Goal: Task Accomplishment & Management: Manage account settings

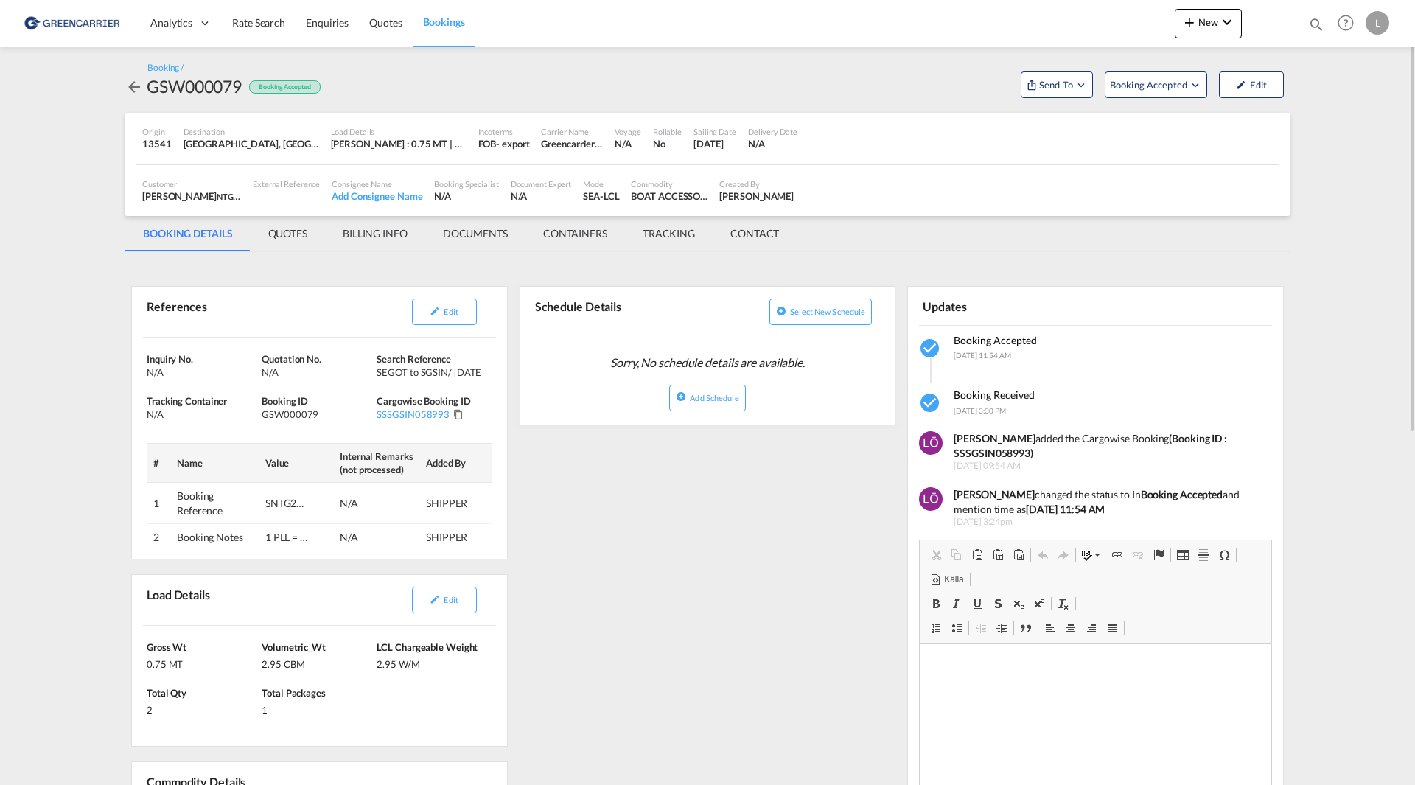
click at [424, 22] on span "Bookings" at bounding box center [444, 21] width 42 height 13
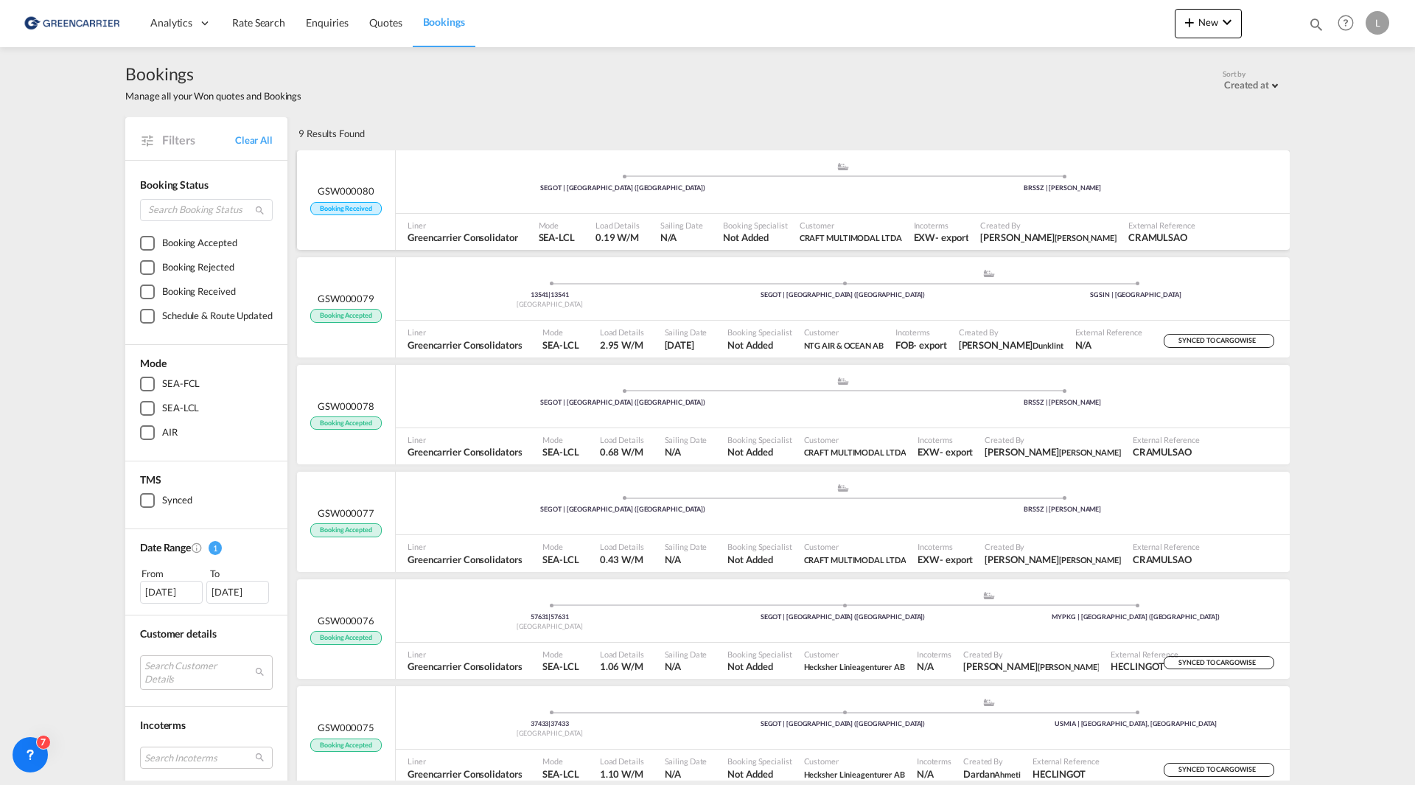
click at [880, 197] on div ".a{fill:#aaa8ad;} .a{fill:#aaa8ad;} SEGOT | [GEOGRAPHIC_DATA] ([GEOGRAPHIC_DATA…" at bounding box center [843, 183] width 894 height 44
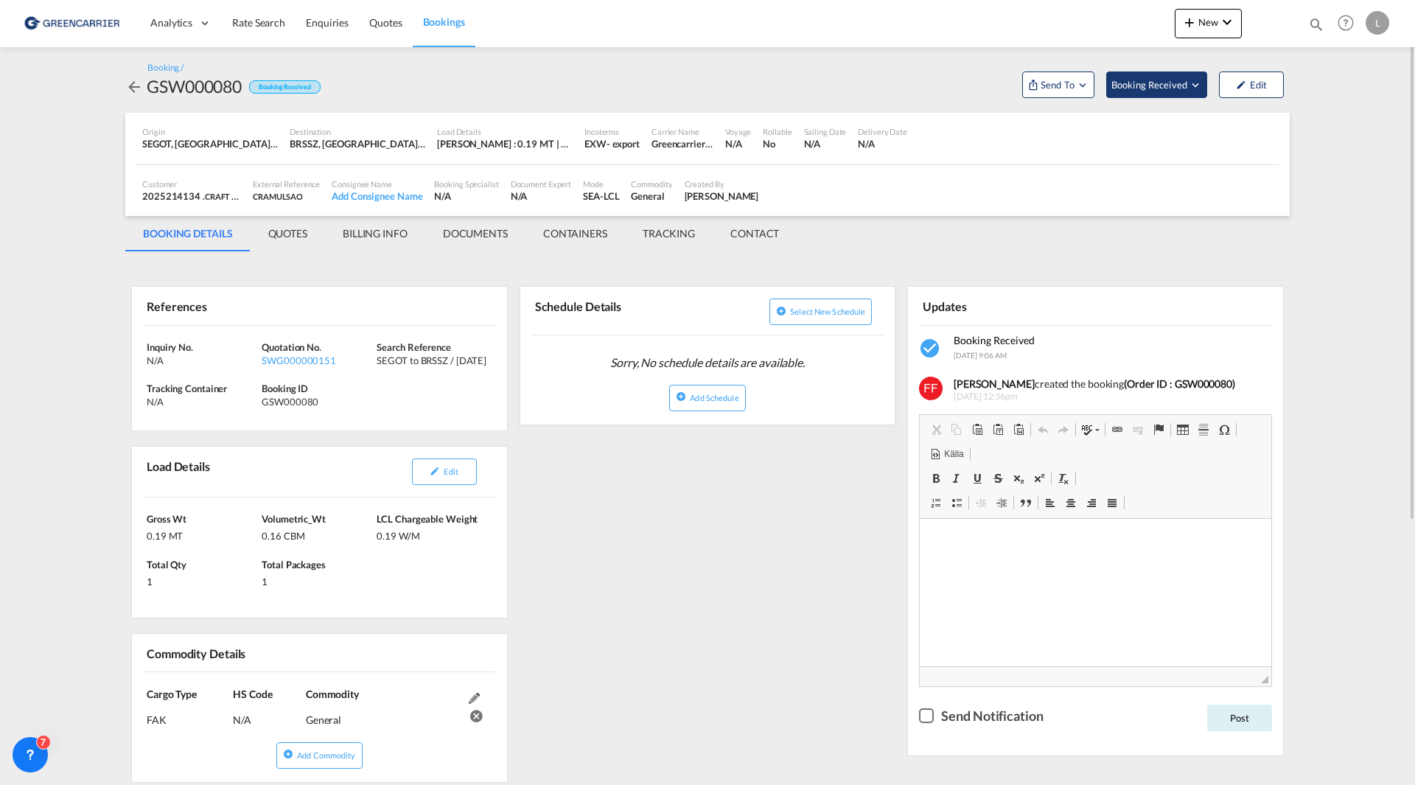
click at [1170, 85] on span "Booking Received" at bounding box center [1149, 84] width 77 height 15
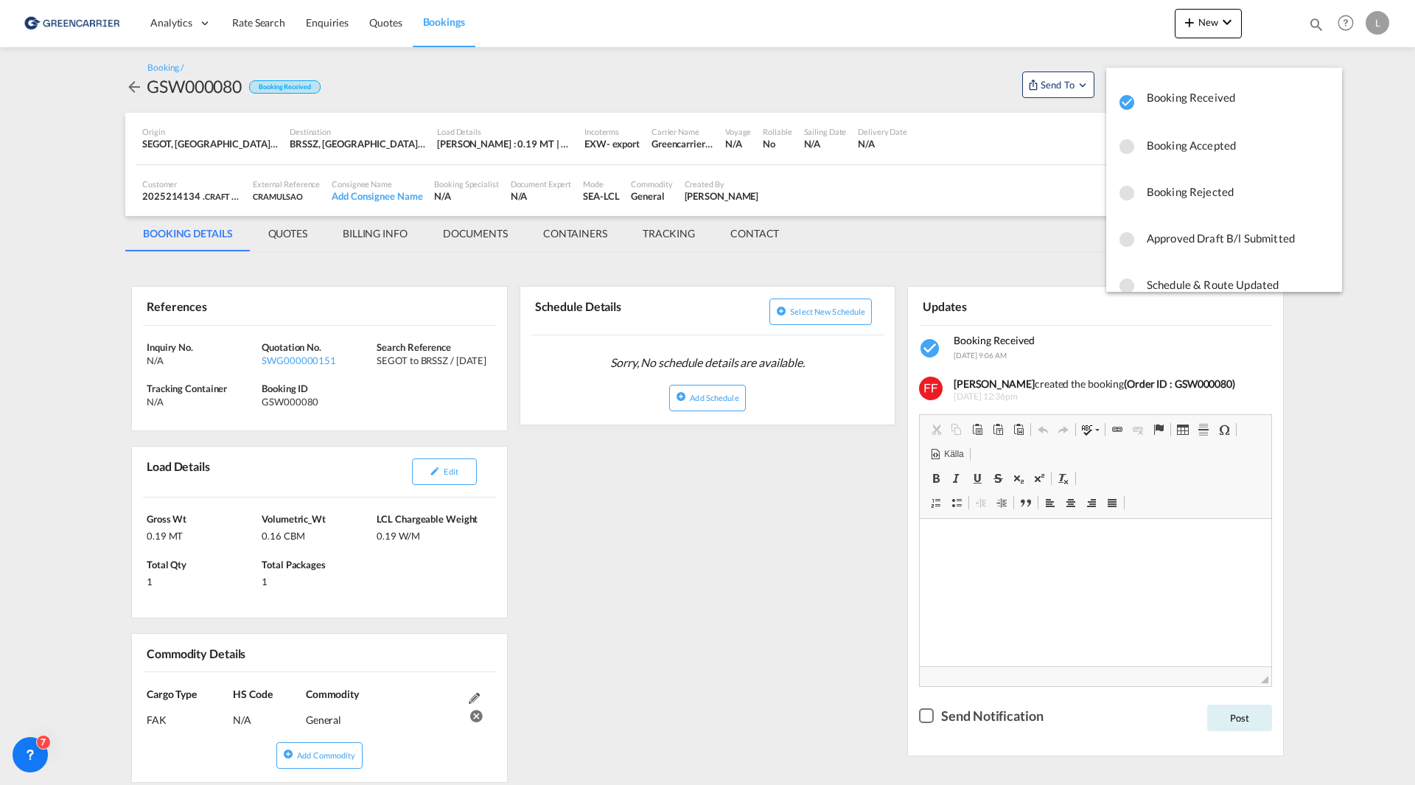
click at [703, 593] on md-backdrop at bounding box center [707, 392] width 1415 height 785
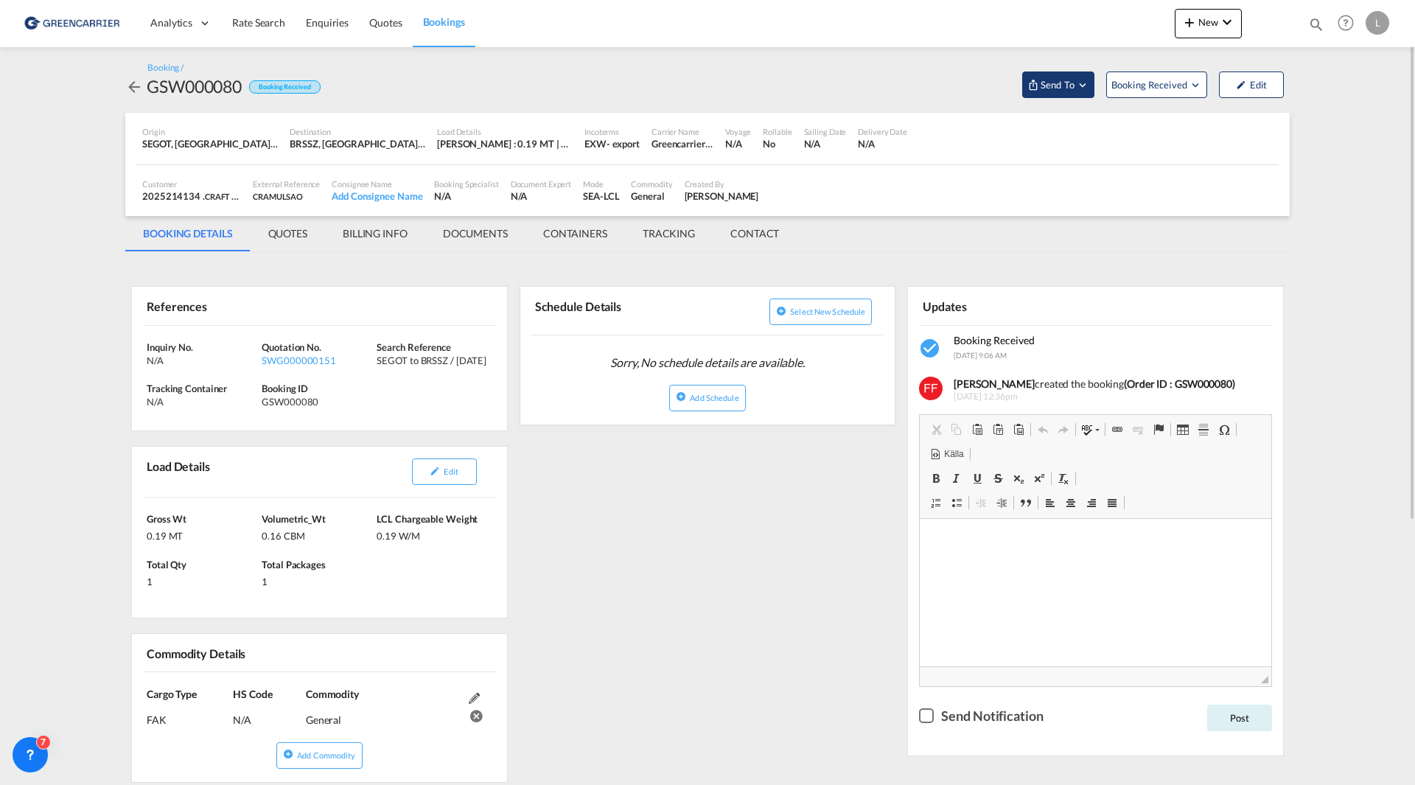
click at [1081, 81] on md-icon "Open demo menu" at bounding box center [1082, 84] width 13 height 13
click at [1074, 126] on div "Yet to sync" at bounding box center [1095, 140] width 91 height 31
click at [1228, 130] on span "Send Booking" at bounding box center [1204, 135] width 58 height 24
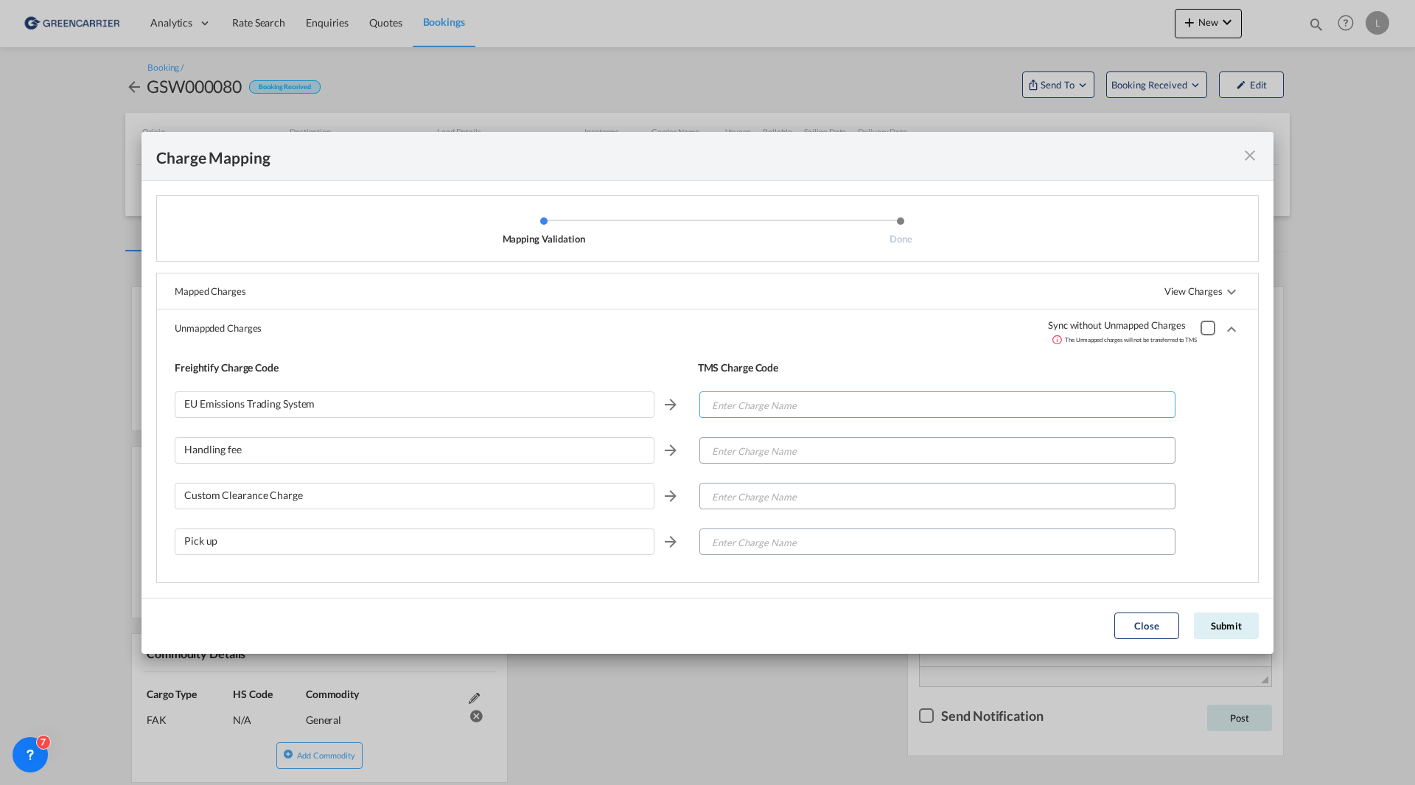
click at [758, 399] on input "Enter Charge Name" at bounding box center [938, 405] width 475 height 27
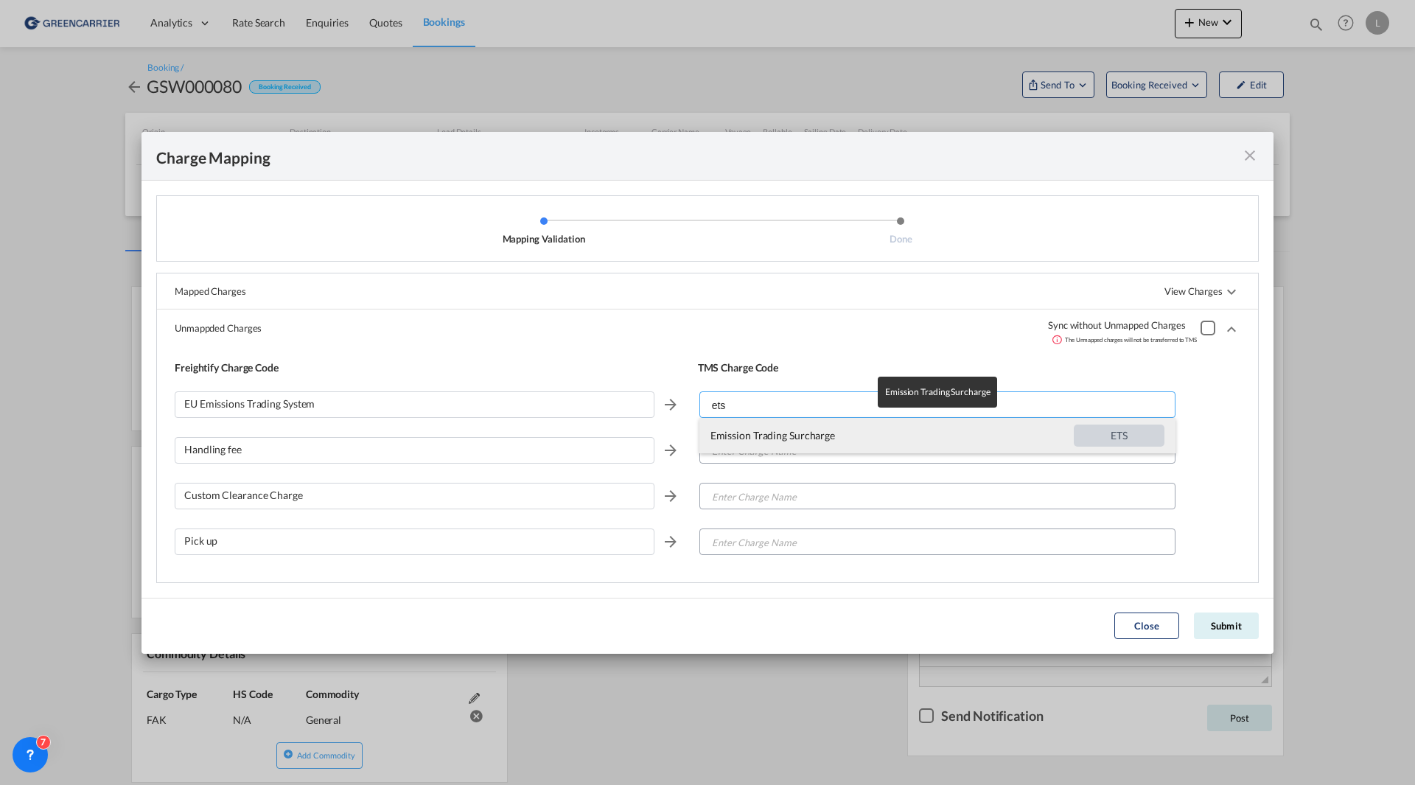
click at [797, 435] on span "Emission Trading Surcharge" at bounding box center [891, 435] width 363 height 35
type input "Emission Trading Surcharge"
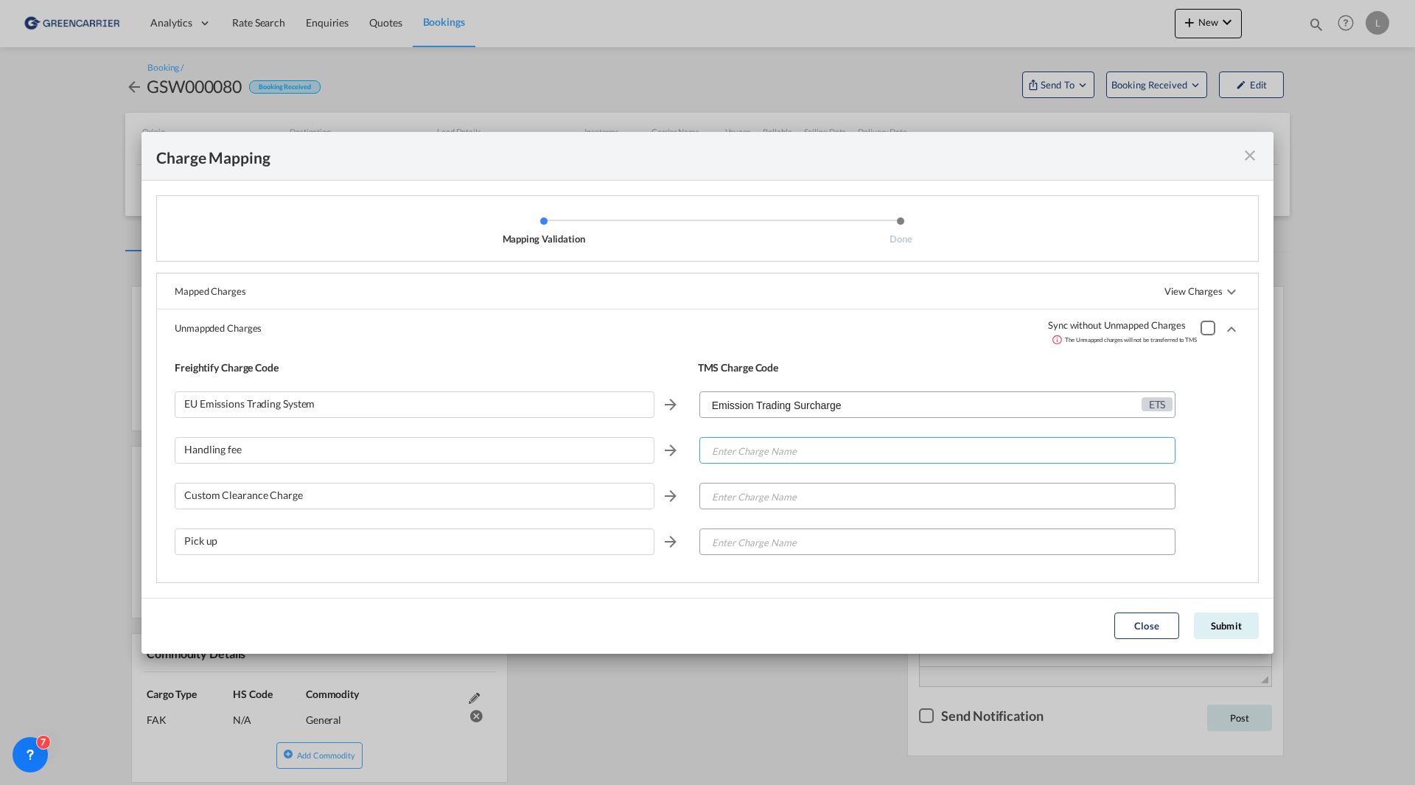
click at [744, 455] on input "Enter Charge Name" at bounding box center [938, 451] width 475 height 27
type input "o"
click at [780, 499] on input "Enter Charge Name" at bounding box center [938, 496] width 475 height 27
type input "occfee"
drag, startPoint x: 779, startPoint y: 490, endPoint x: 701, endPoint y: 494, distance: 78.2
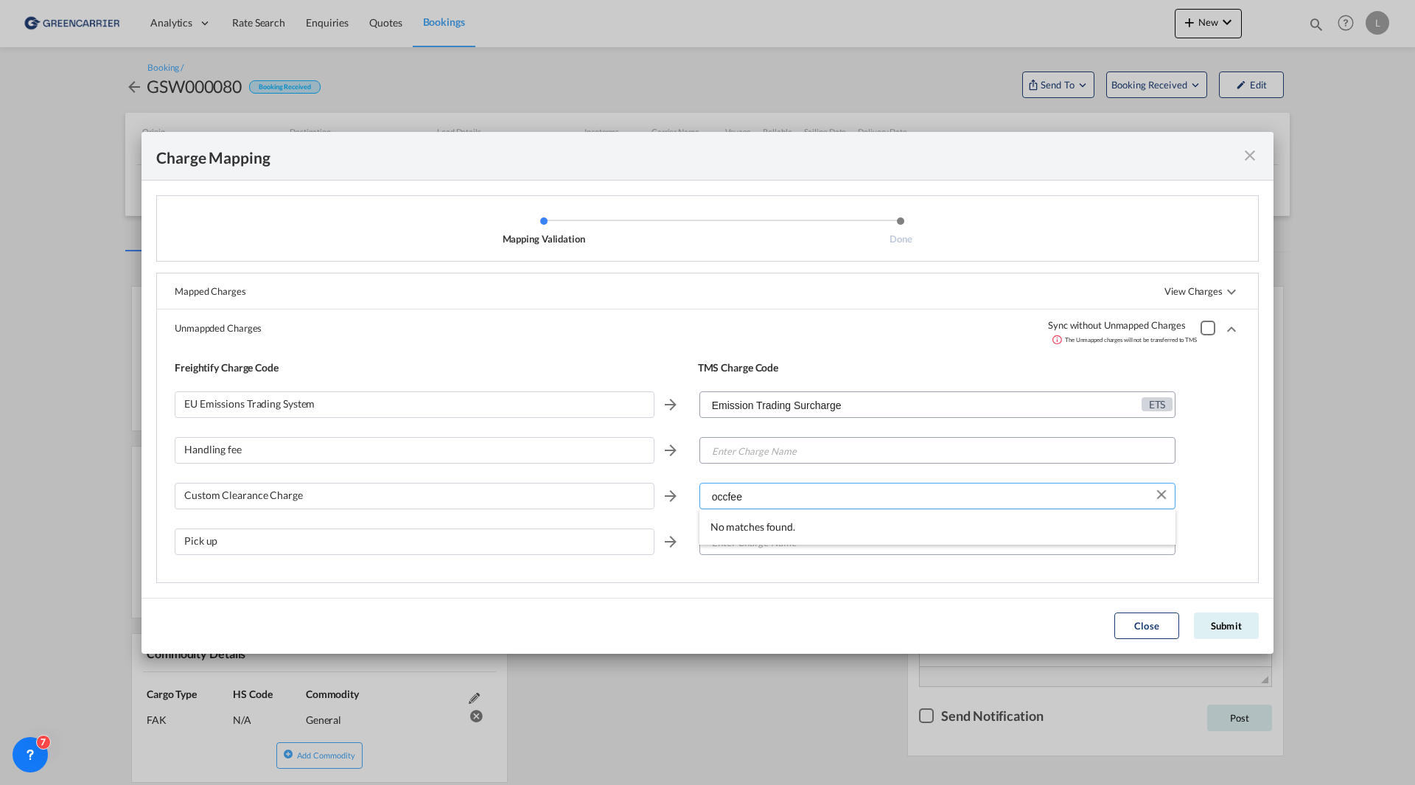
click at [701, 494] on input "occfee" at bounding box center [938, 496] width 475 height 27
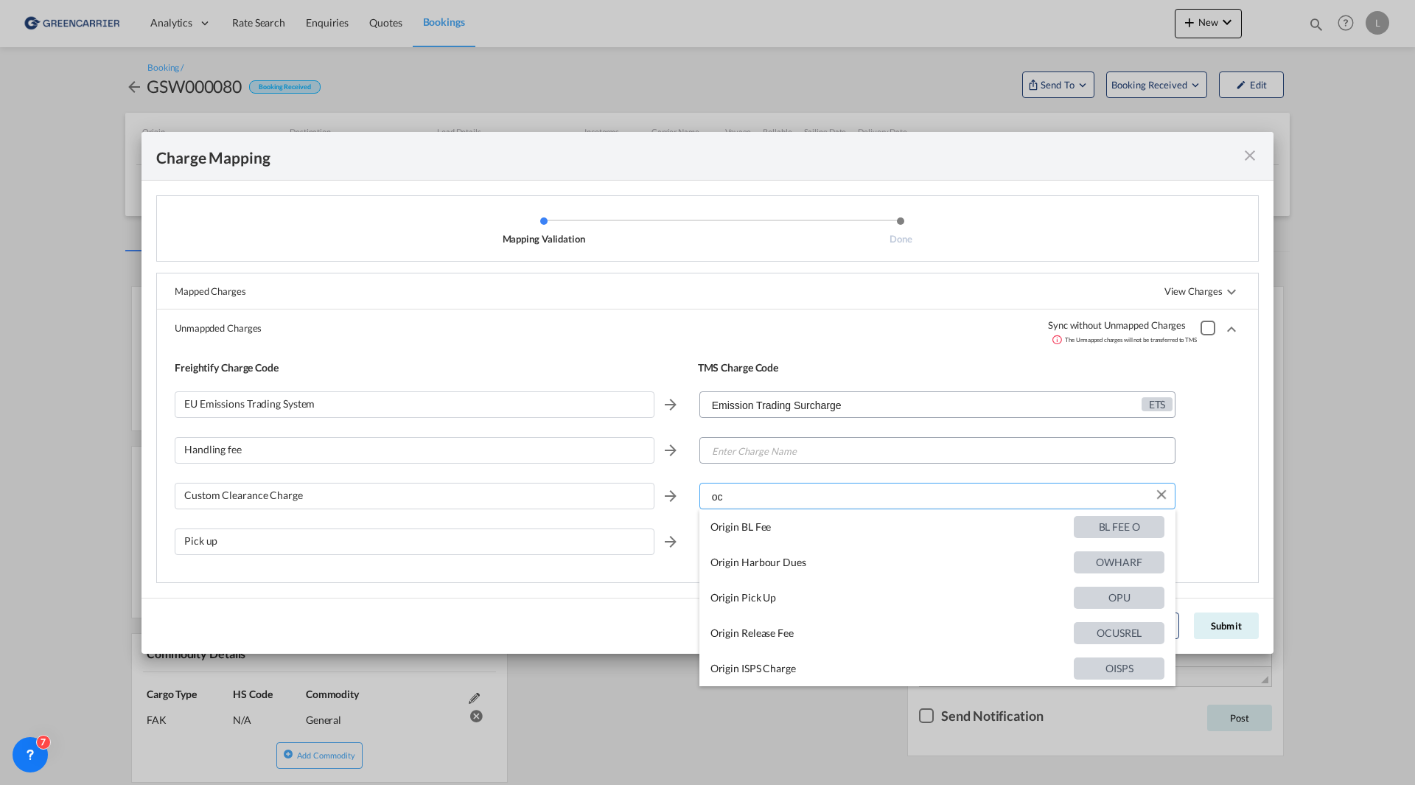
type input "o"
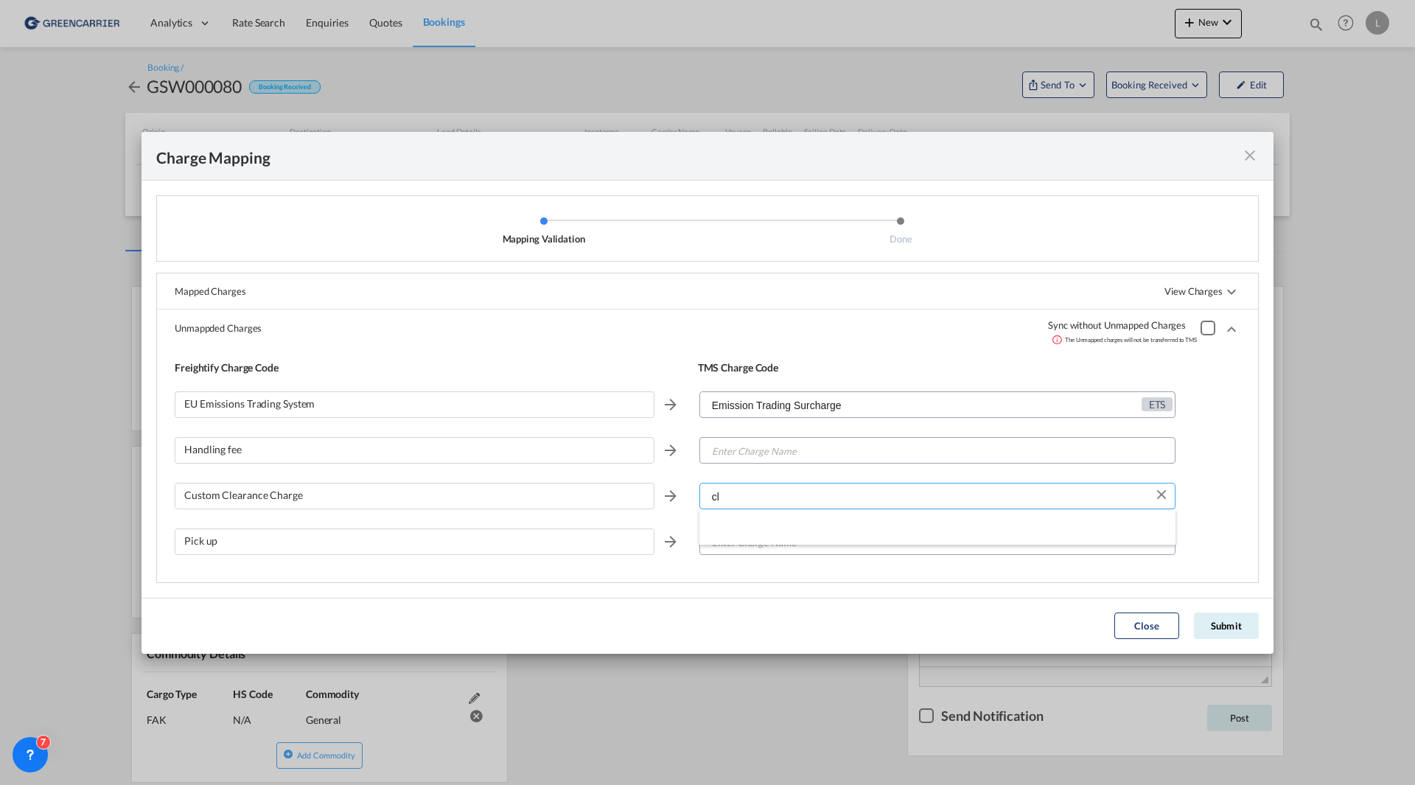
type input "c"
type input "origin"
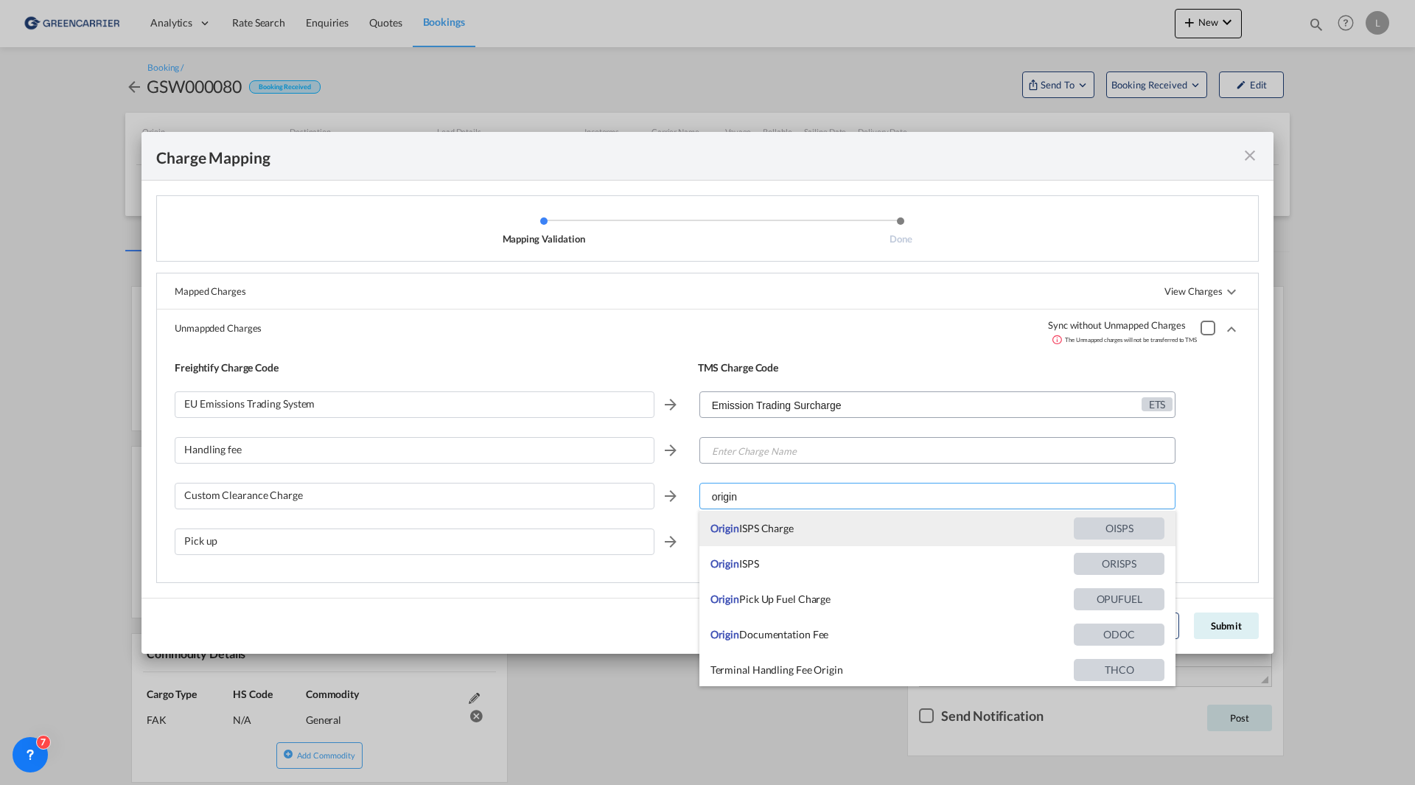
scroll to position [141, 0]
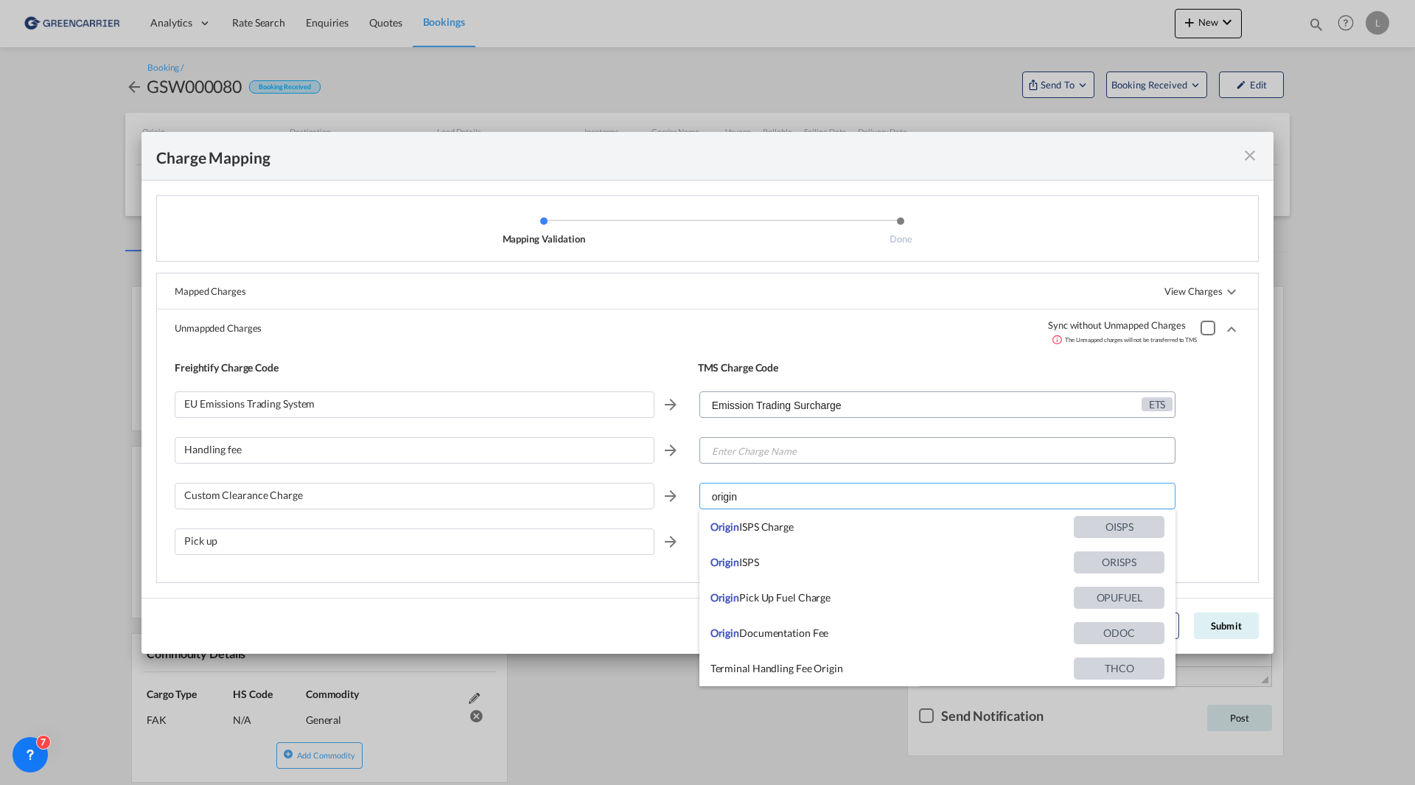
drag, startPoint x: 766, startPoint y: 490, endPoint x: 682, endPoint y: 492, distance: 84.0
click at [682, 492] on div "Custom Clearance Charge origin" at bounding box center [708, 502] width 1066 height 46
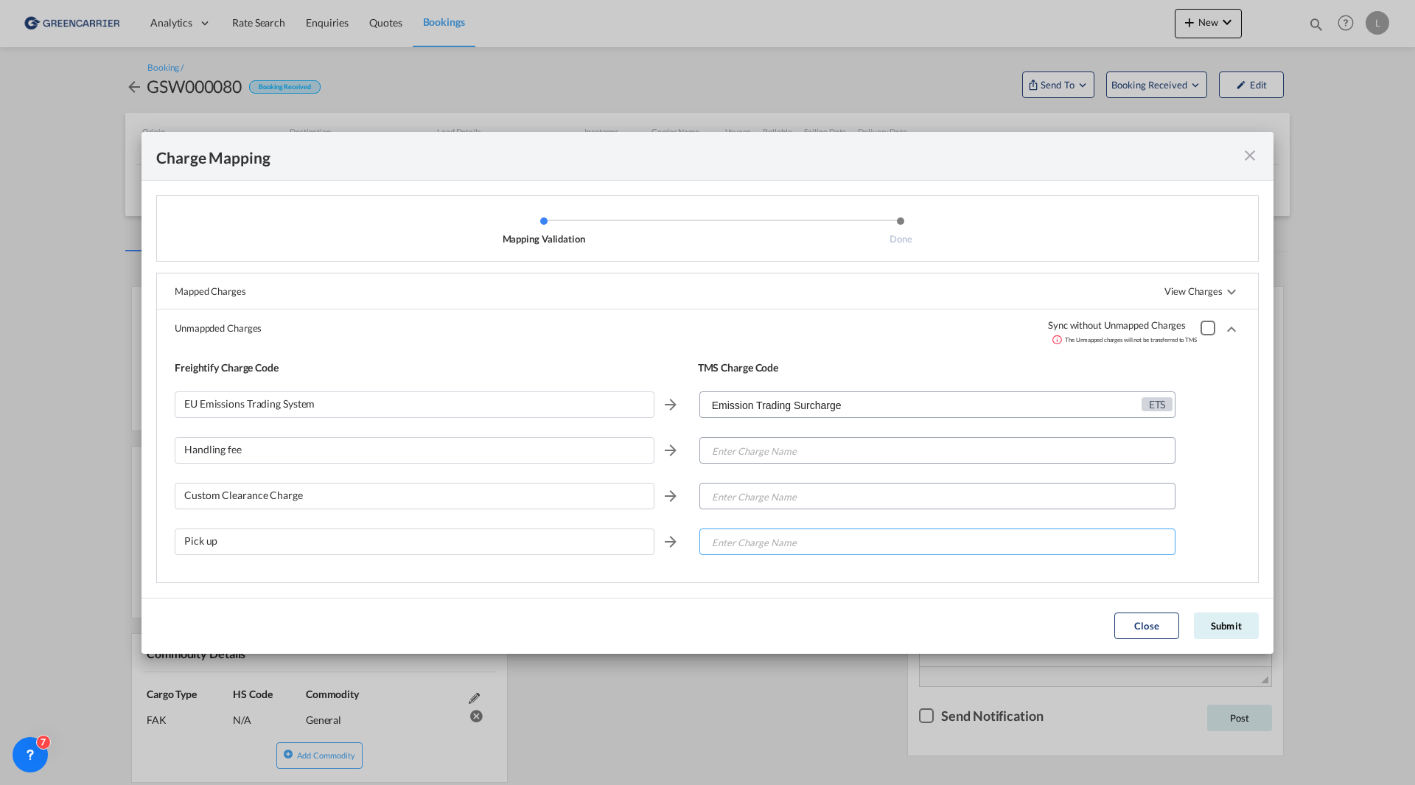
click at [743, 533] on input "Enter Charge Name" at bounding box center [938, 542] width 475 height 27
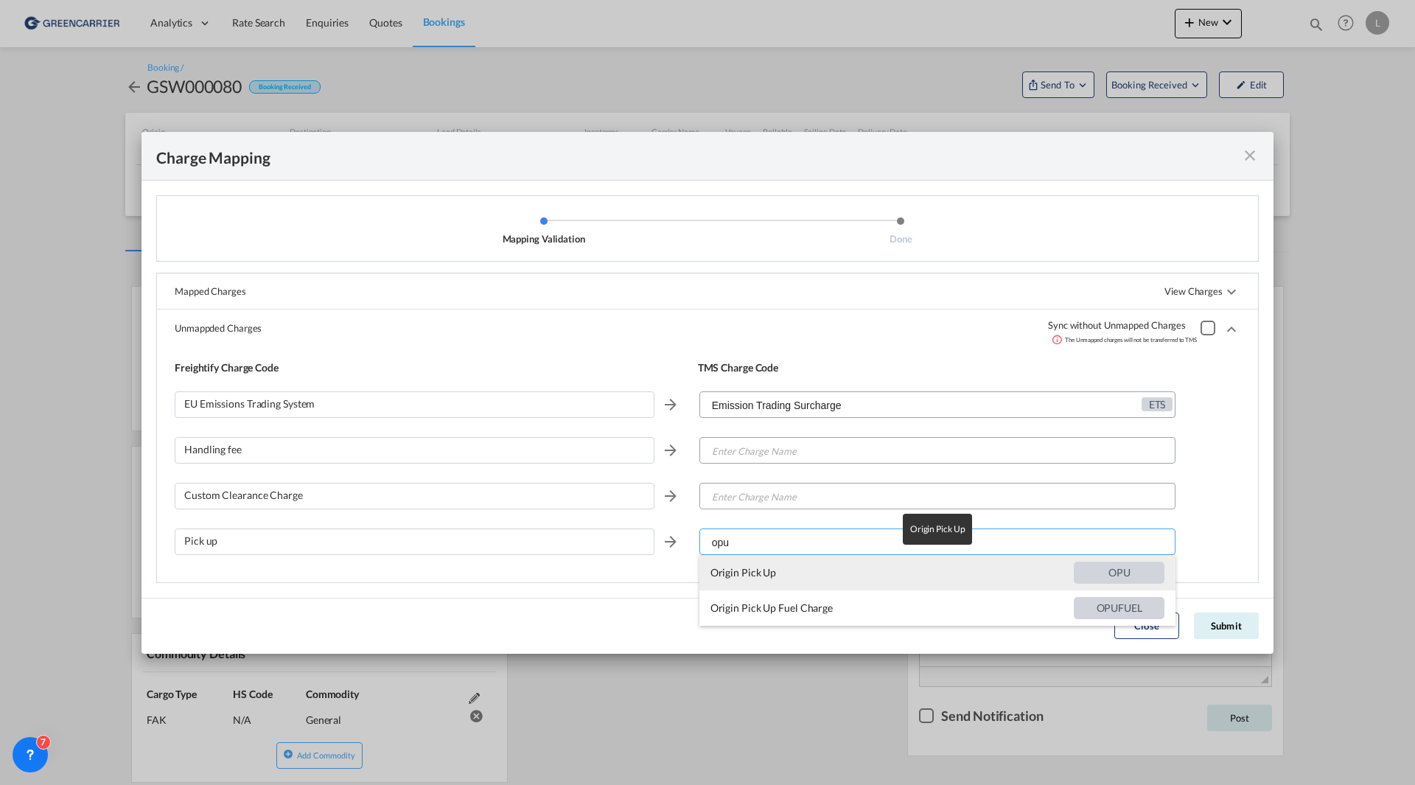
click at [758, 576] on span "Origin Pick Up" at bounding box center [891, 572] width 363 height 35
type input "Origin Pick Up"
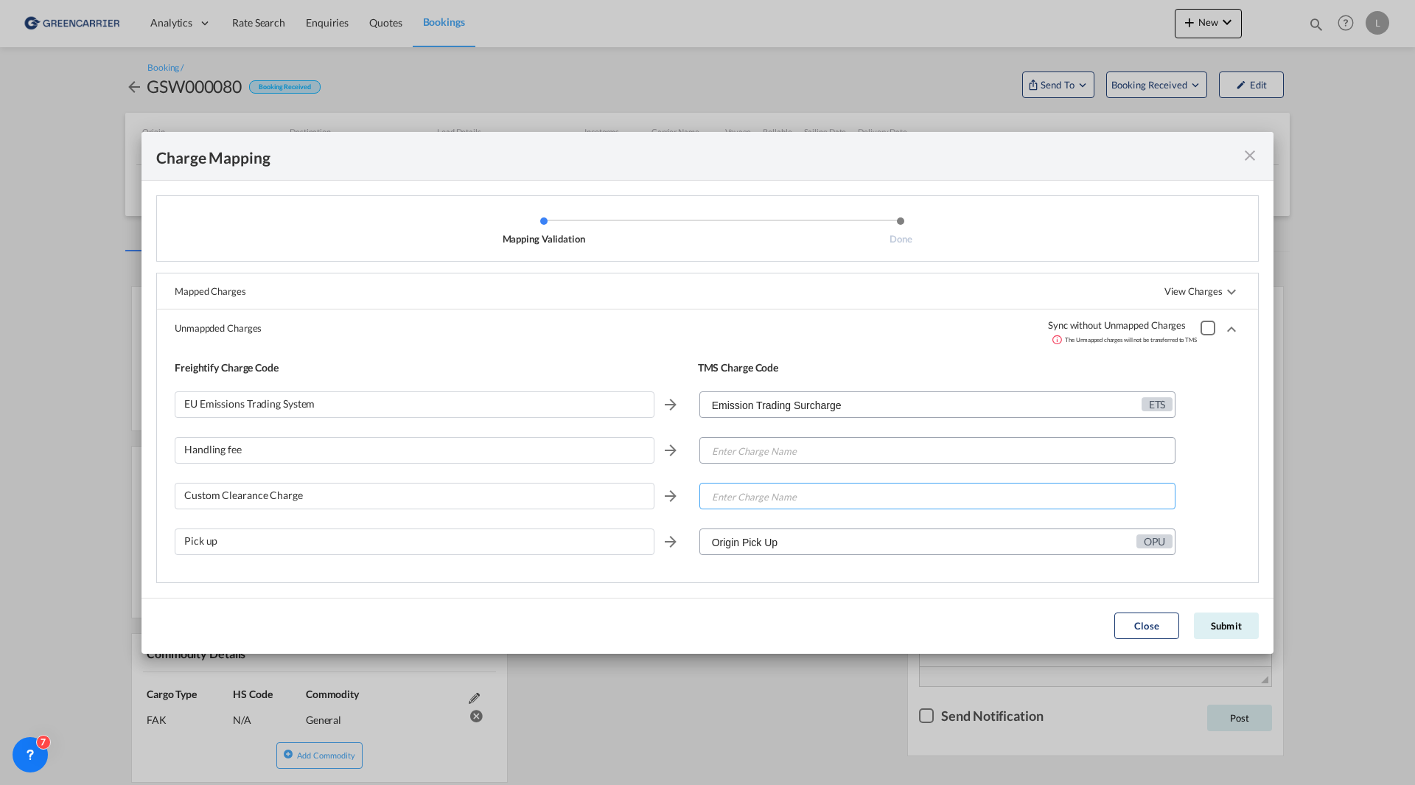
click at [735, 497] on input "Enter Charge Name" at bounding box center [938, 496] width 475 height 27
click at [782, 445] on input "Enter Charge Name" at bounding box center [938, 451] width 475 height 27
click at [727, 461] on input "Enter Charge Name" at bounding box center [938, 451] width 475 height 27
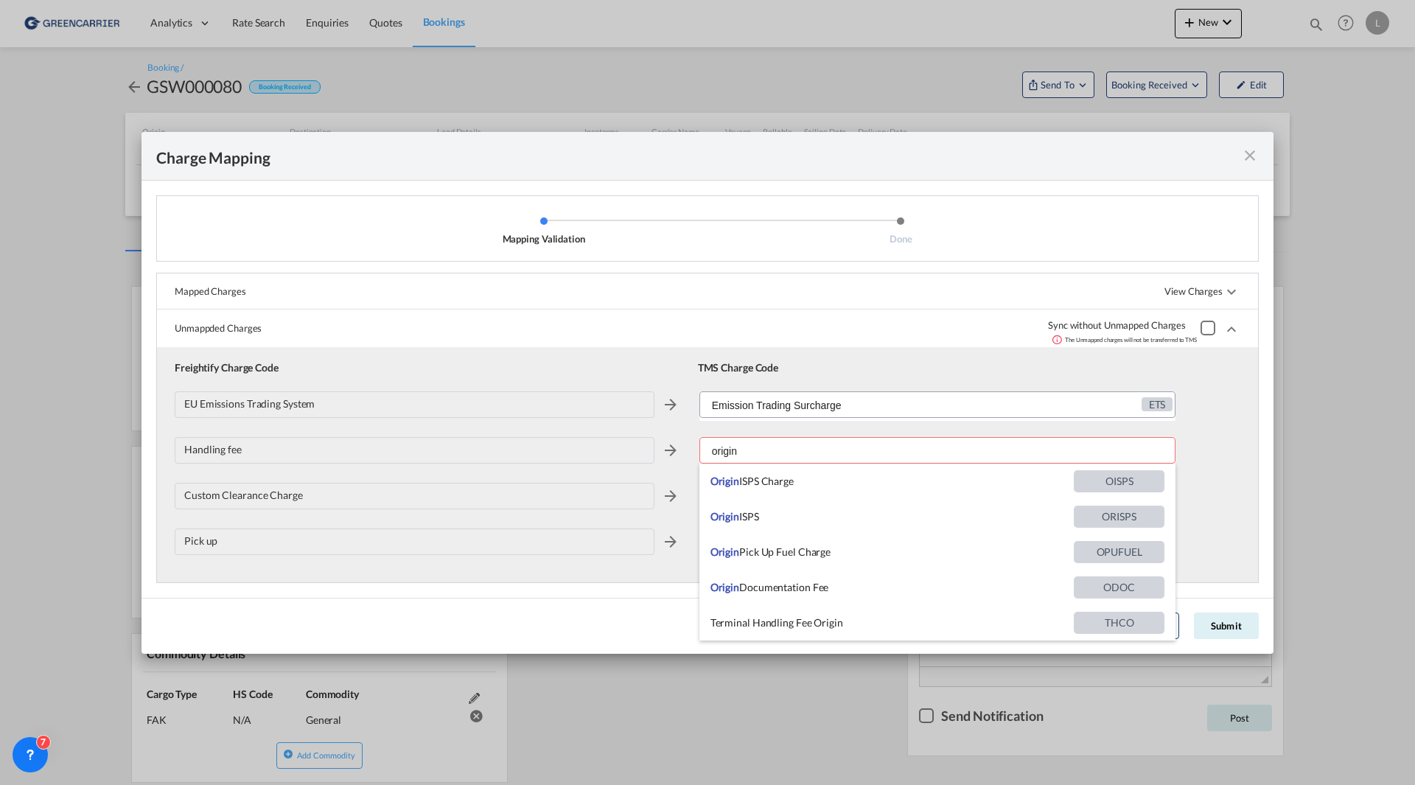
click at [761, 329] on div "Unmappded Charges Sync without Unmapped Charges The Unmapped charges will not b…" at bounding box center [707, 329] width 1101 height 38
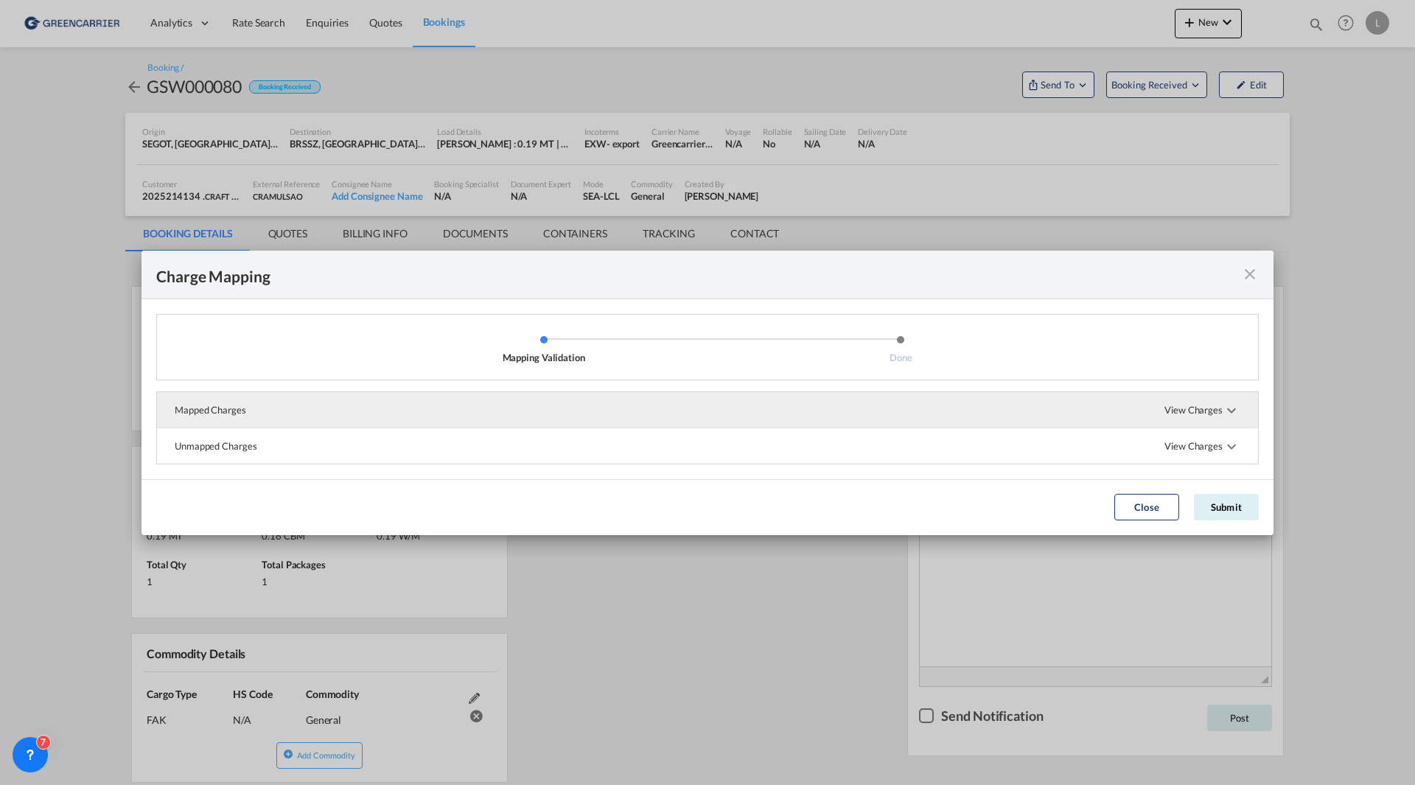
click at [1172, 409] on span "View Charges" at bounding box center [1202, 409] width 76 height 35
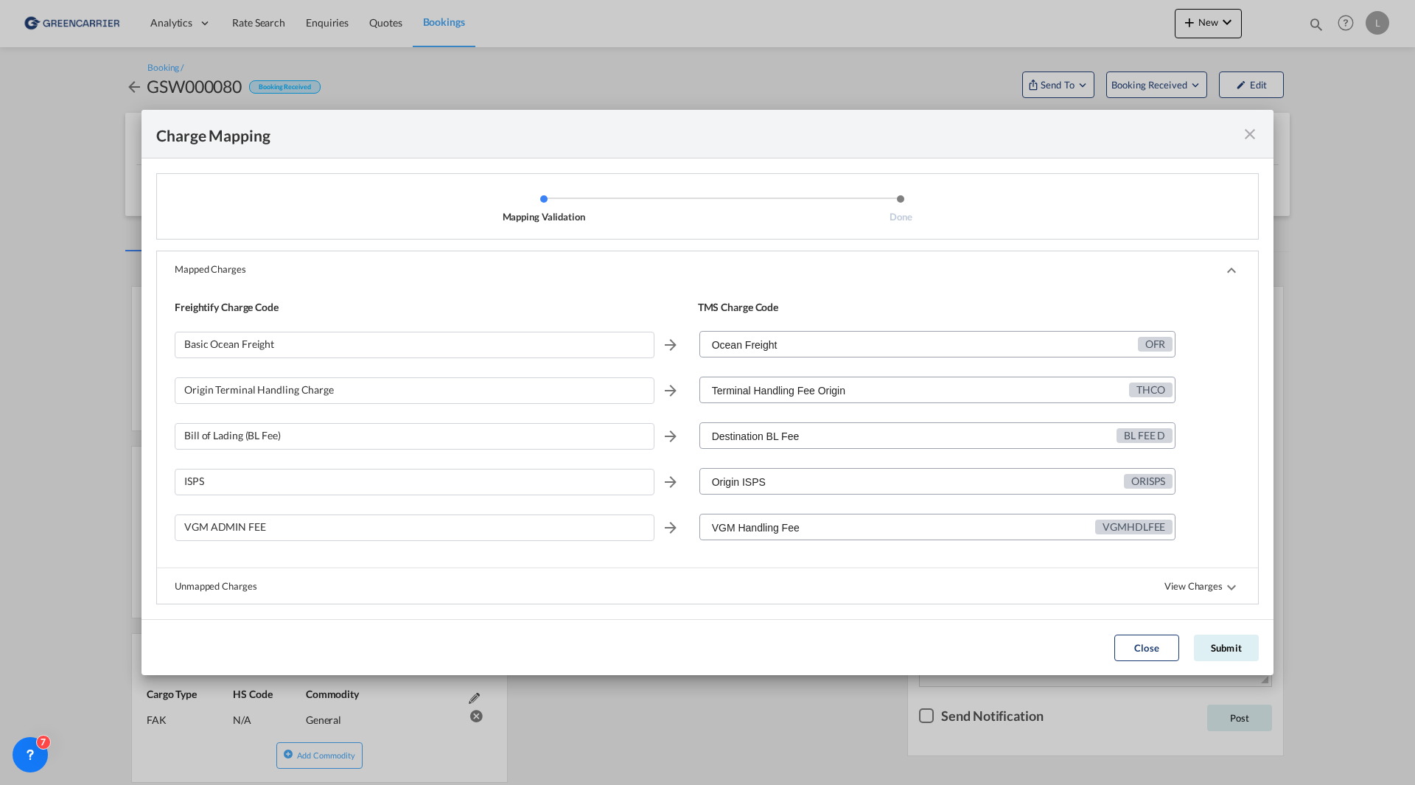
click at [1222, 276] on div "Mapped Charges" at bounding box center [707, 268] width 1101 height 35
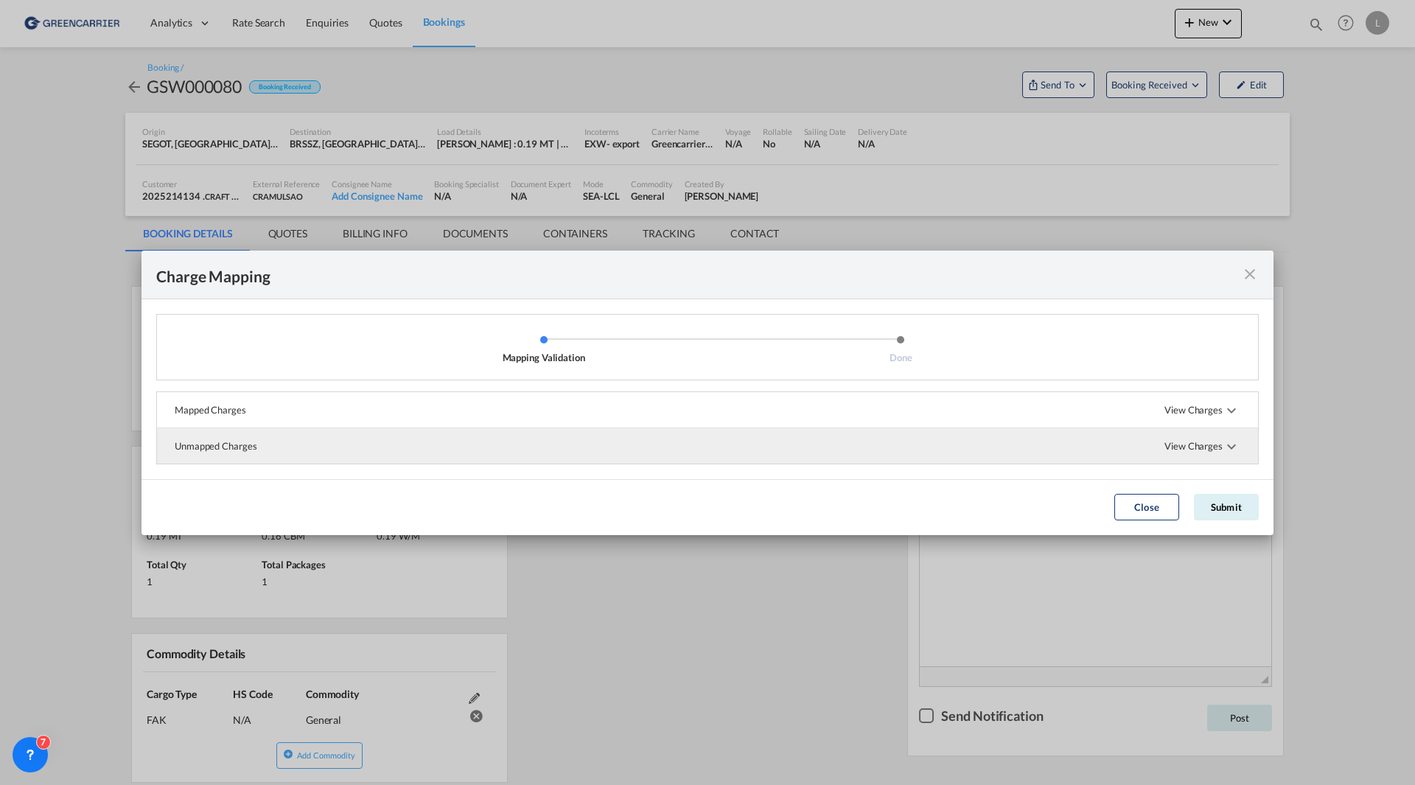
click at [1190, 452] on span "View Charges" at bounding box center [1202, 445] width 76 height 35
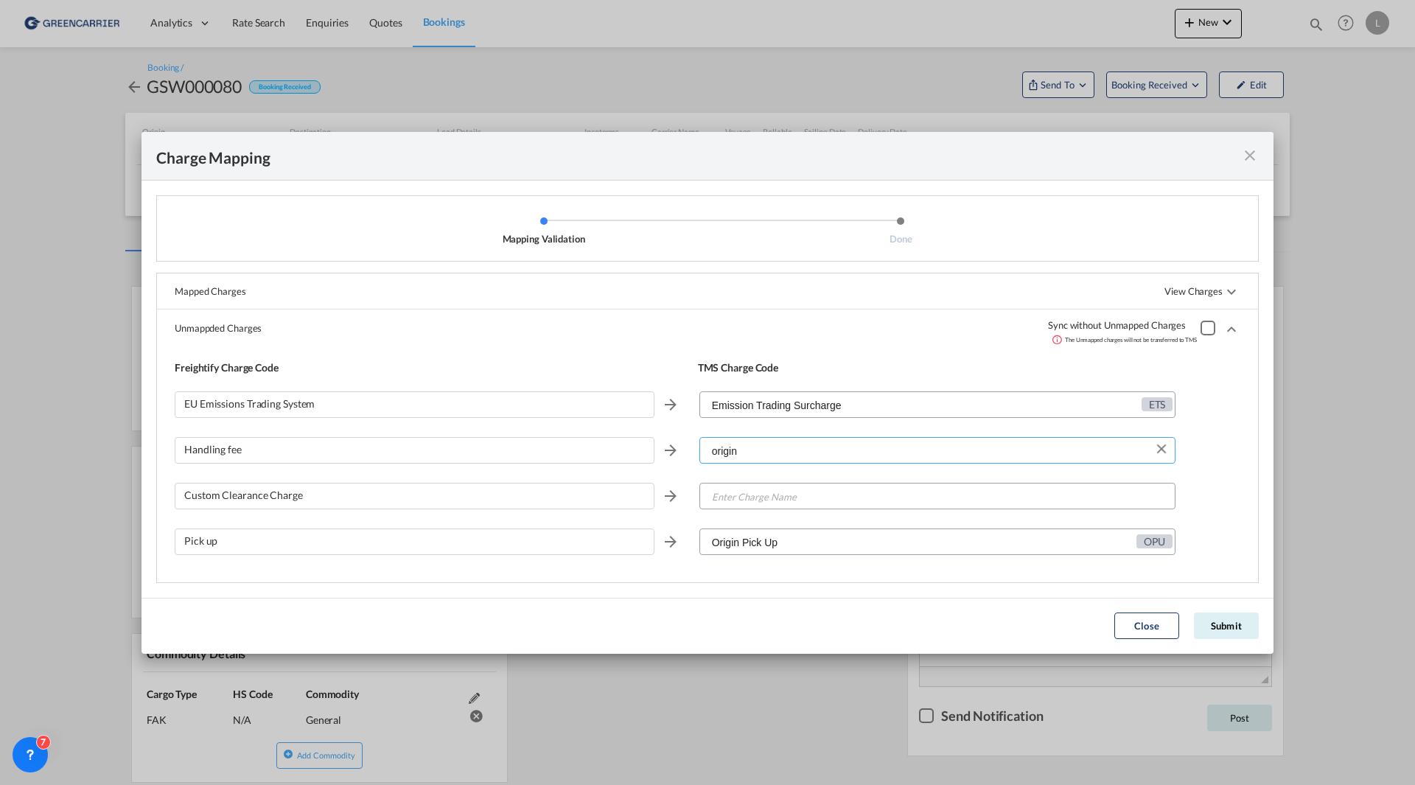
click at [770, 448] on input "origin" at bounding box center [938, 451] width 475 height 27
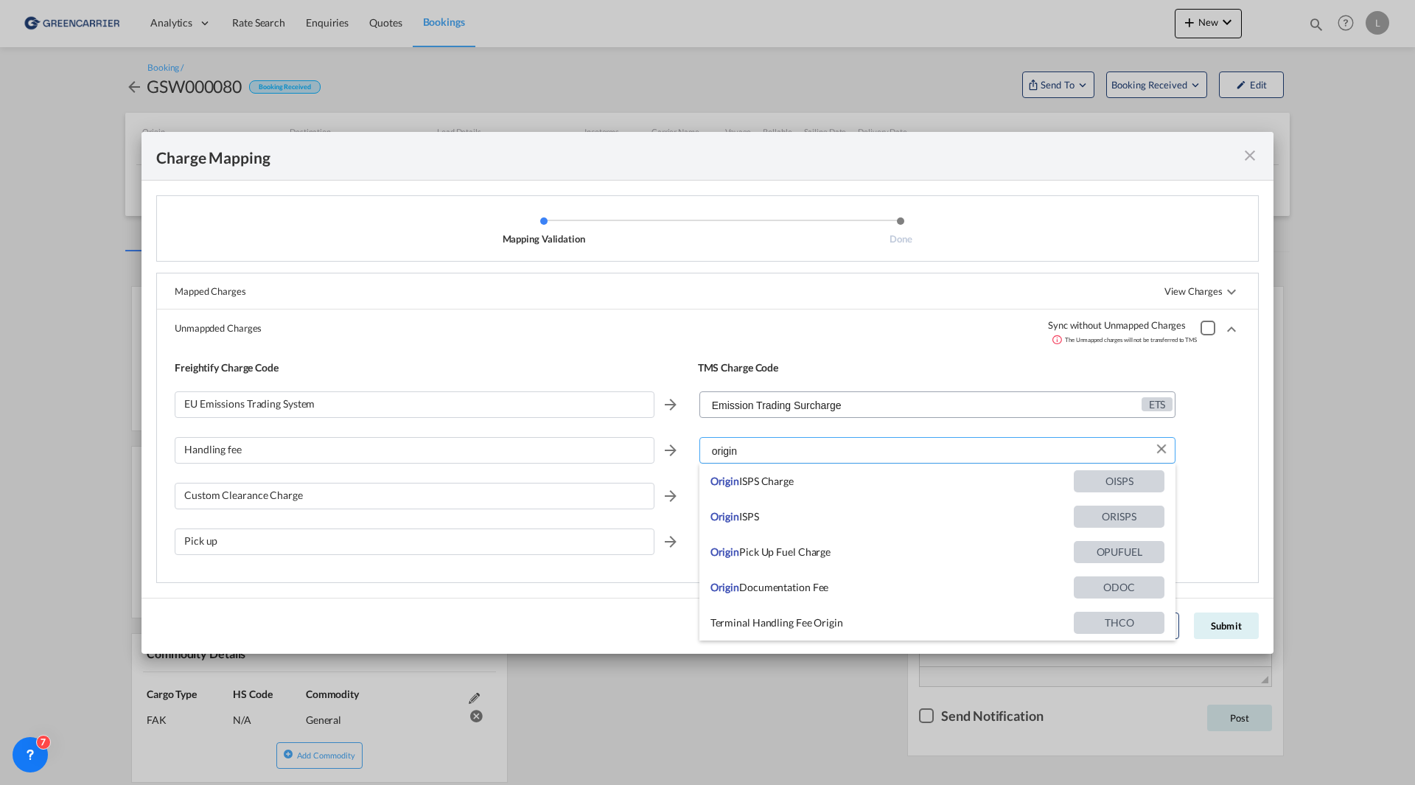
click at [770, 448] on input "origin" at bounding box center [938, 451] width 475 height 27
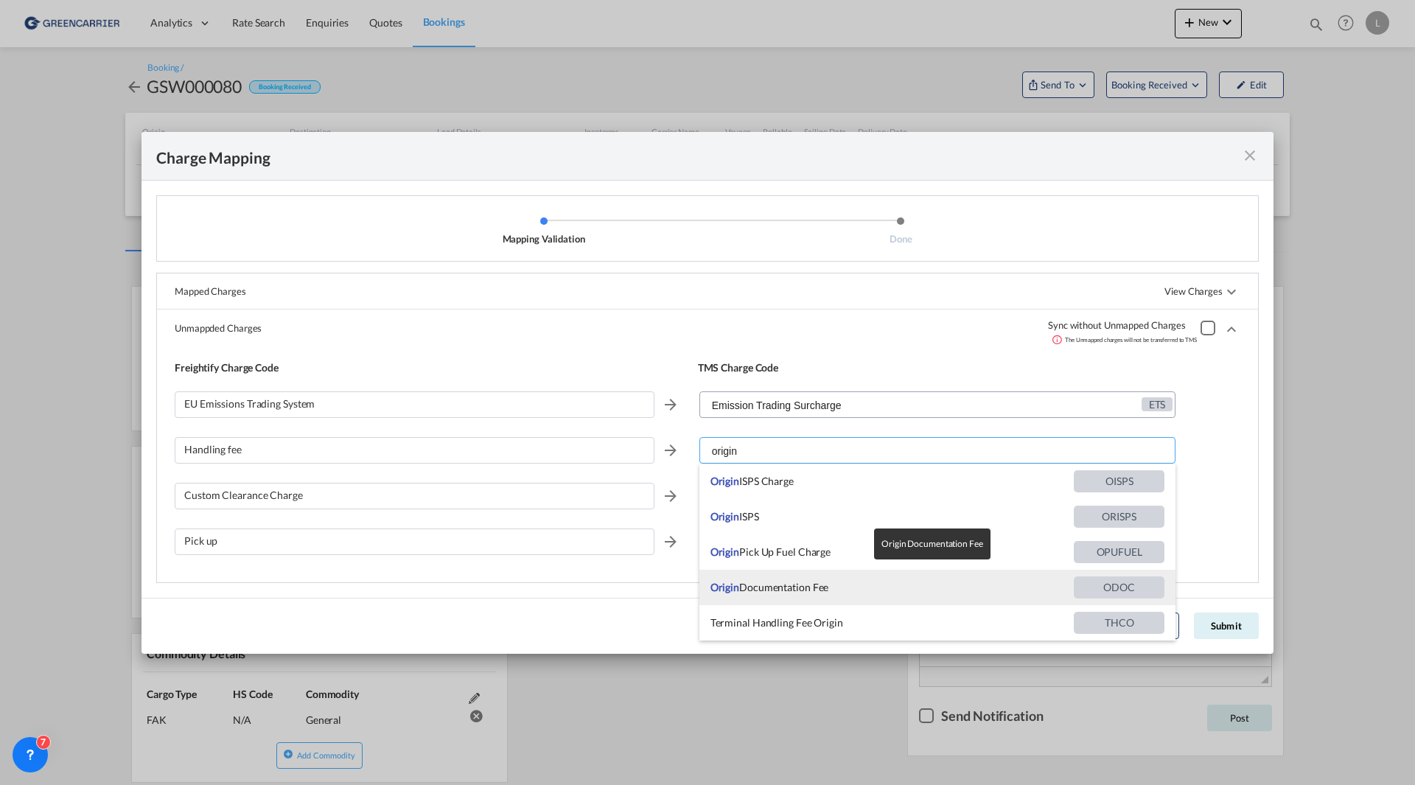
click at [806, 589] on span "Origin Documentation Fee" at bounding box center [891, 587] width 363 height 35
type input "Origin Documentation Fee"
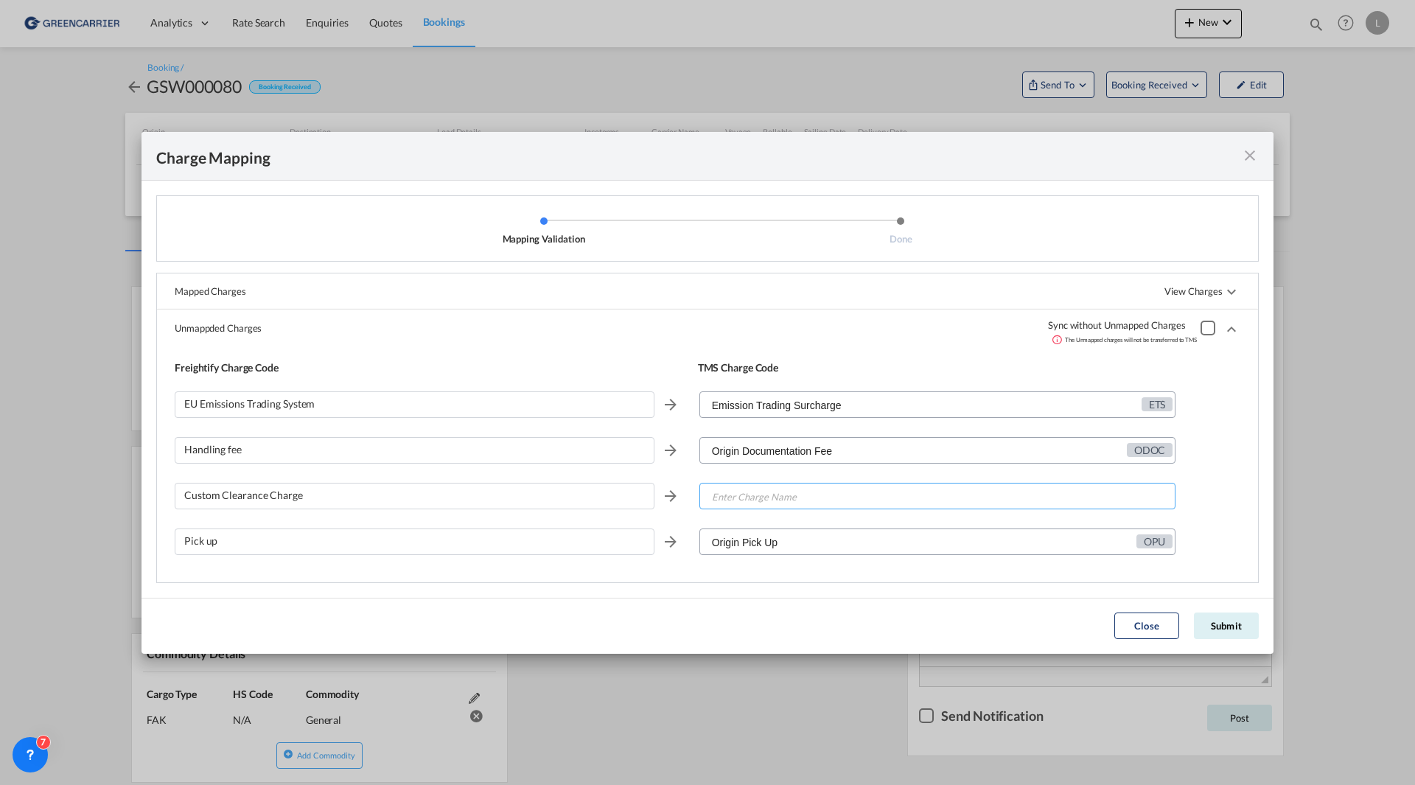
click at [749, 490] on input "Enter Charge Name" at bounding box center [938, 496] width 475 height 27
type input "ocu"
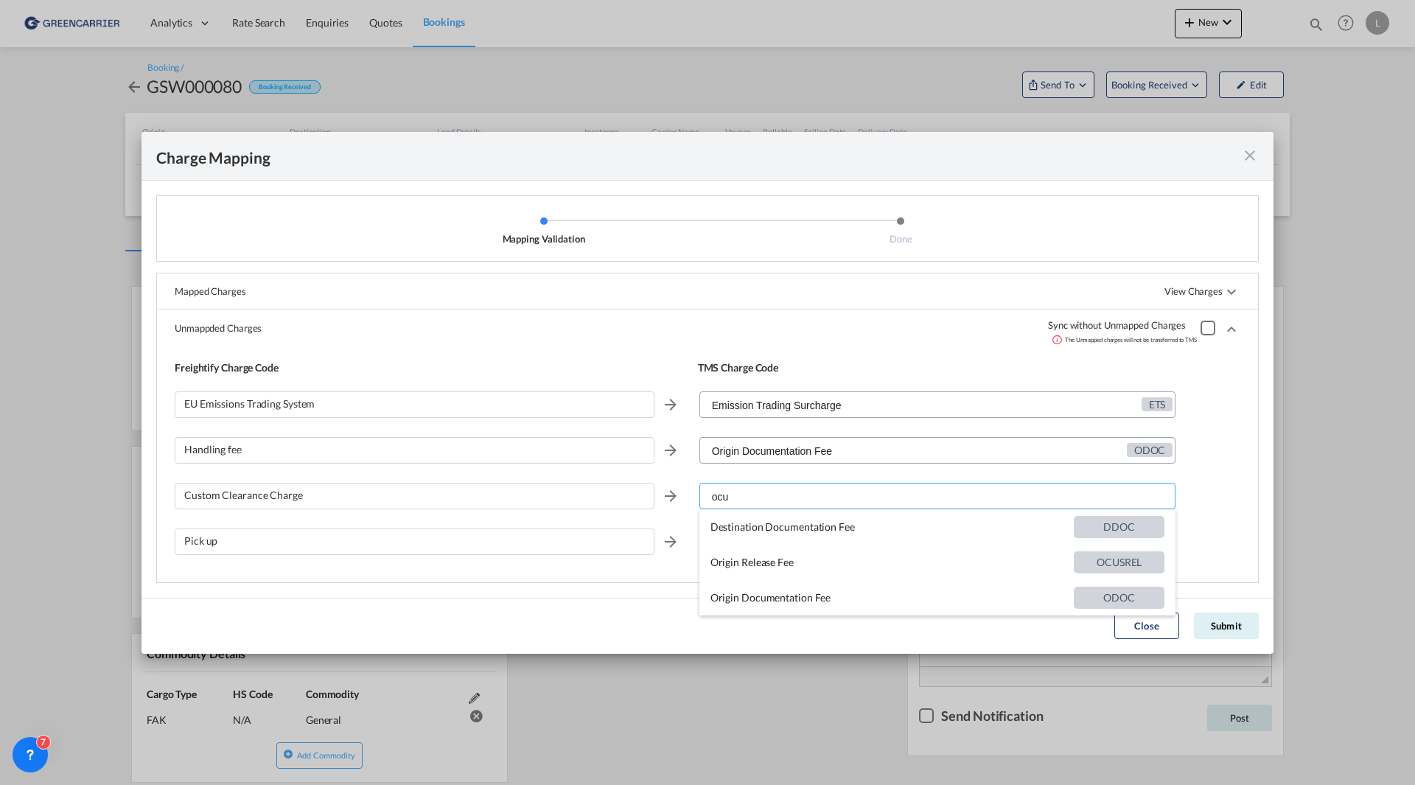
drag, startPoint x: 773, startPoint y: 499, endPoint x: 689, endPoint y: 492, distance: 84.3
click at [690, 492] on div "Custom Clearance Charge ocu" at bounding box center [708, 502] width 1066 height 46
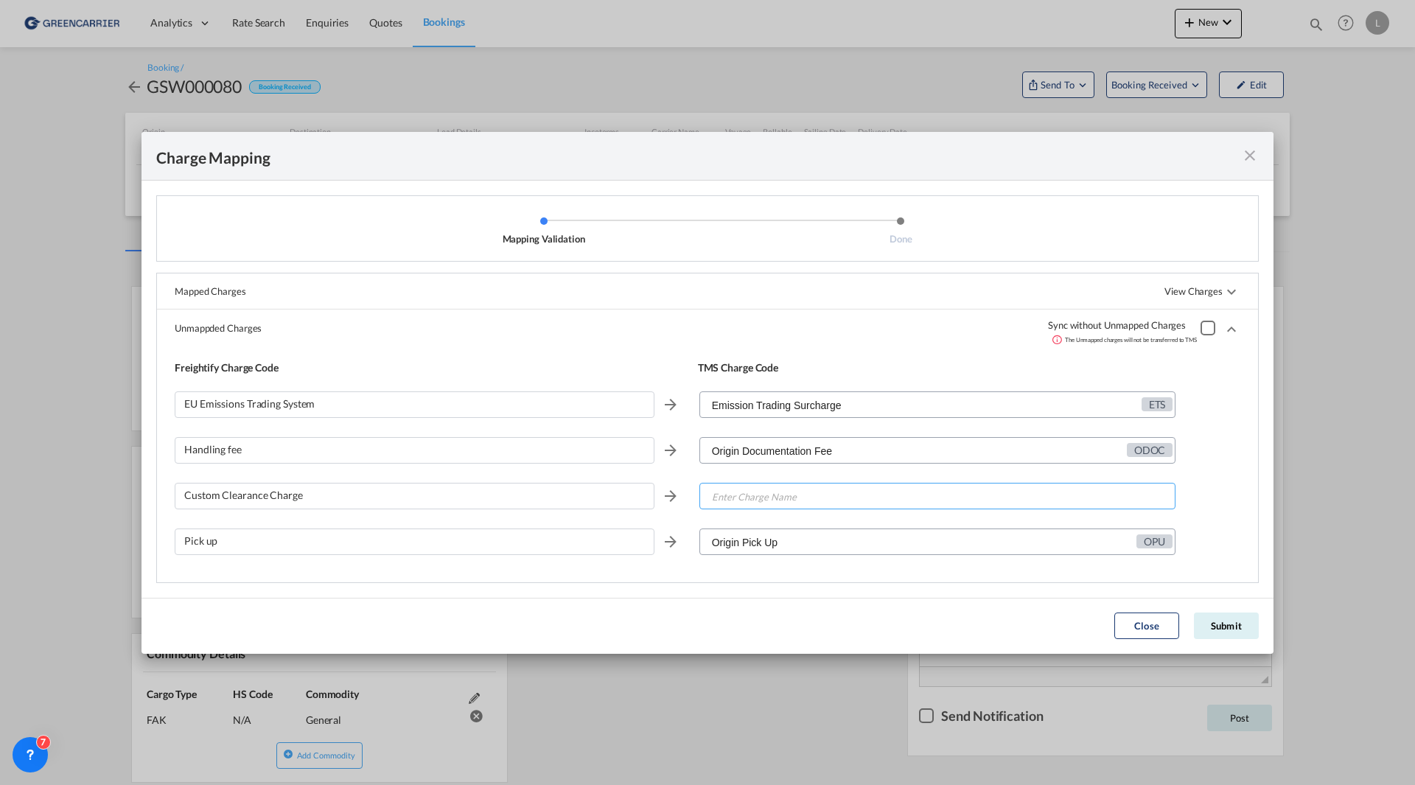
click at [788, 492] on input "Enter Charge Name" at bounding box center [938, 496] width 475 height 27
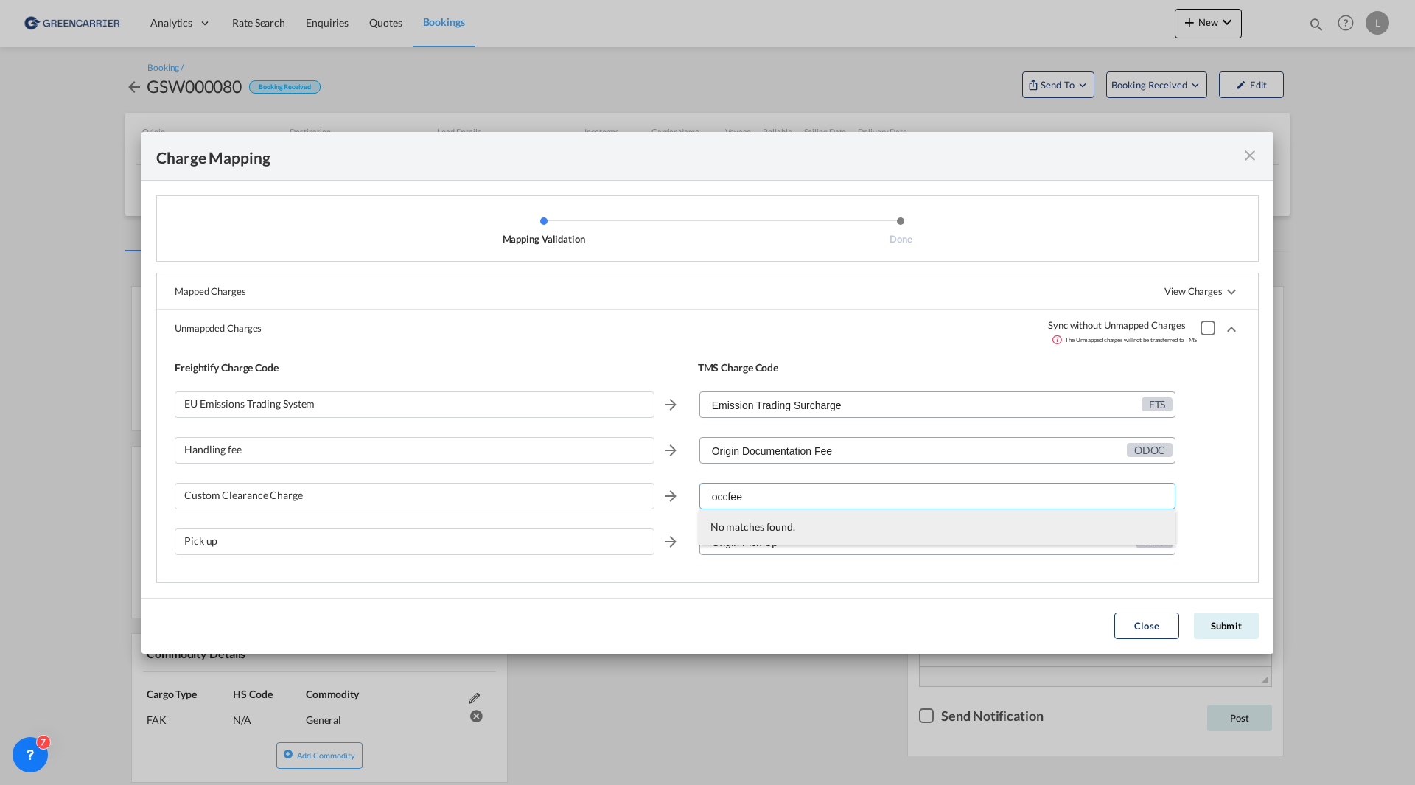
type input "occfee"
click at [795, 525] on div "No matches found." at bounding box center [937, 526] width 455 height 35
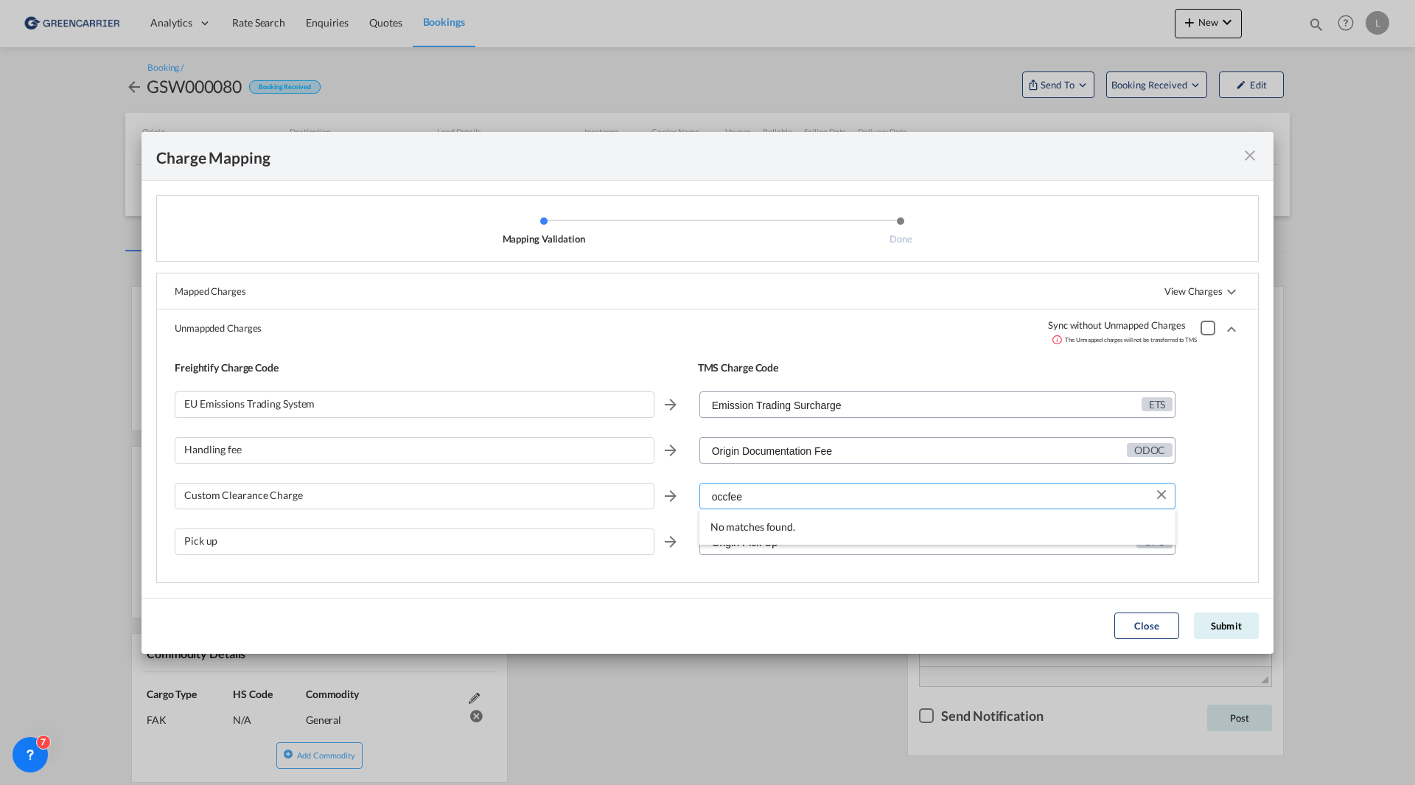
click at [763, 490] on input "occfee" at bounding box center [938, 496] width 475 height 27
type input "o"
type input "d"
click at [903, 450] on input "Origin Documentation Fee" at bounding box center [938, 451] width 475 height 27
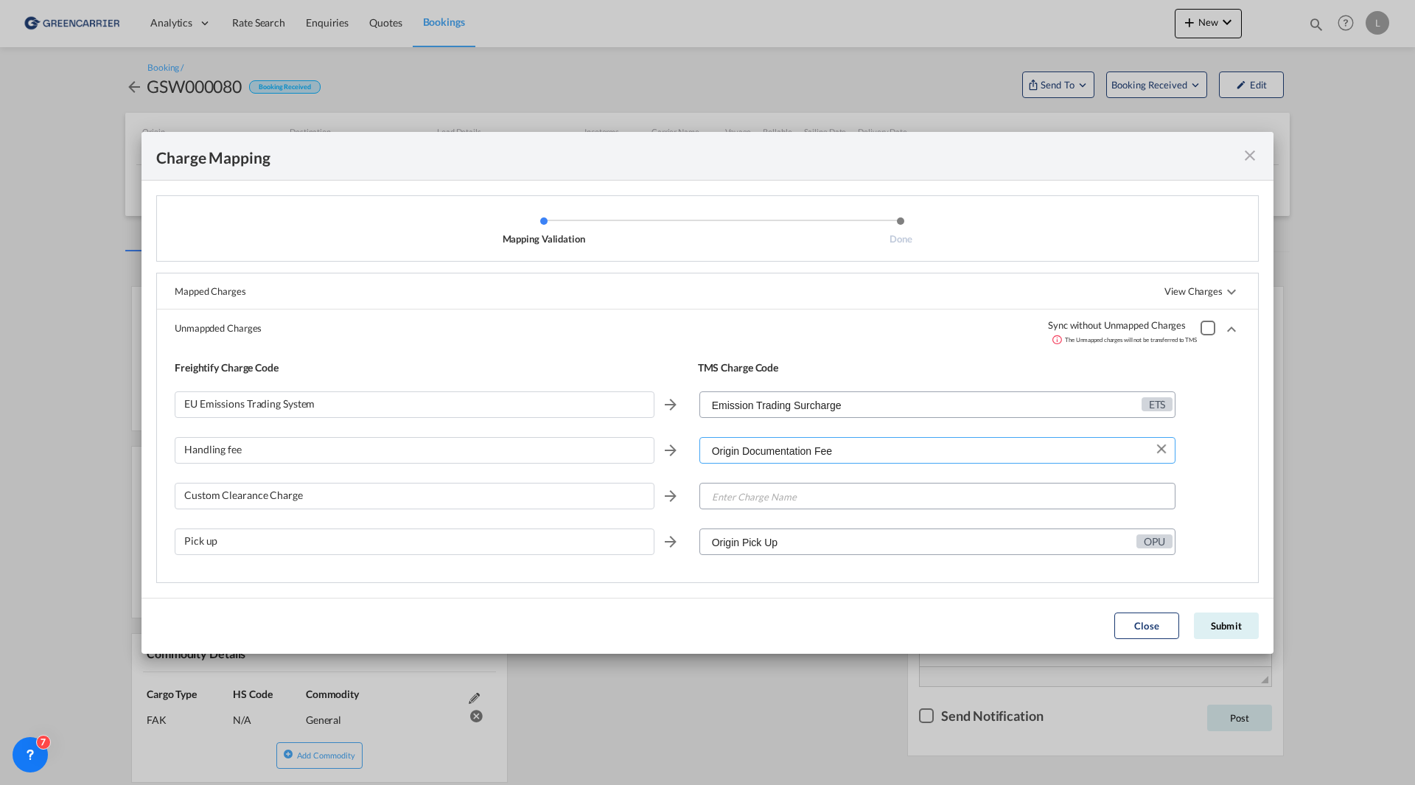
click at [903, 450] on input "Origin Documentation Fee" at bounding box center [938, 451] width 475 height 27
click at [1206, 326] on div "Mapping ValidationDone ..." at bounding box center [1207, 328] width 15 height 15
drag, startPoint x: 1243, startPoint y: 148, endPoint x: 1226, endPoint y: 148, distance: 17.7
click at [1243, 148] on md-icon "icon-close fg-AAA8AD cursor" at bounding box center [1250, 156] width 18 height 18
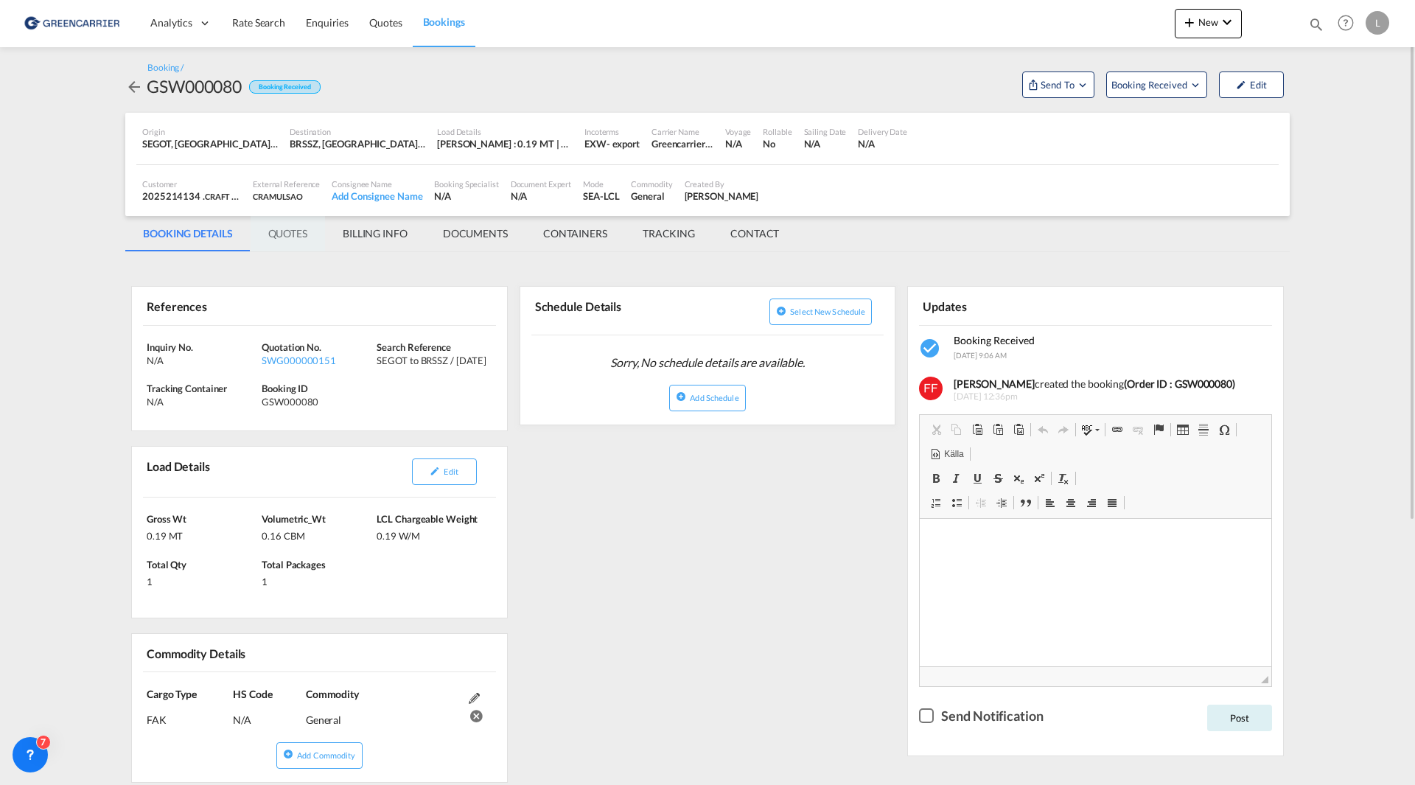
click at [280, 238] on md-tab-item "QUOTES" at bounding box center [288, 233] width 74 height 35
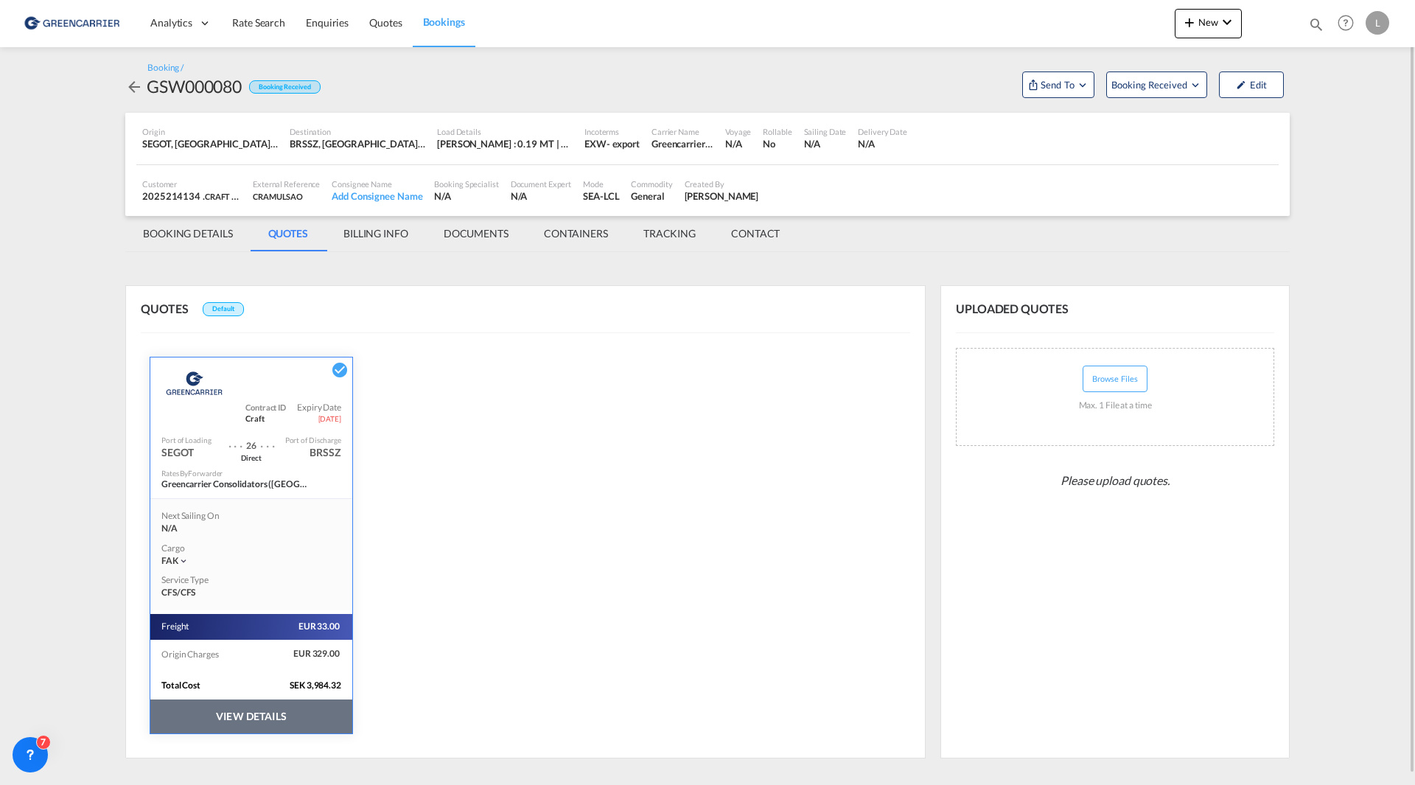
click at [256, 724] on button "VIEW DETAILS" at bounding box center [251, 716] width 202 height 34
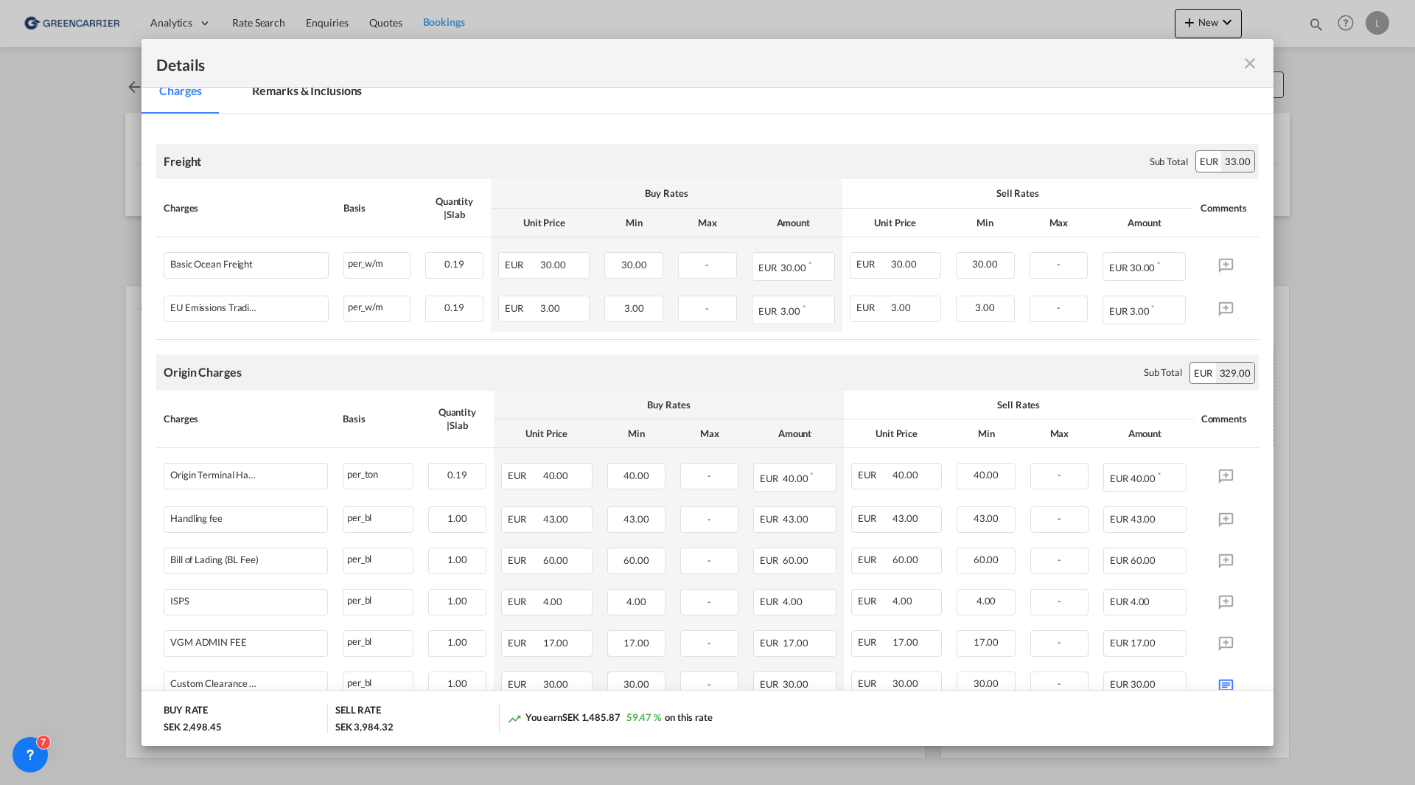
scroll to position [325, 0]
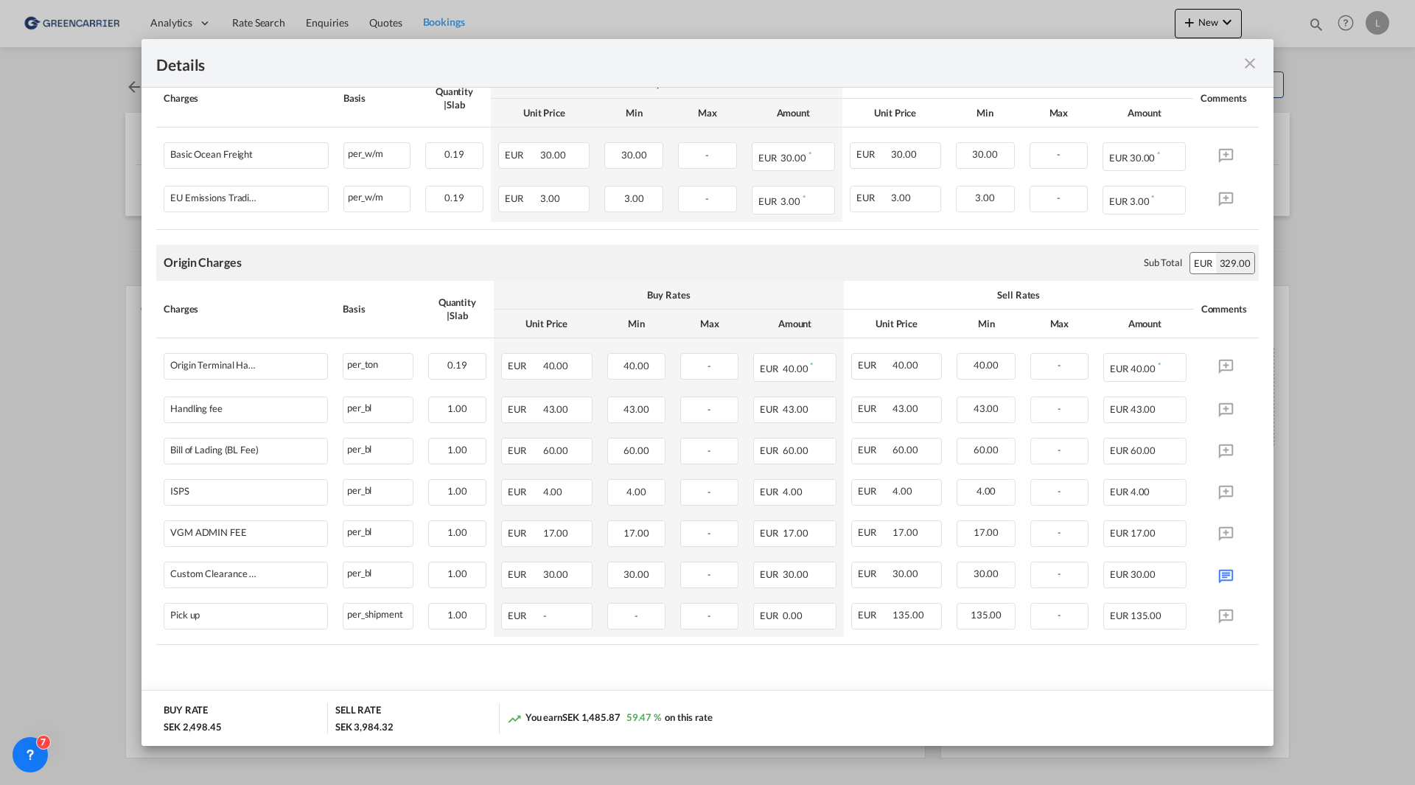
drag, startPoint x: 1246, startPoint y: 57, endPoint x: 1184, endPoint y: 92, distance: 70.9
click at [1246, 57] on md-icon "icon-close fg-AAA8AD m-0 cursor" at bounding box center [1250, 64] width 18 height 18
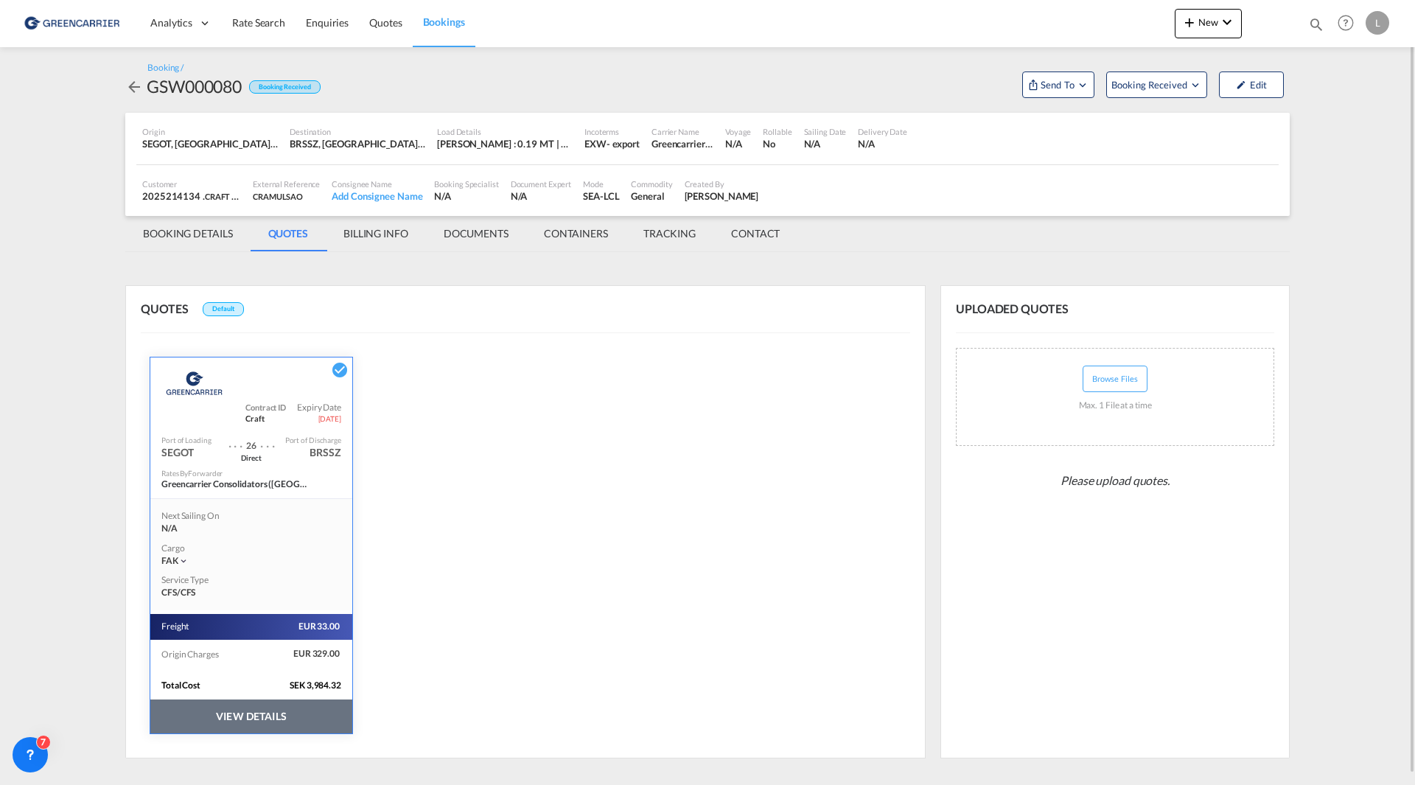
click at [201, 231] on md-tab-item "BOOKING DETAILS" at bounding box center [187, 233] width 125 height 35
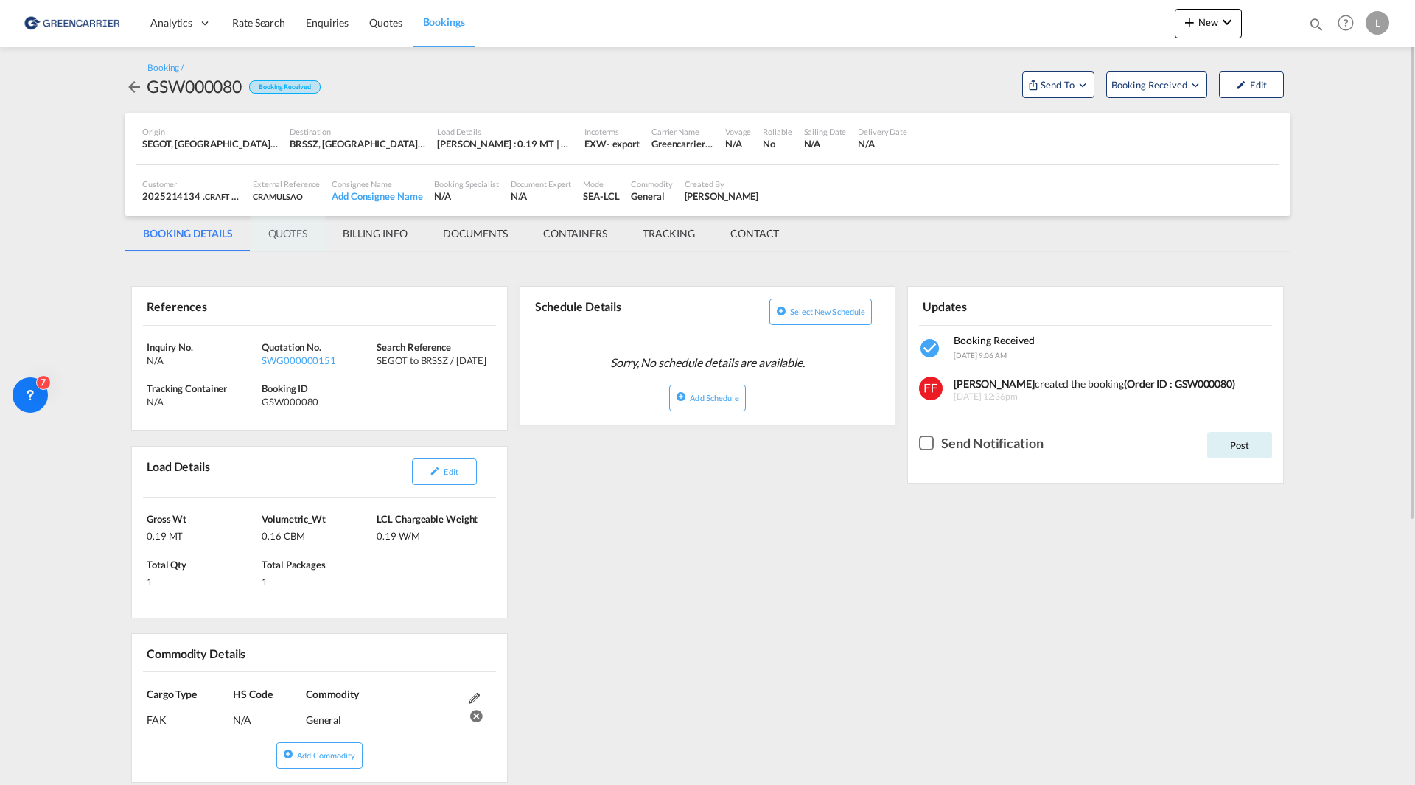
click at [301, 233] on md-tab-item "QUOTES" at bounding box center [288, 233] width 74 height 35
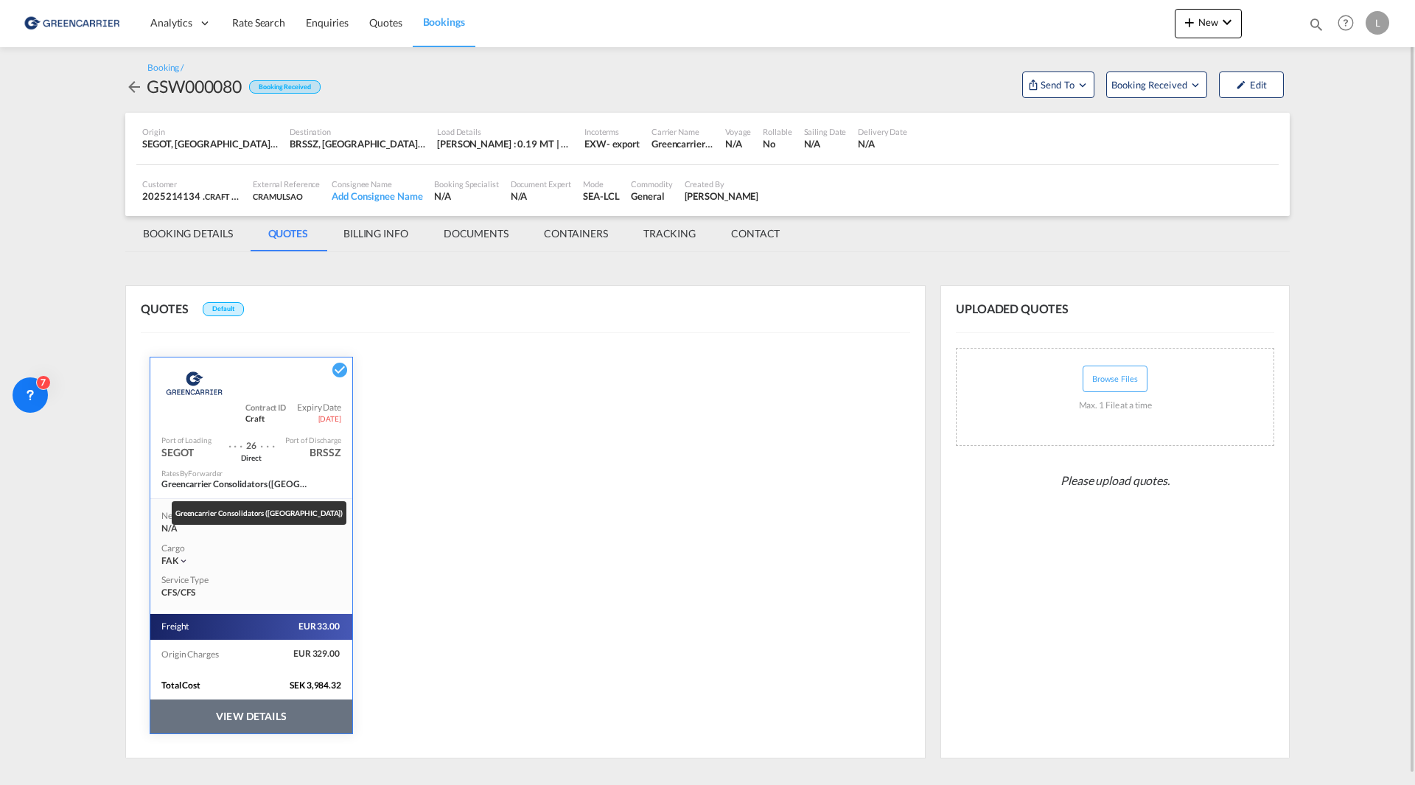
click at [222, 500] on div "Next Sailing On N/A Cargo FAK | Service Type CFS/CFS" at bounding box center [251, 554] width 202 height 112
click at [304, 710] on button "VIEW DETAILS" at bounding box center [251, 716] width 202 height 34
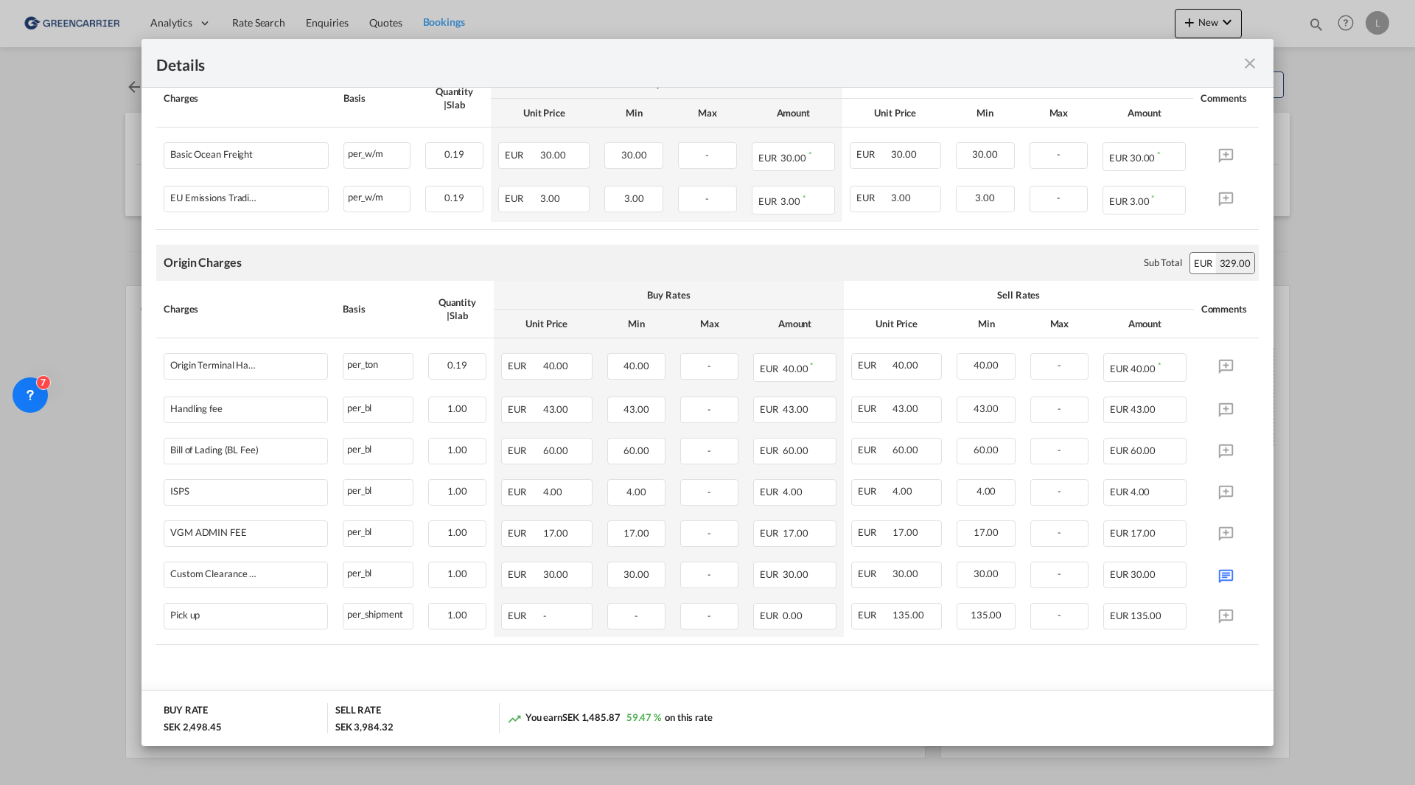
scroll to position [30, 0]
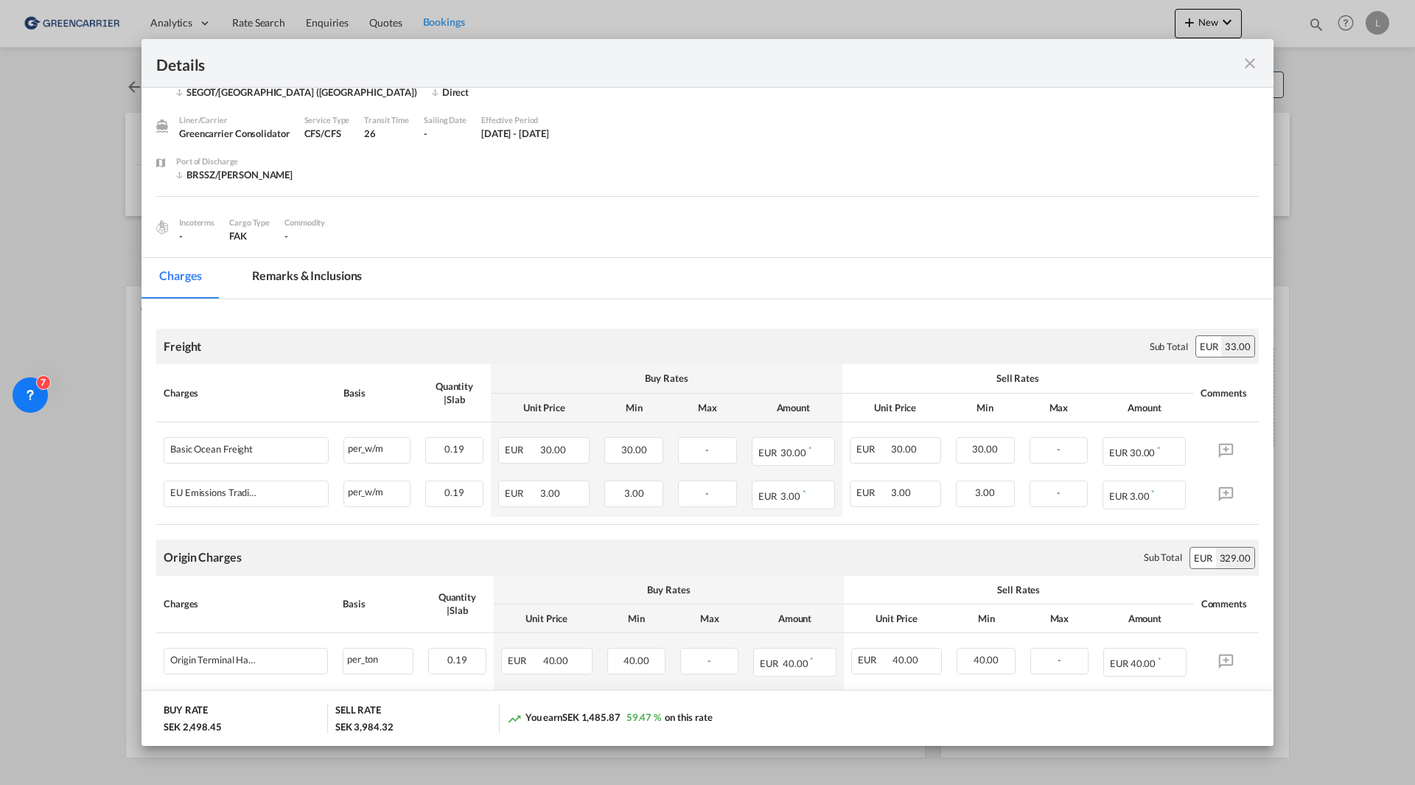
click at [1248, 71] on md-icon "icon-close fg-AAA8AD m-0 cursor" at bounding box center [1250, 64] width 18 height 18
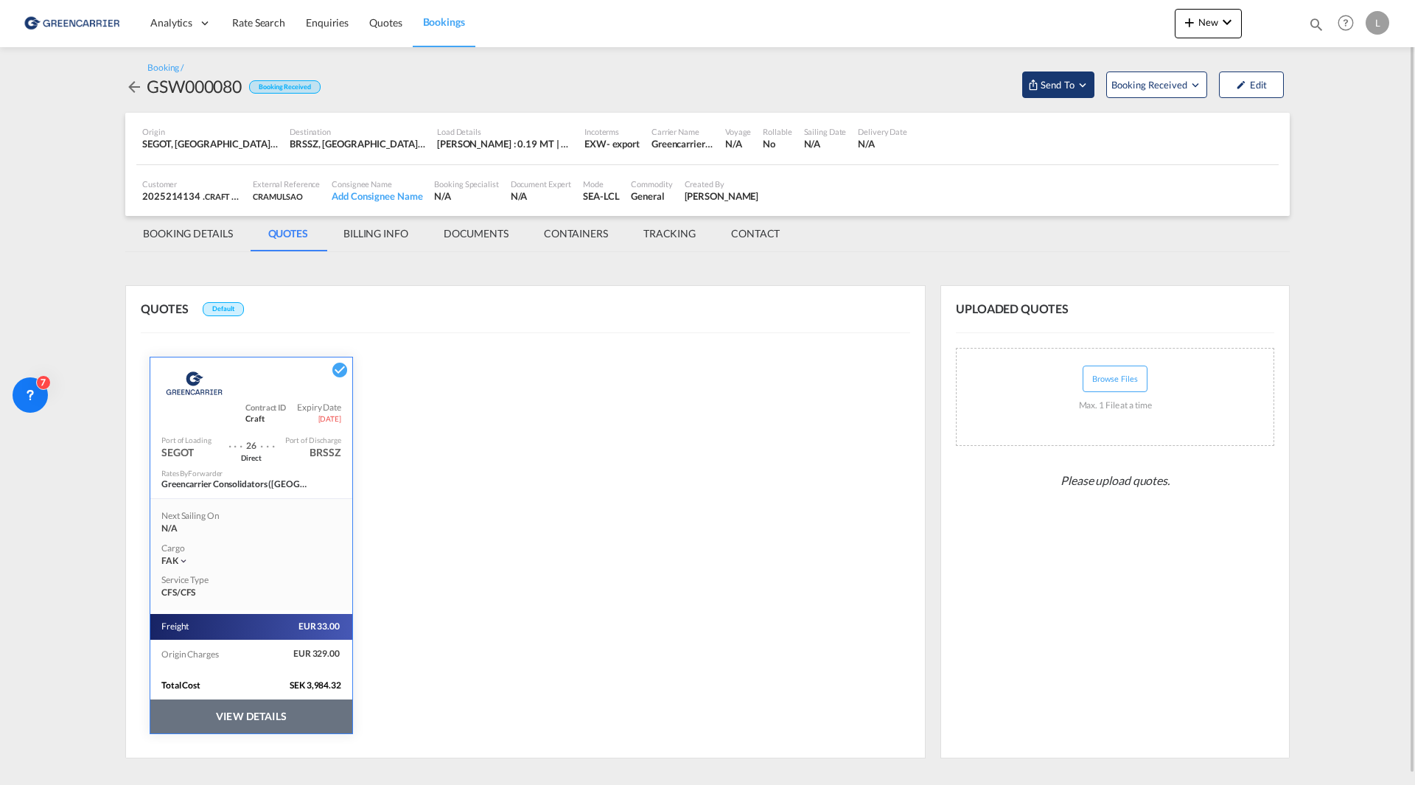
click at [1069, 89] on span "Send To" at bounding box center [1057, 84] width 37 height 15
click at [1205, 136] on span "Send Booking" at bounding box center [1204, 135] width 58 height 24
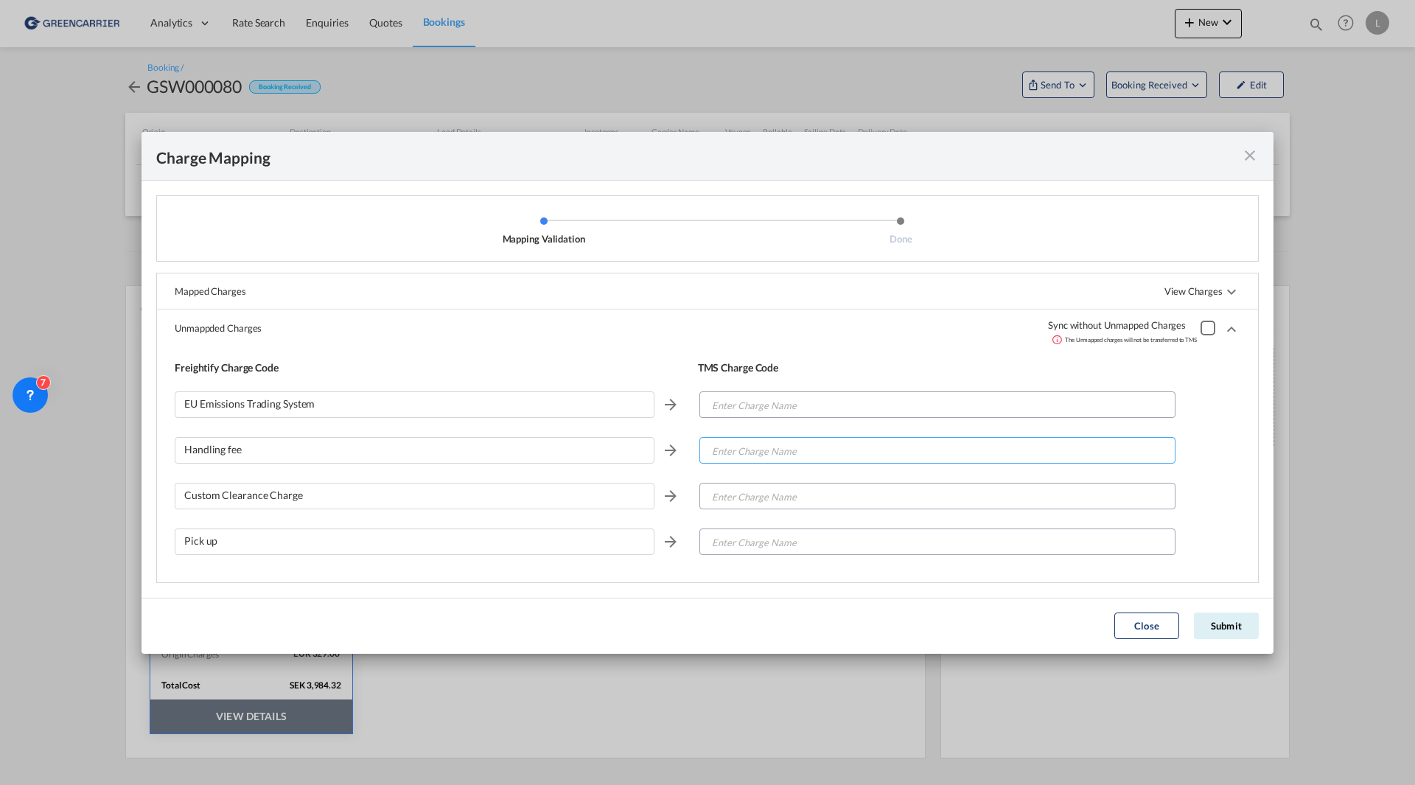
click at [752, 452] on input "Enter Charge Name" at bounding box center [938, 451] width 475 height 27
click at [775, 450] on input "hand" at bounding box center [938, 451] width 475 height 27
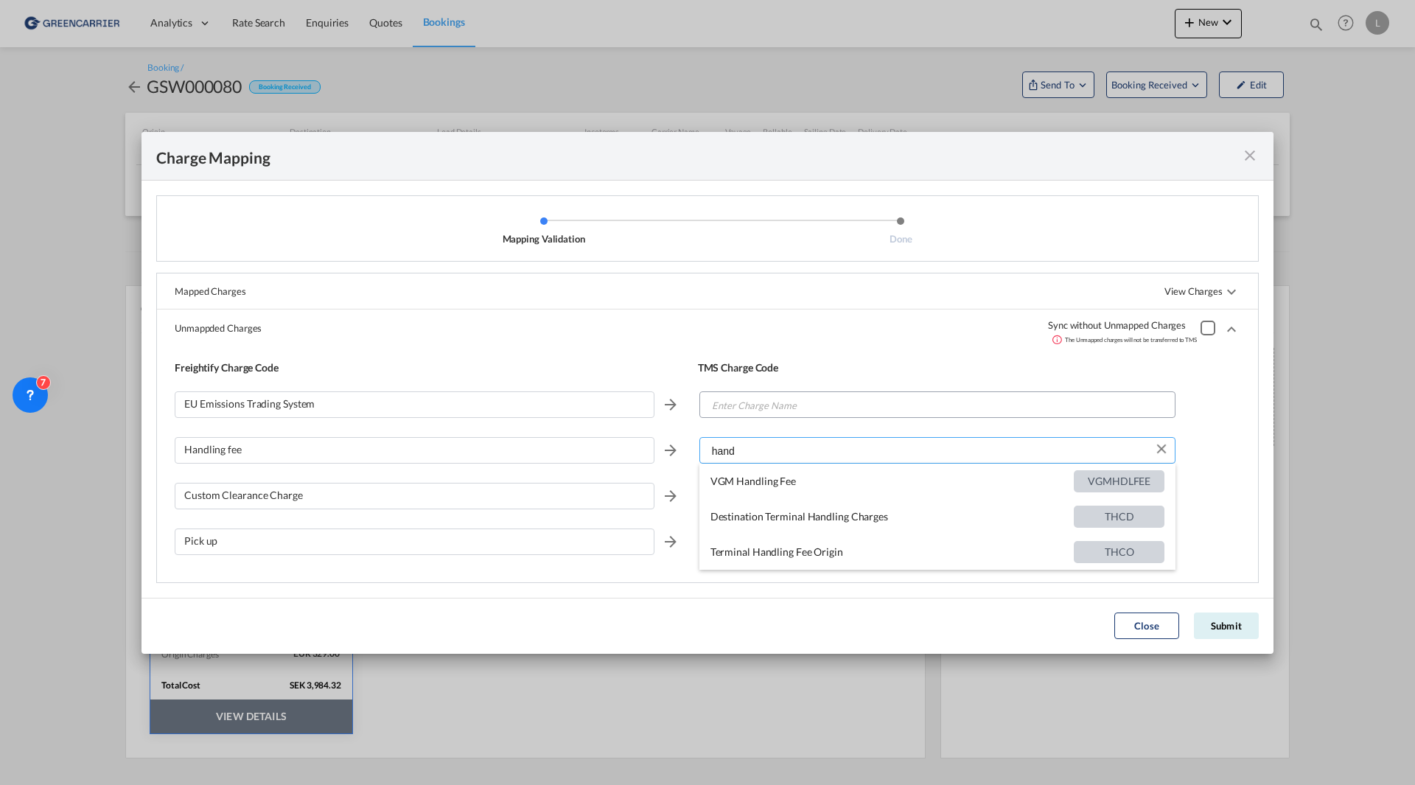
click at [775, 450] on input "hand" at bounding box center [938, 451] width 475 height 27
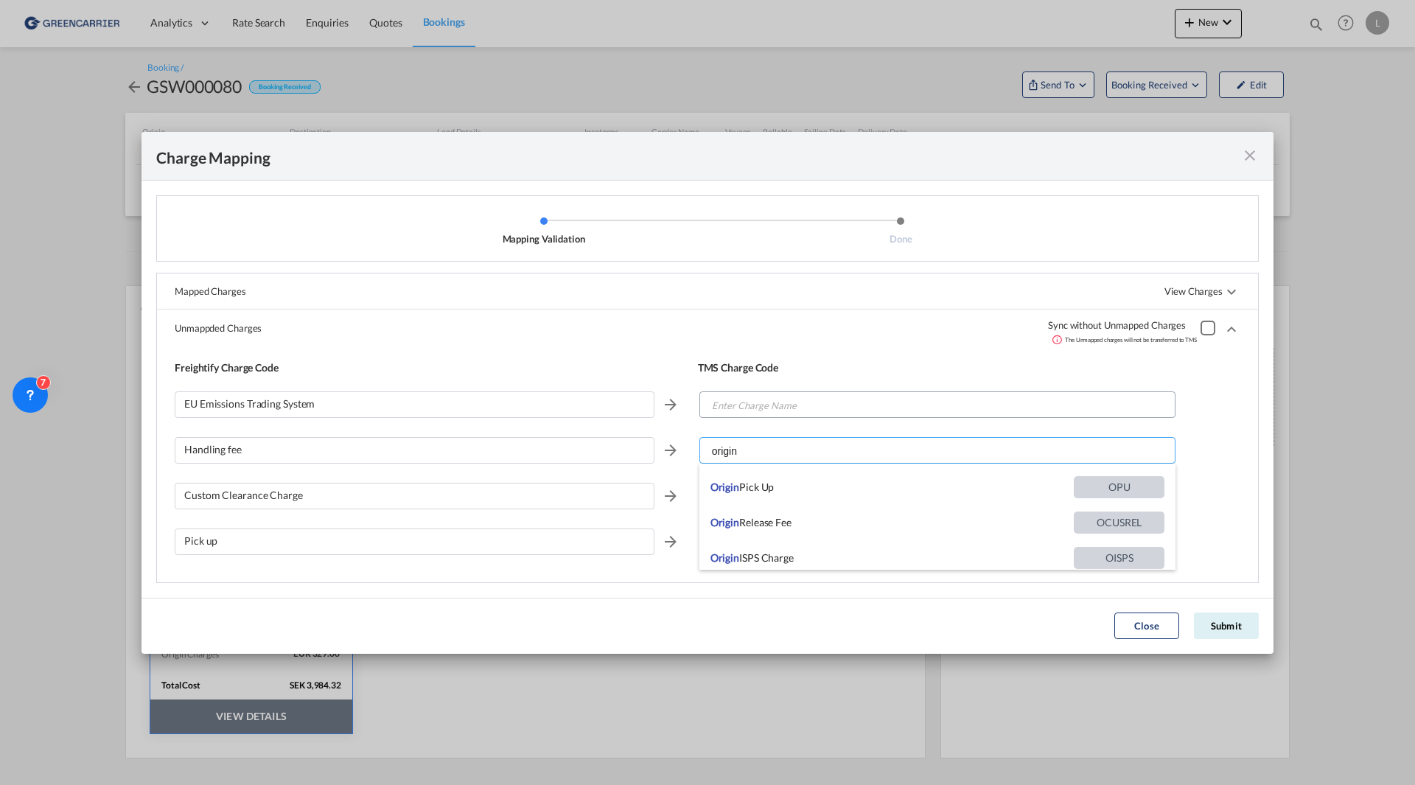
scroll to position [0, 0]
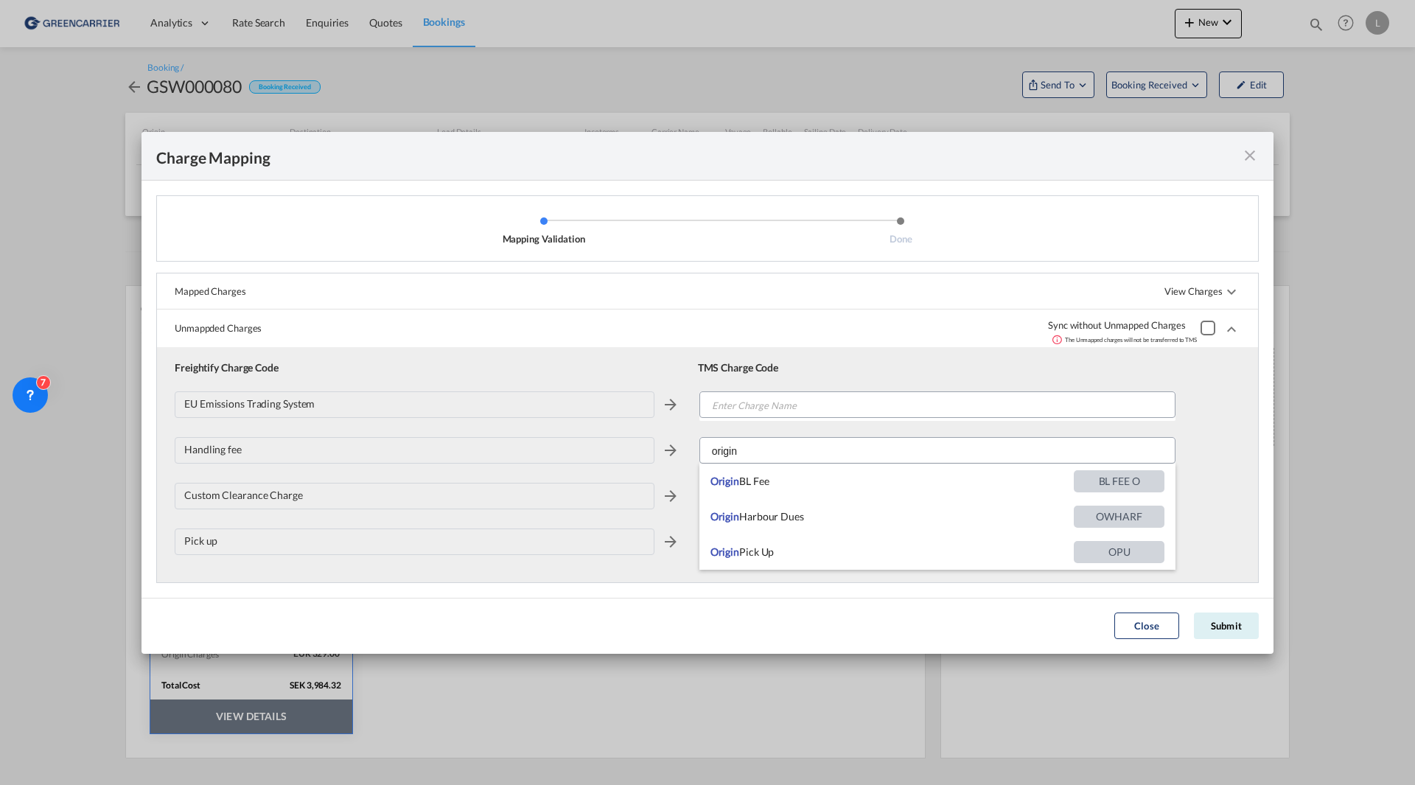
click at [657, 321] on div "Unmappded Charges Sync without Unmapped Charges The Unmapped charges will not b…" at bounding box center [707, 329] width 1101 height 38
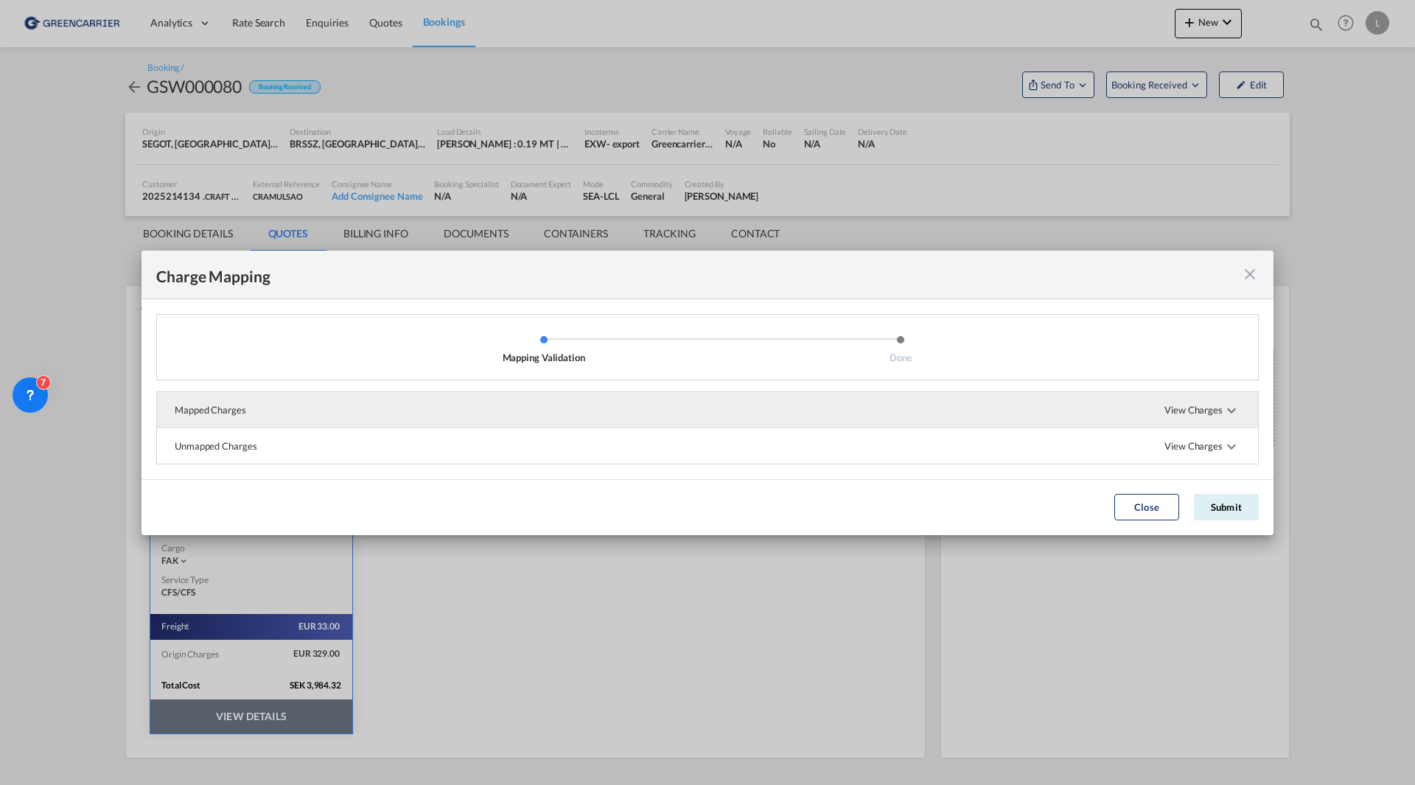
click at [1199, 413] on span "View Charges" at bounding box center [1202, 409] width 76 height 35
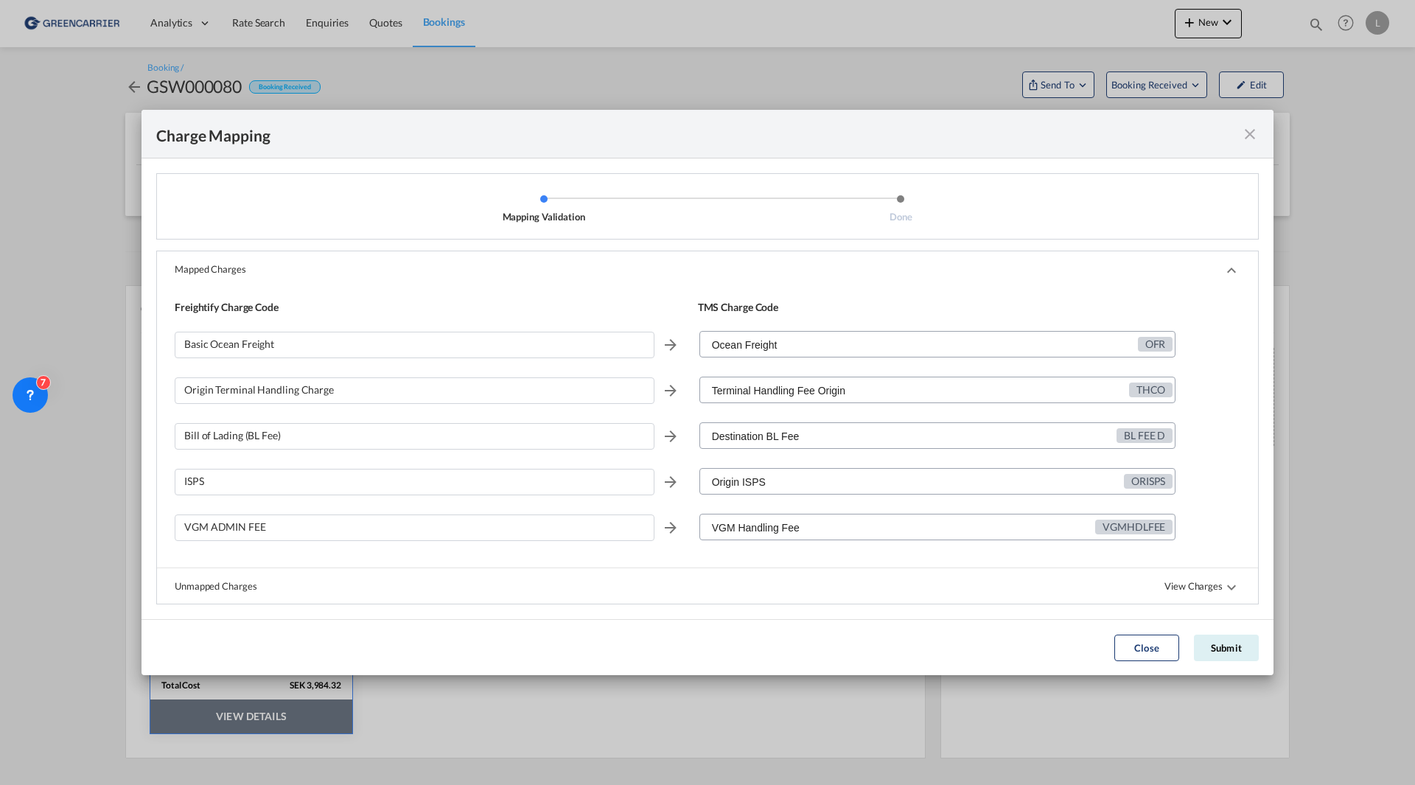
click at [1234, 268] on md-icon "icon-chevron-up" at bounding box center [1232, 271] width 18 height 18
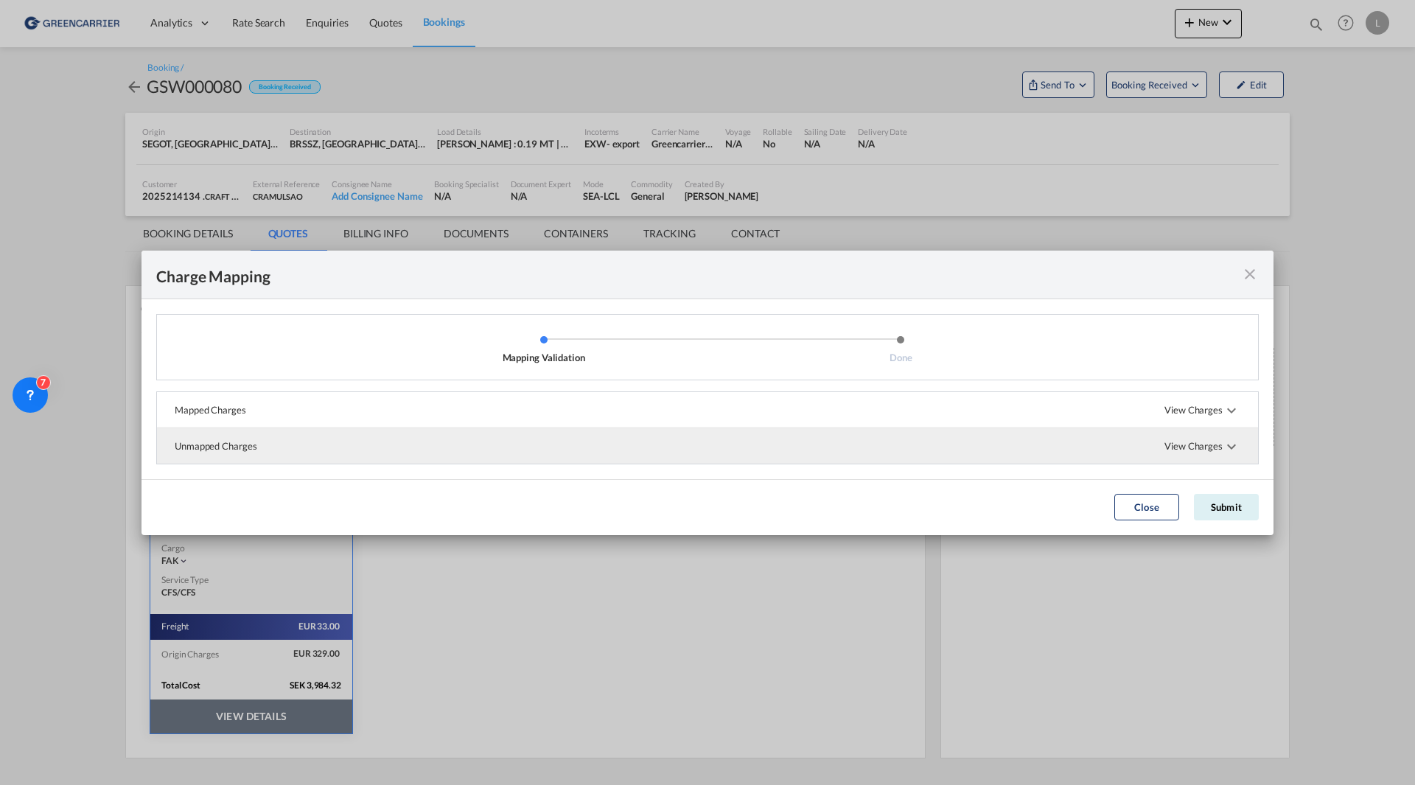
click at [1215, 444] on span "View Charges" at bounding box center [1202, 445] width 76 height 35
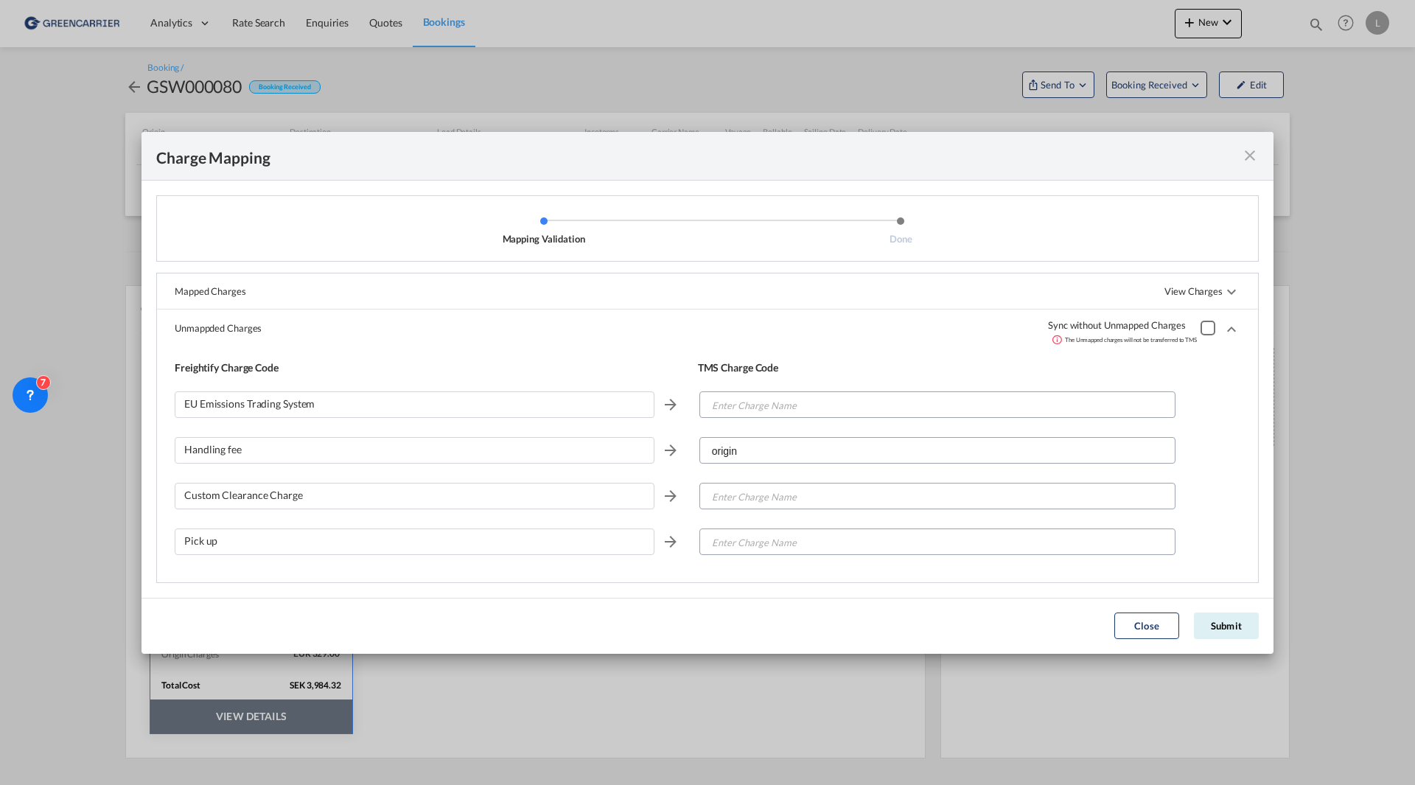
click at [1329, 295] on div "Charge Mapping Mapping Validation Done Mapped Charges View Charges Mapped Charg…" at bounding box center [707, 392] width 1415 height 785
click at [783, 442] on input "origin" at bounding box center [938, 451] width 475 height 27
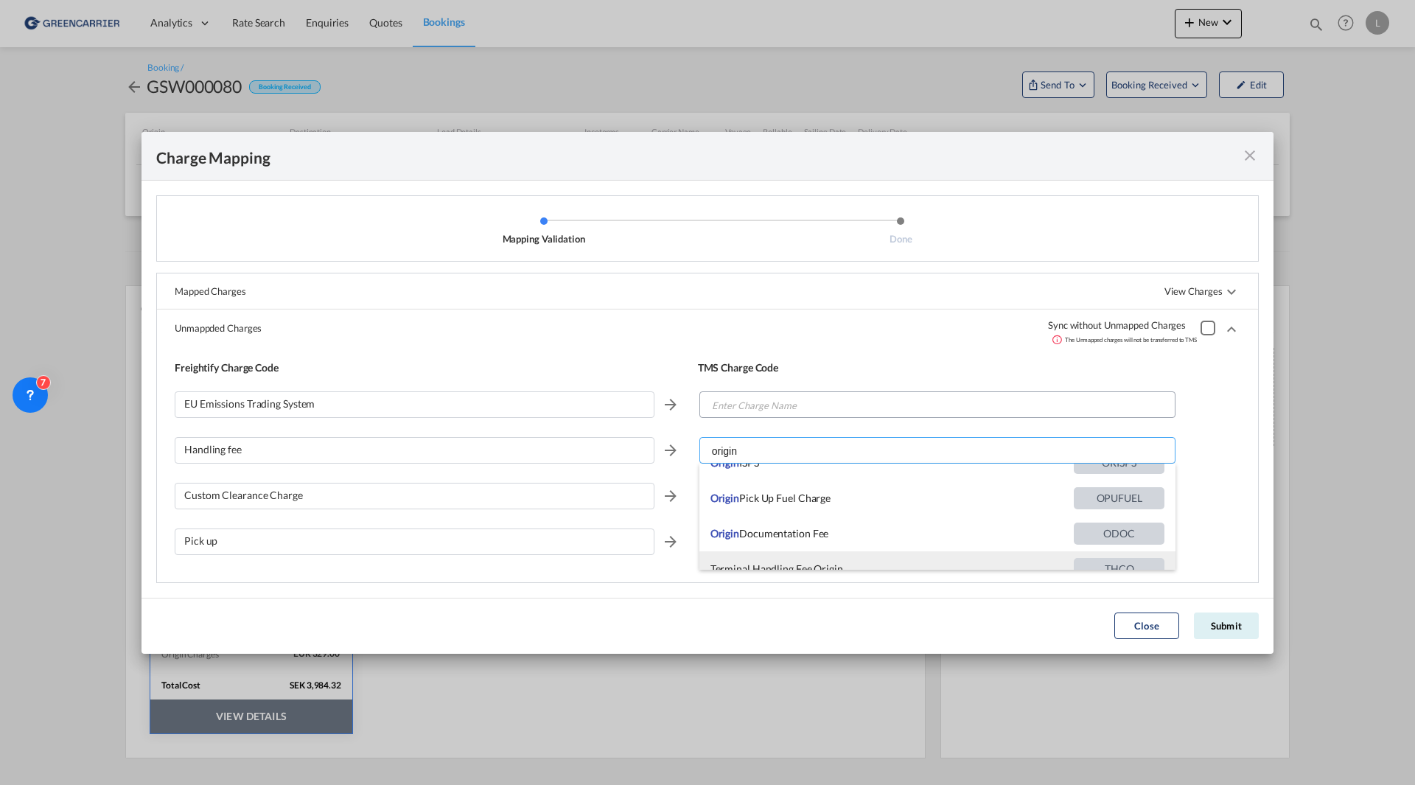
scroll to position [212, 0]
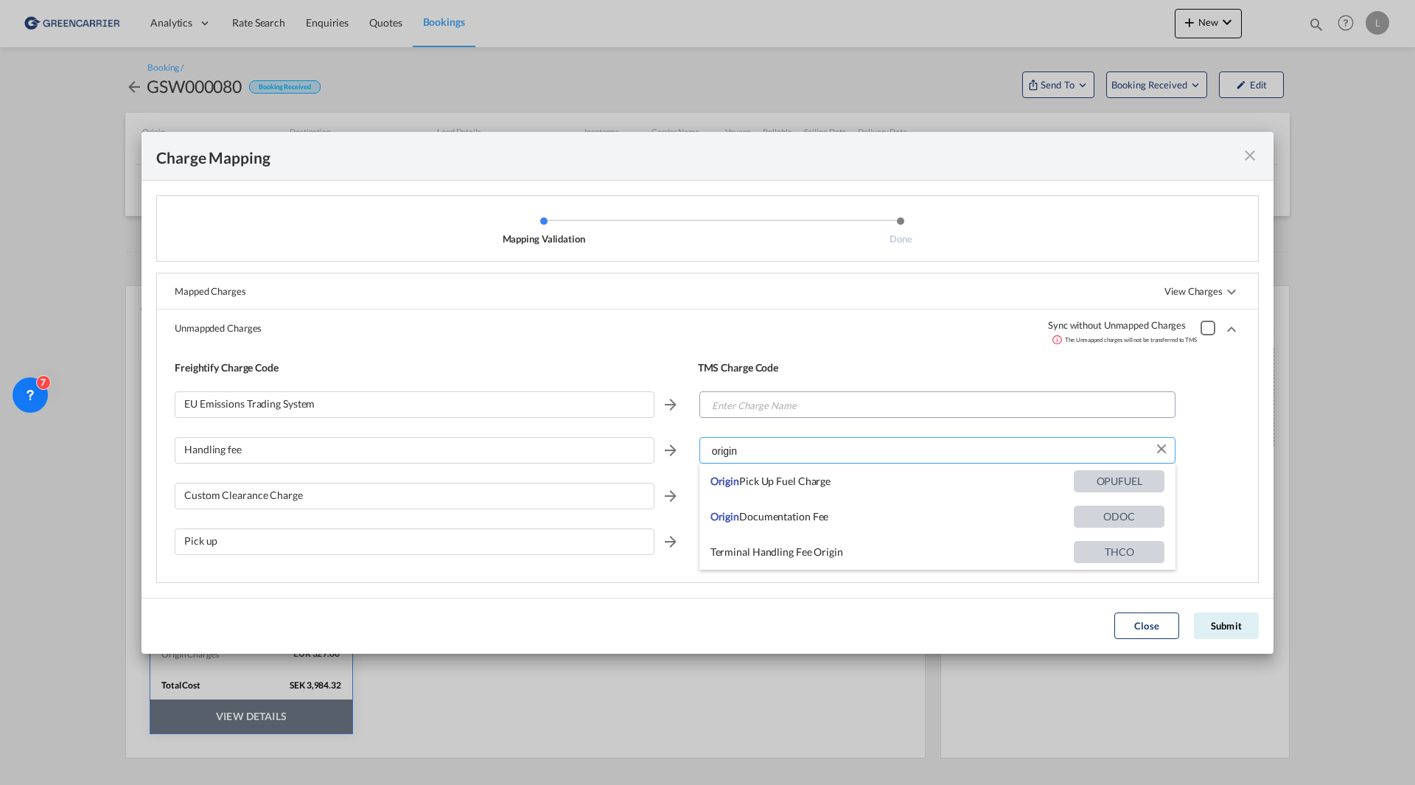
click at [747, 454] on input "origin" at bounding box center [938, 451] width 475 height 27
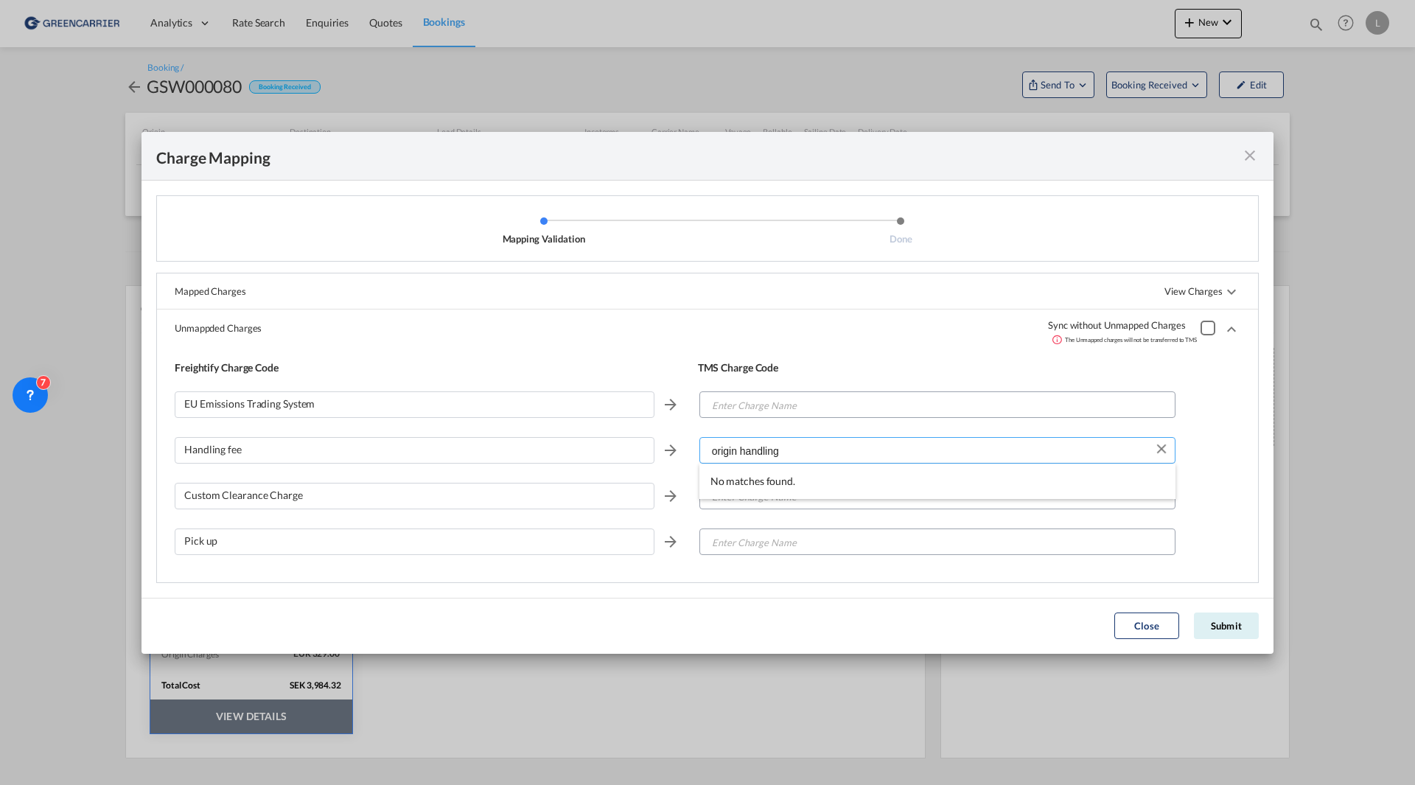
scroll to position [0, 0]
type input "o"
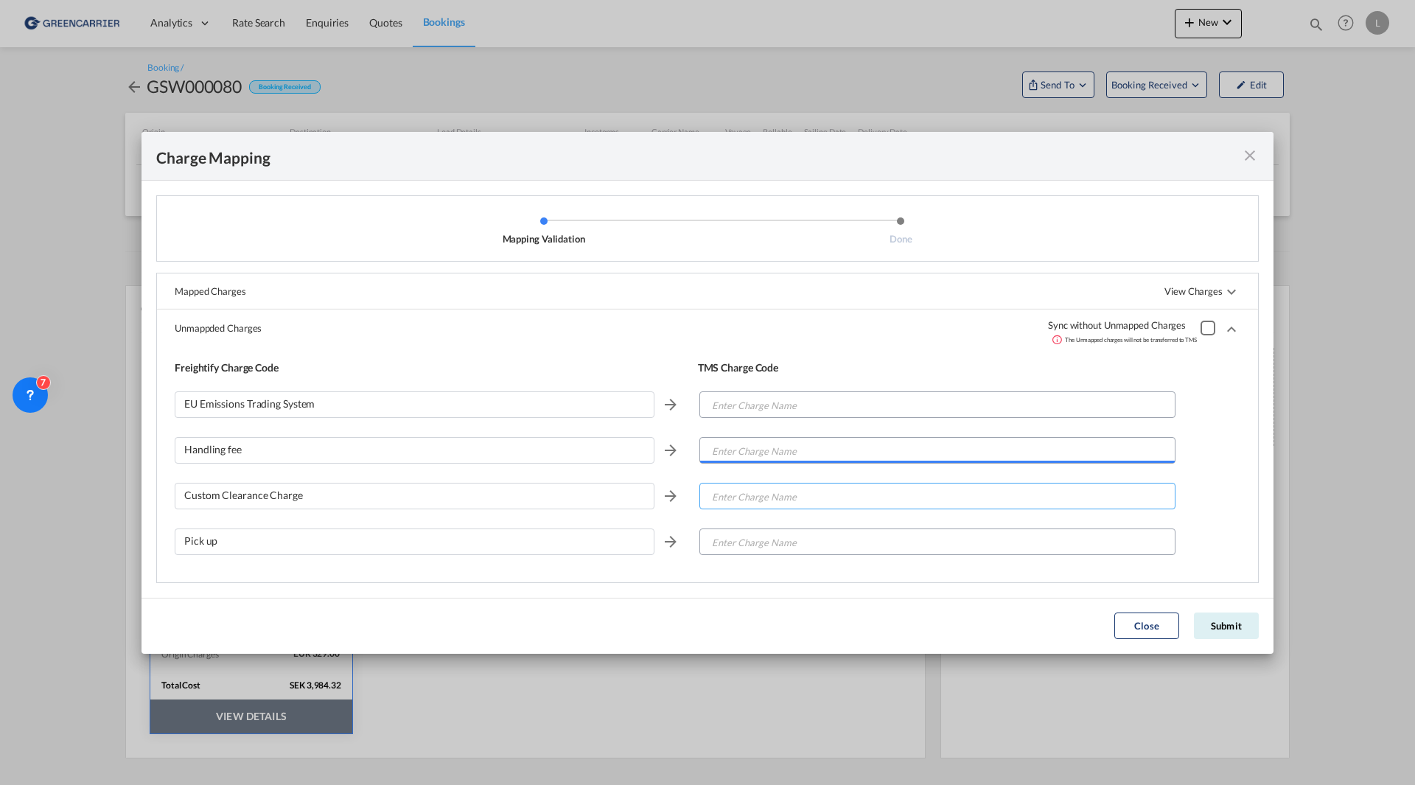
click at [741, 497] on input "Enter Charge Name" at bounding box center [938, 496] width 475 height 27
type input "c"
type input "o"
type input "customs"
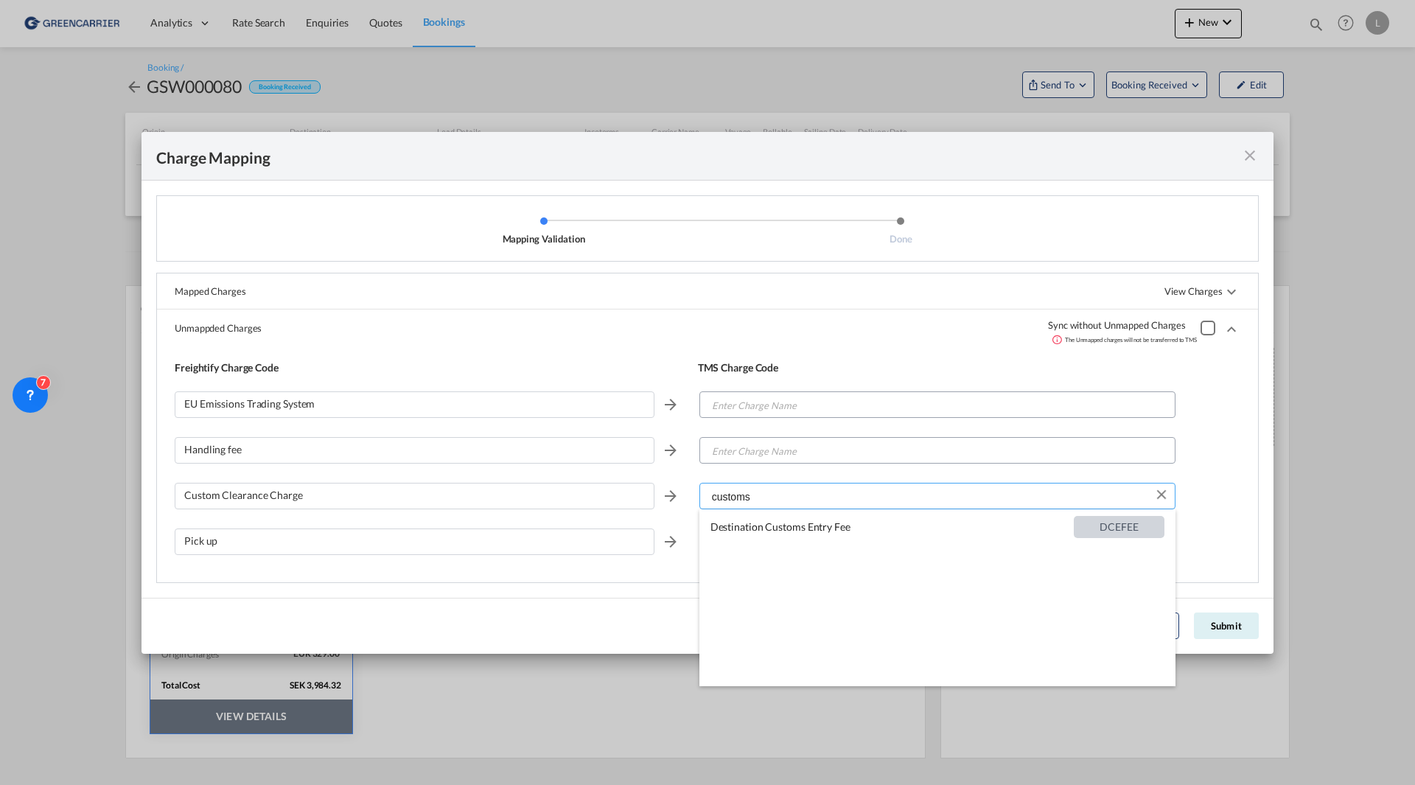
drag, startPoint x: 762, startPoint y: 496, endPoint x: 688, endPoint y: 494, distance: 74.5
click at [688, 494] on div "Custom Clearance Charge customs" at bounding box center [708, 502] width 1066 height 46
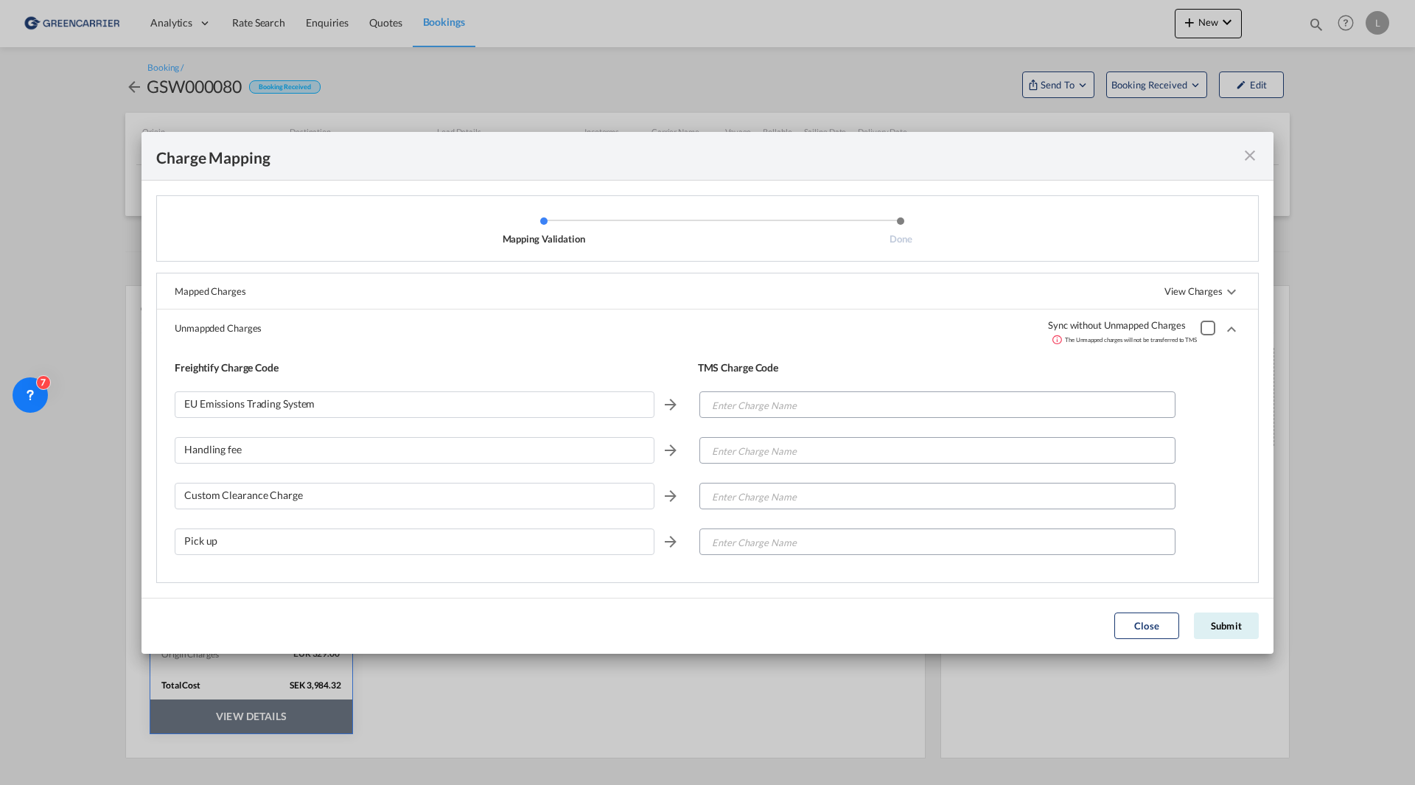
click at [1203, 485] on div "Custom Clearance Charge" at bounding box center [708, 502] width 1066 height 46
drag, startPoint x: 806, startPoint y: 455, endPoint x: 814, endPoint y: 454, distance: 7.4
click at [806, 453] on input "Enter Charge Name" at bounding box center [938, 451] width 475 height 27
click at [798, 408] on input "Enter Charge Name" at bounding box center [938, 405] width 475 height 27
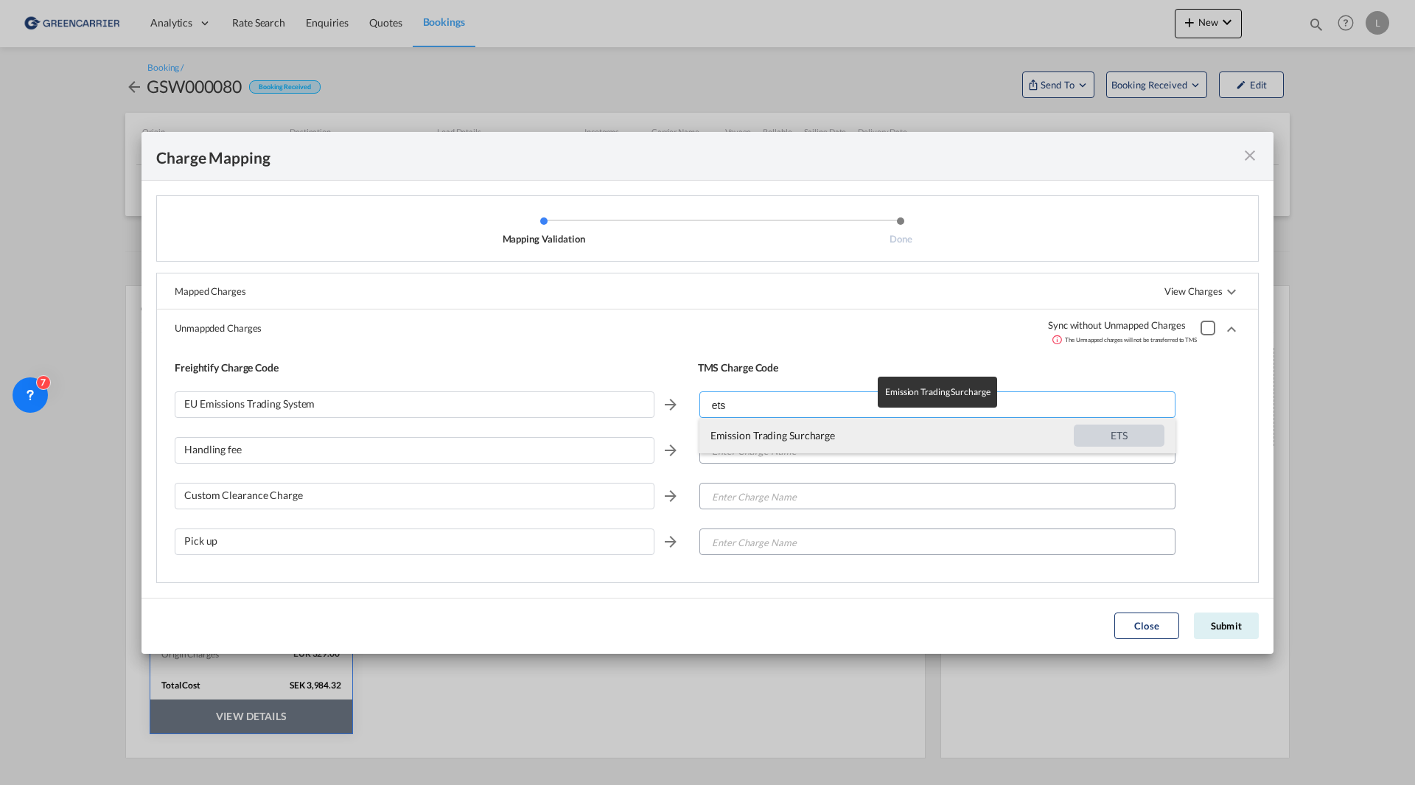
click at [783, 439] on span "Emission Trading Surcharge" at bounding box center [891, 435] width 363 height 35
type input "Emission Trading Surcharge"
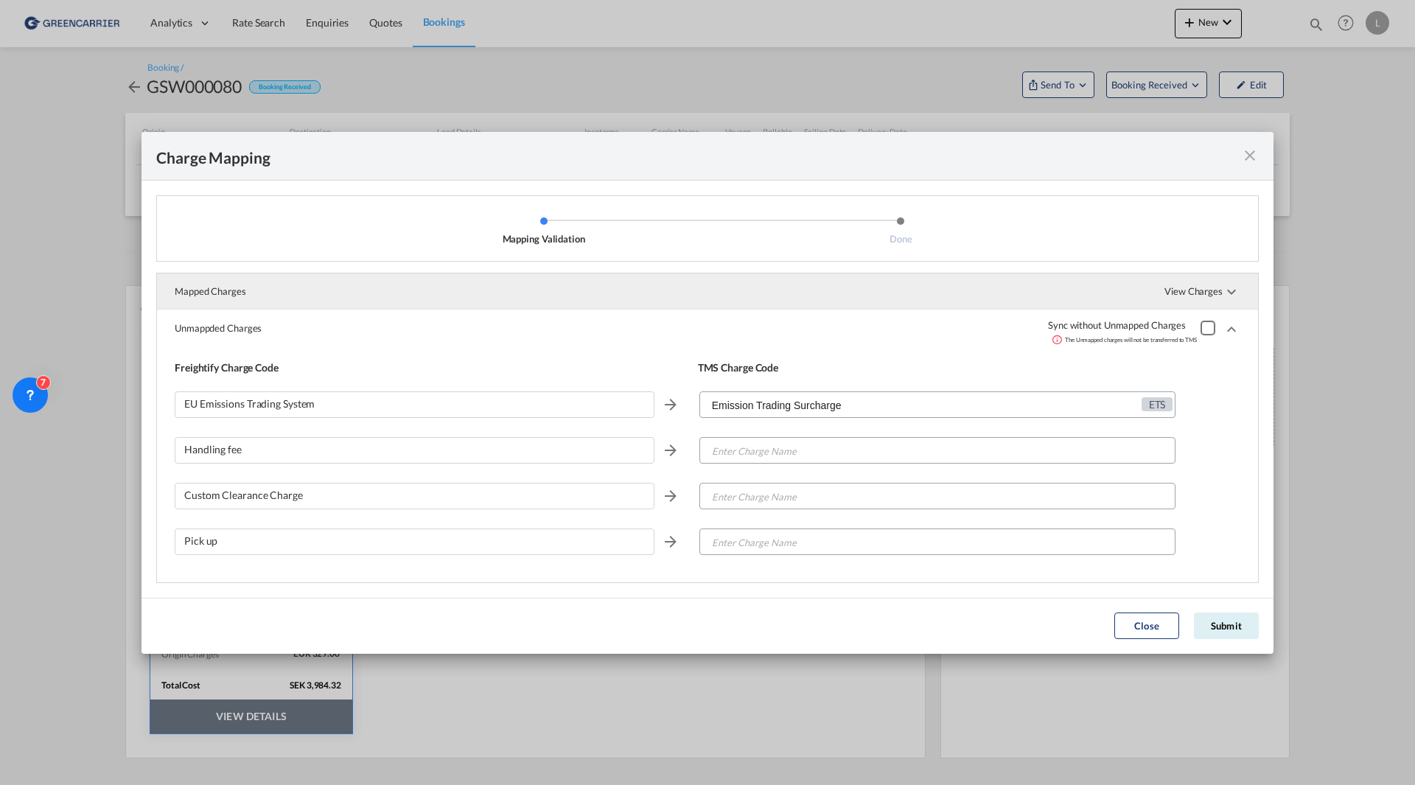
click at [1204, 292] on span "View Charges" at bounding box center [1202, 290] width 76 height 35
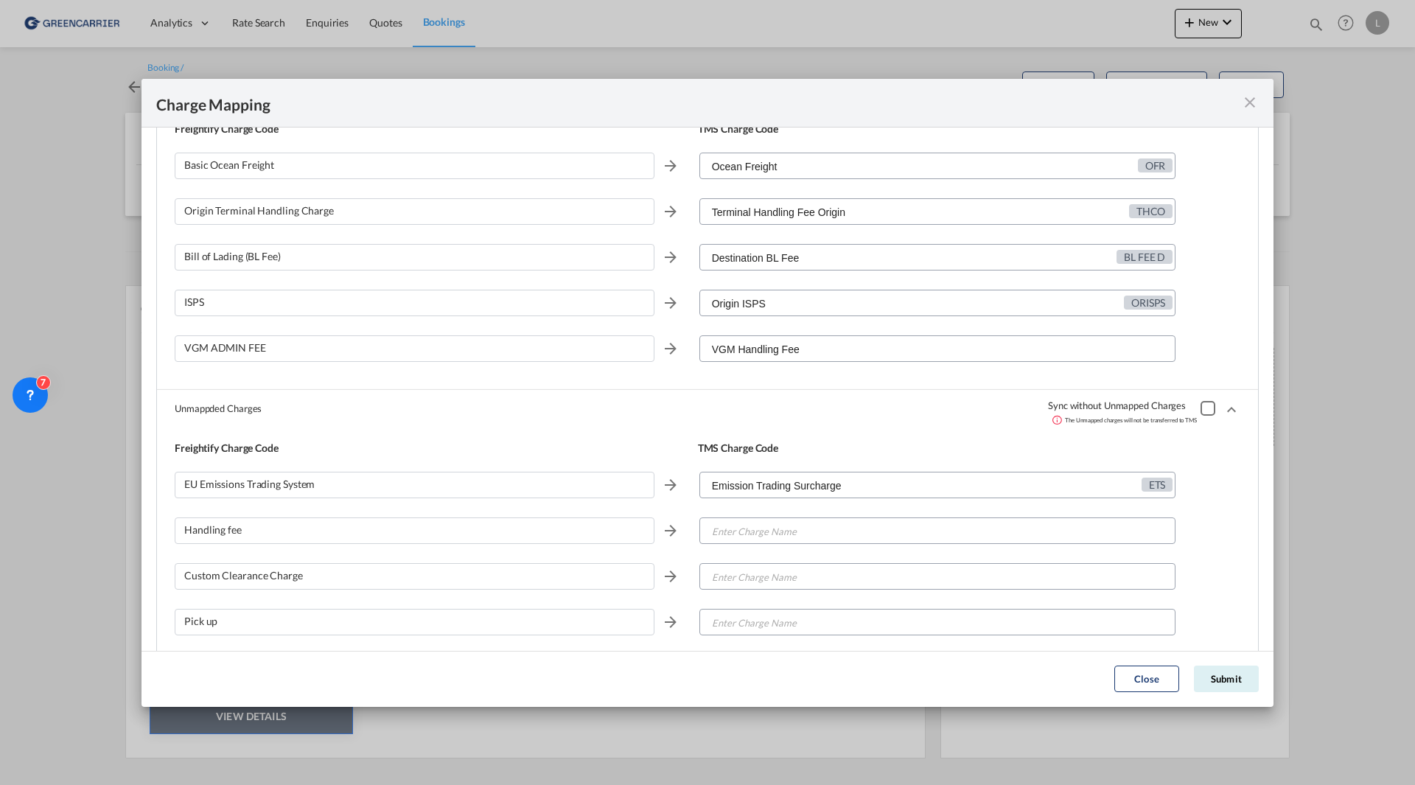
scroll to position [175, 0]
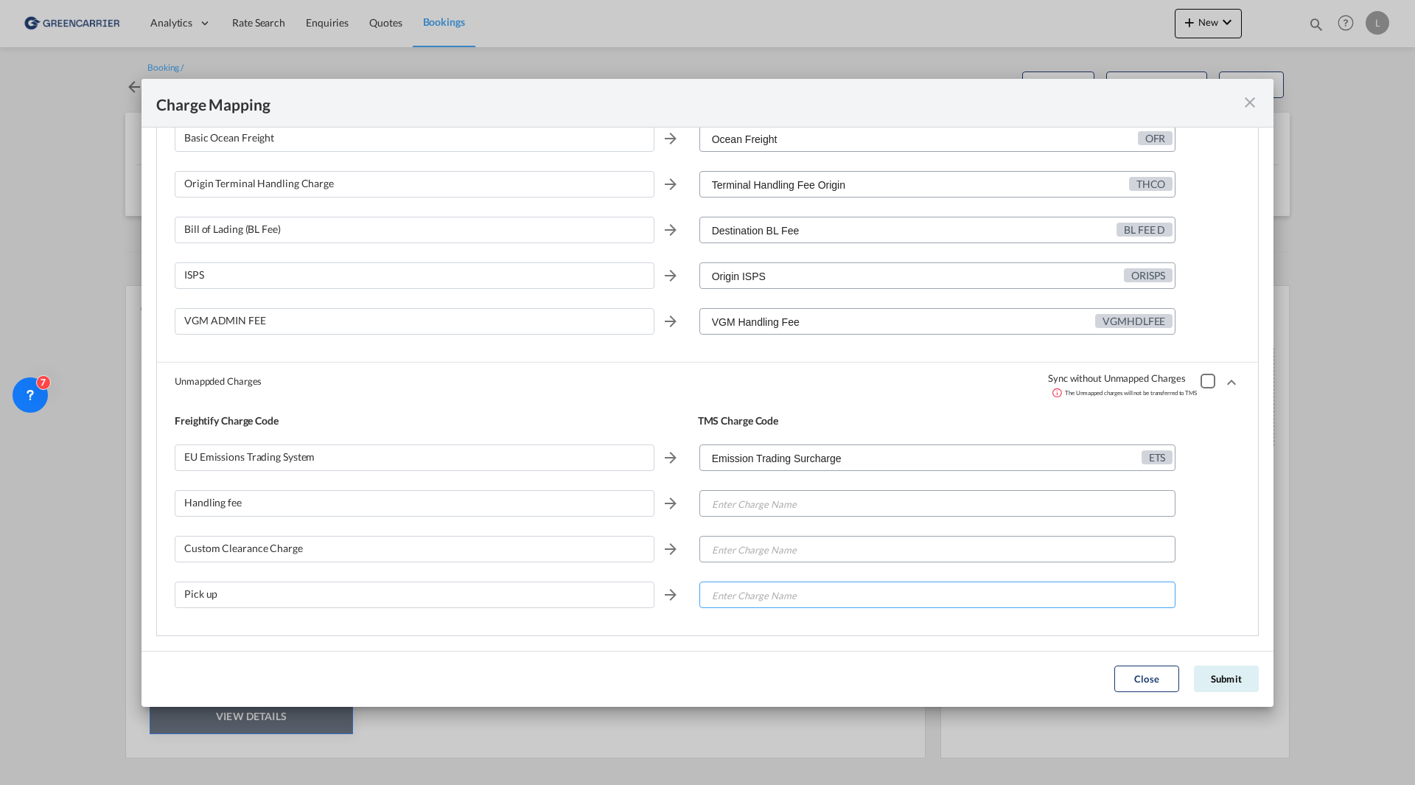
click at [763, 588] on input "Enter Charge Name" at bounding box center [938, 595] width 475 height 27
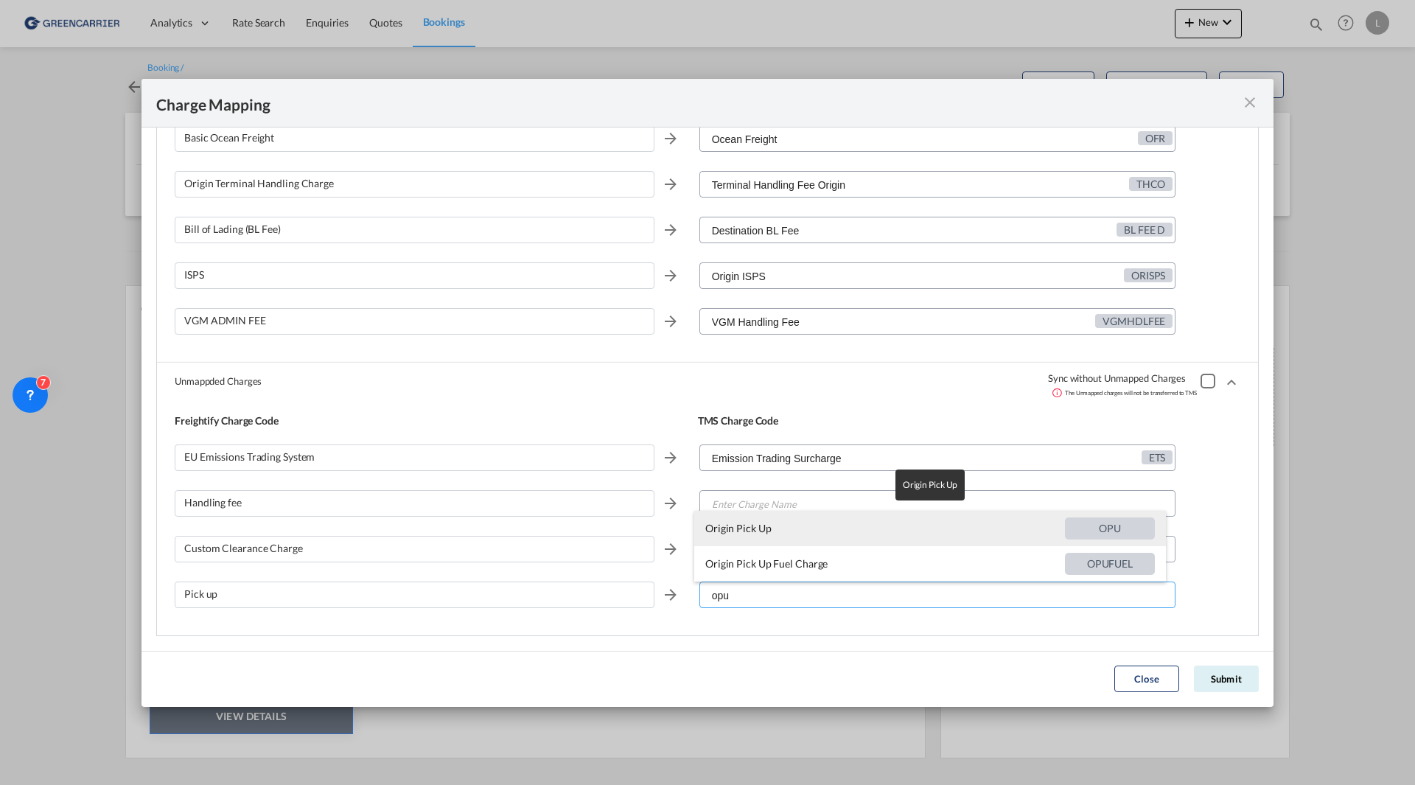
click at [763, 529] on span "Origin Pick Up" at bounding box center [885, 528] width 360 height 35
type input "Origin Pick Up"
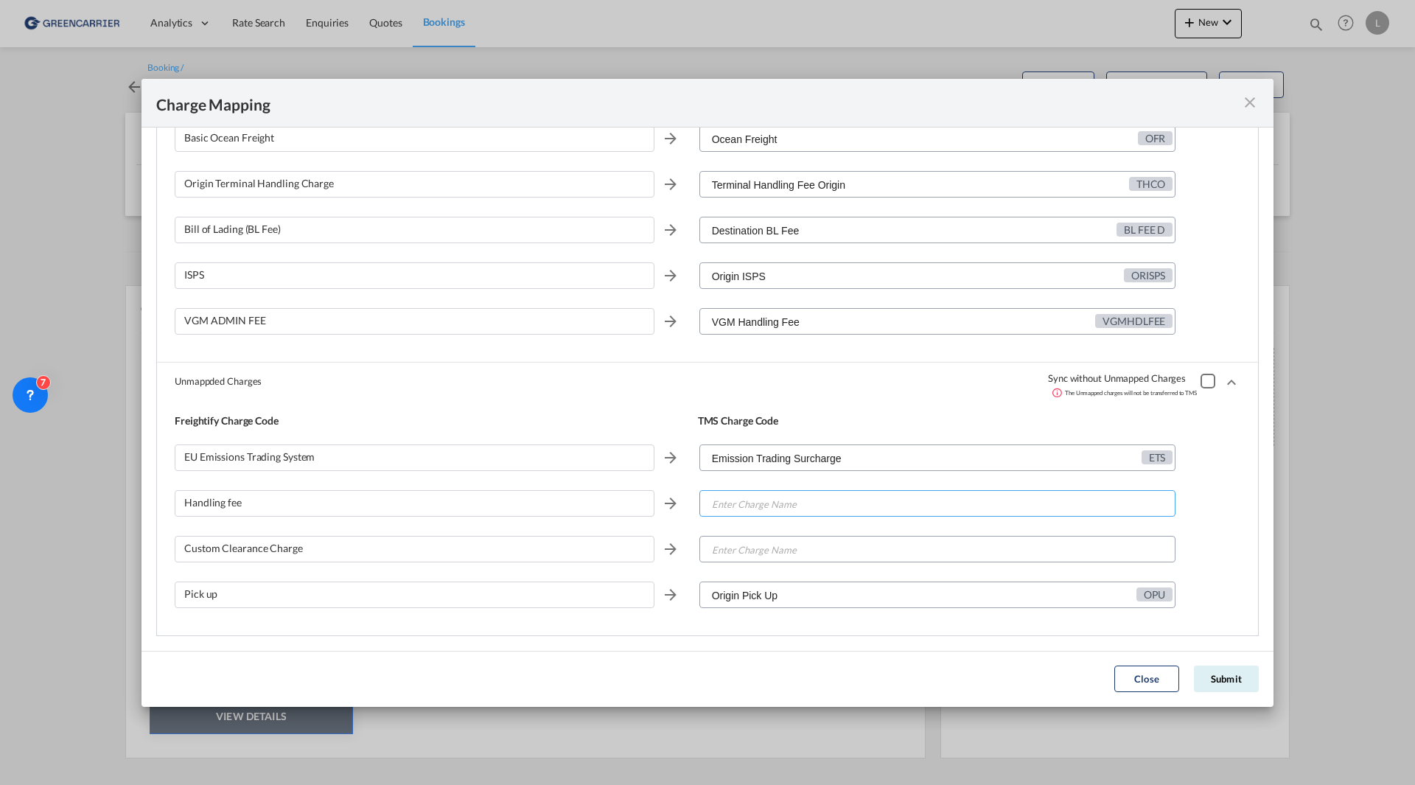
click at [783, 500] on input "Enter Charge Name" at bounding box center [938, 504] width 475 height 27
click at [784, 500] on input "Enter Charge Name" at bounding box center [938, 504] width 475 height 27
click at [791, 506] on input "Enter Charge Name" at bounding box center [938, 504] width 475 height 27
click at [746, 544] on input "Enter Charge Name" at bounding box center [938, 549] width 475 height 27
click at [750, 556] on input "Enter Charge Name" at bounding box center [938, 549] width 475 height 27
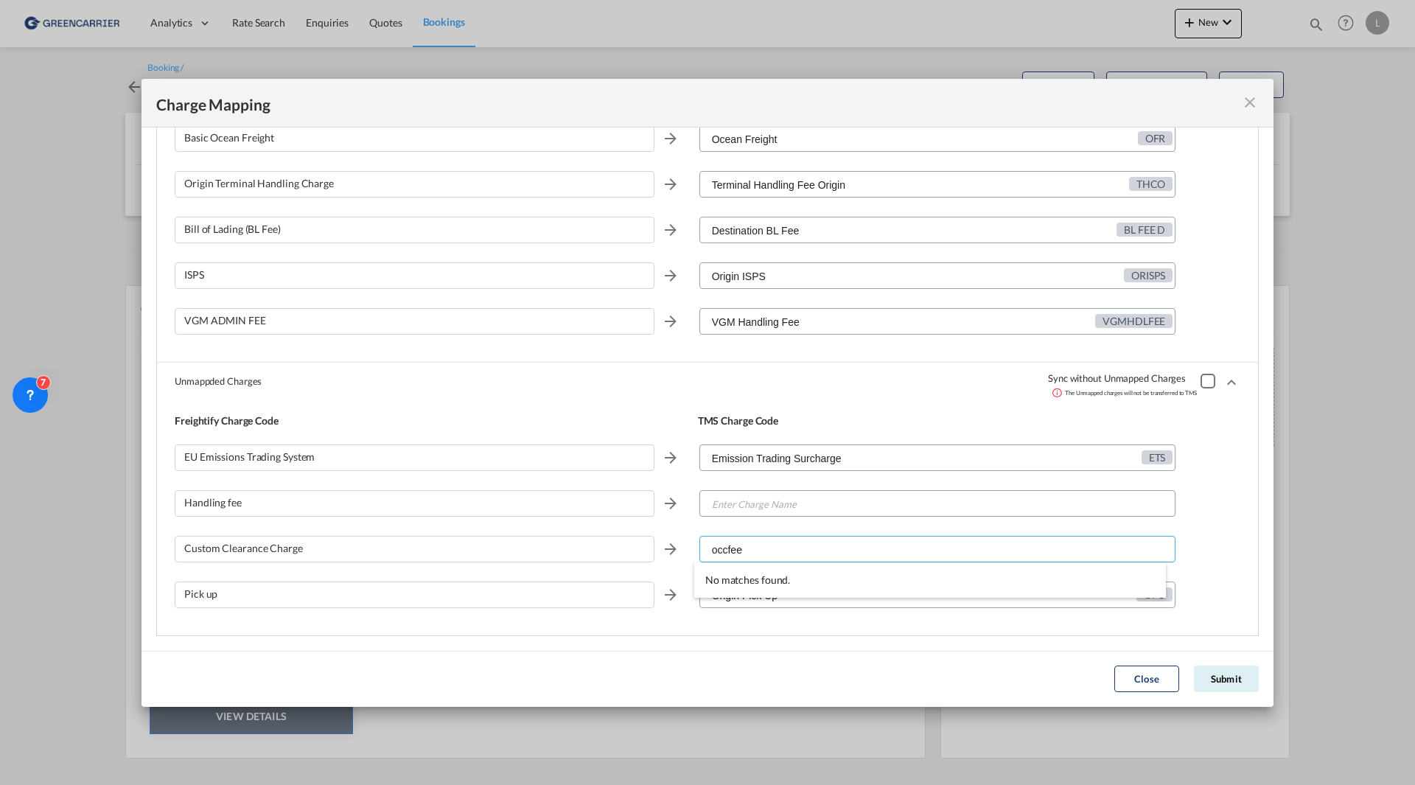
type input "occfee"
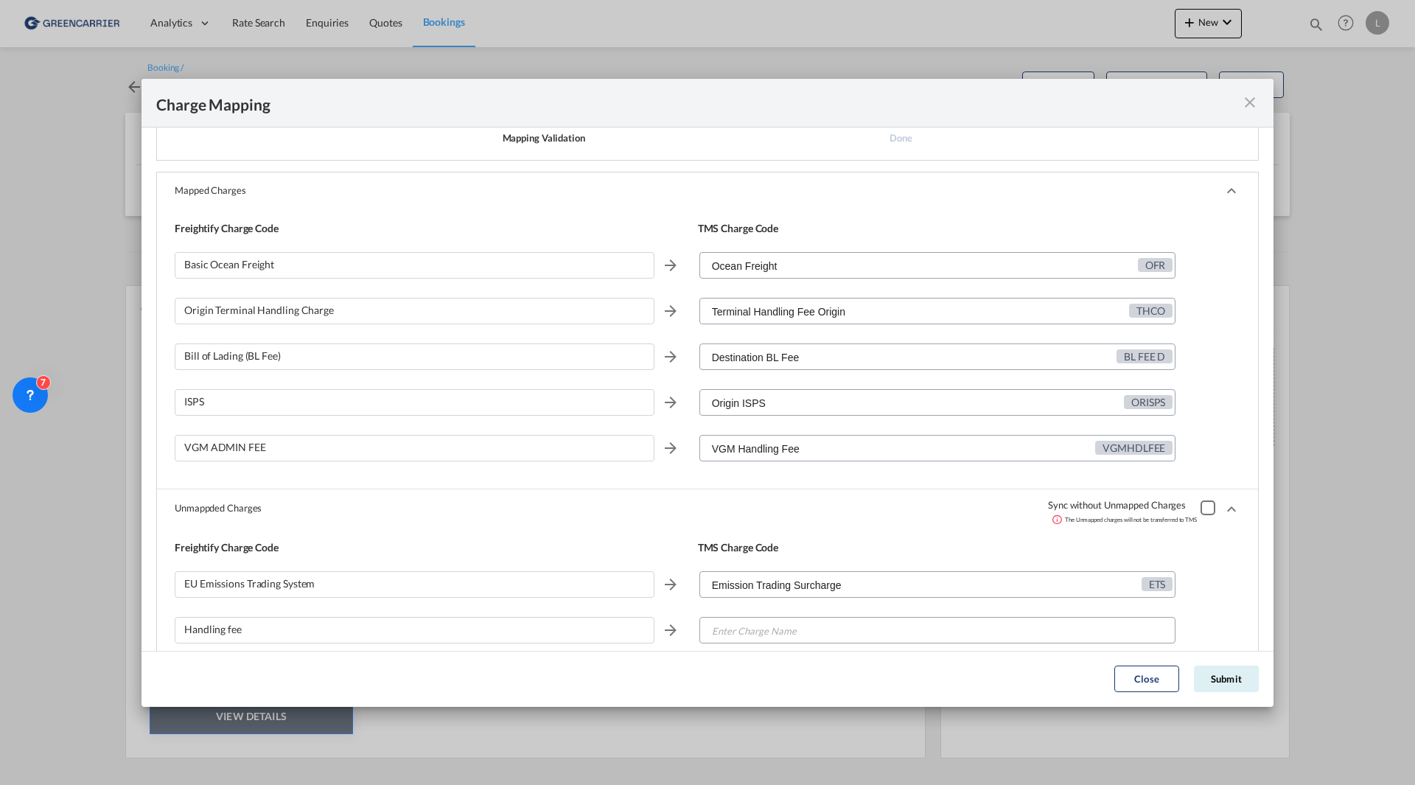
scroll to position [27, 0]
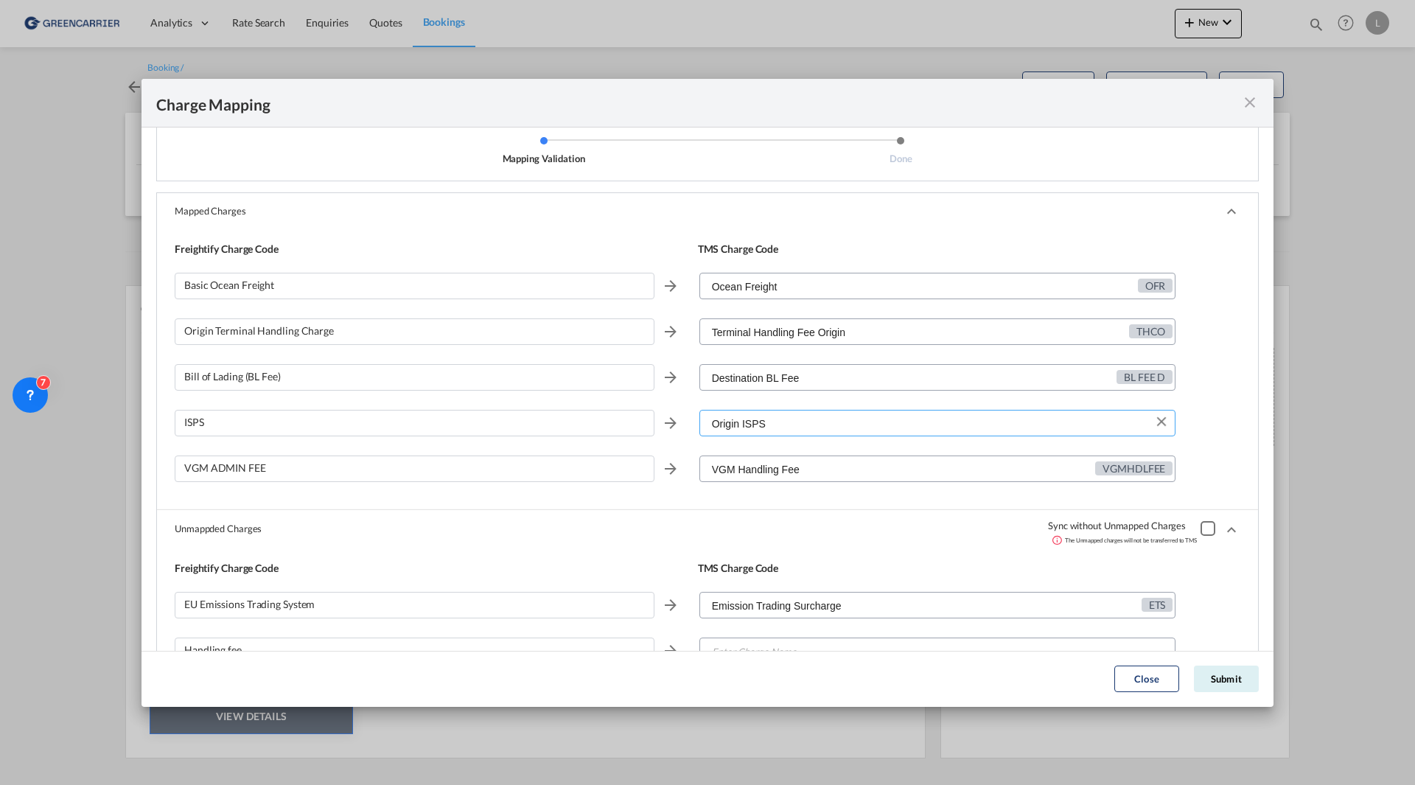
click at [780, 416] on input "Origin ISPS" at bounding box center [938, 423] width 475 height 27
drag, startPoint x: 780, startPoint y: 419, endPoint x: 665, endPoint y: 416, distance: 115.7
click at [665, 416] on div "ISPS Origin ISPS ORISPS" at bounding box center [708, 429] width 1066 height 46
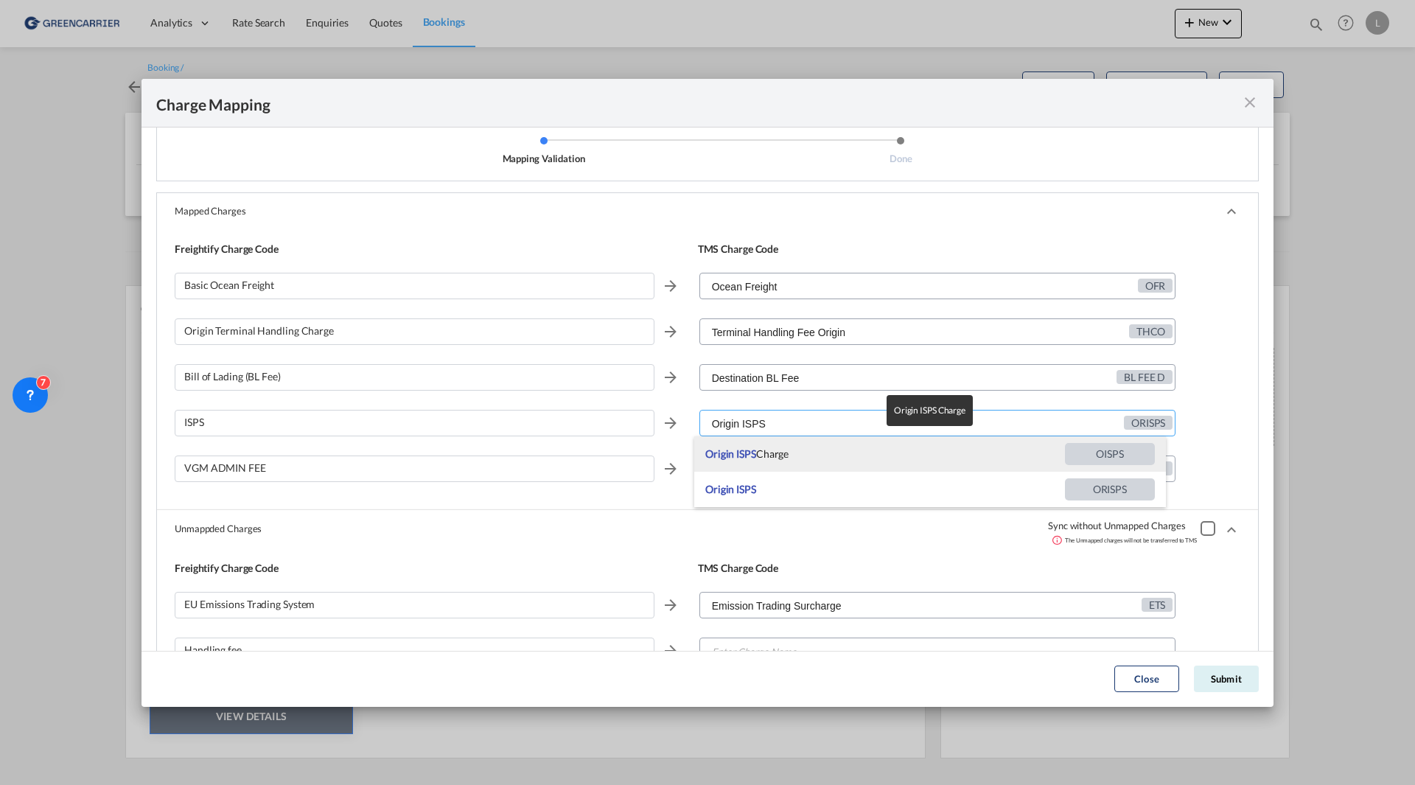
click at [763, 454] on span "Origin ISPS Charge" at bounding box center [885, 453] width 360 height 35
type input "Origin ISPS Charge"
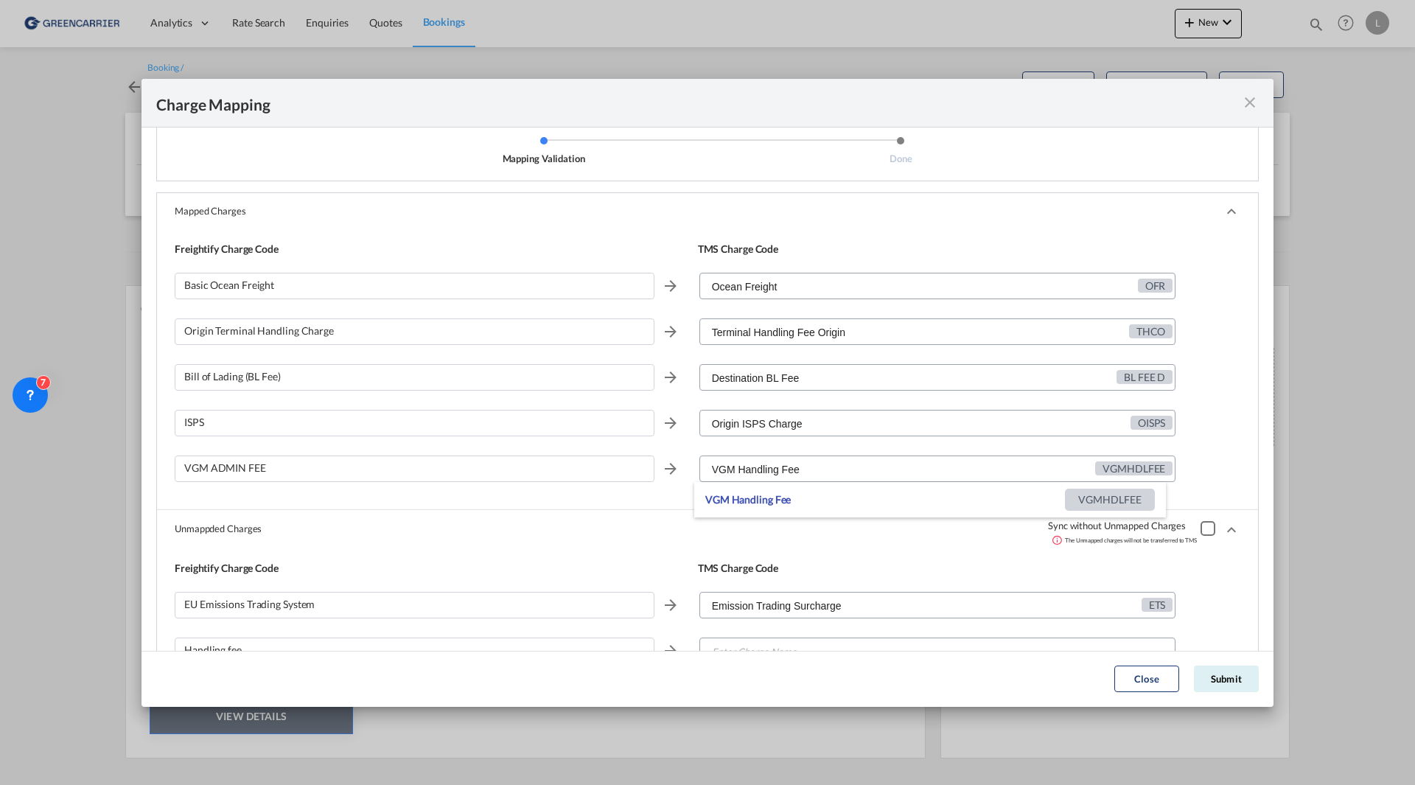
click at [1227, 404] on div "Bill of Lading (BL Fee) Destination BL Fee BL FEE D" at bounding box center [708, 383] width 1066 height 46
click at [1253, 94] on md-icon "icon-close fg-AAA8AD cursor" at bounding box center [1250, 103] width 18 height 18
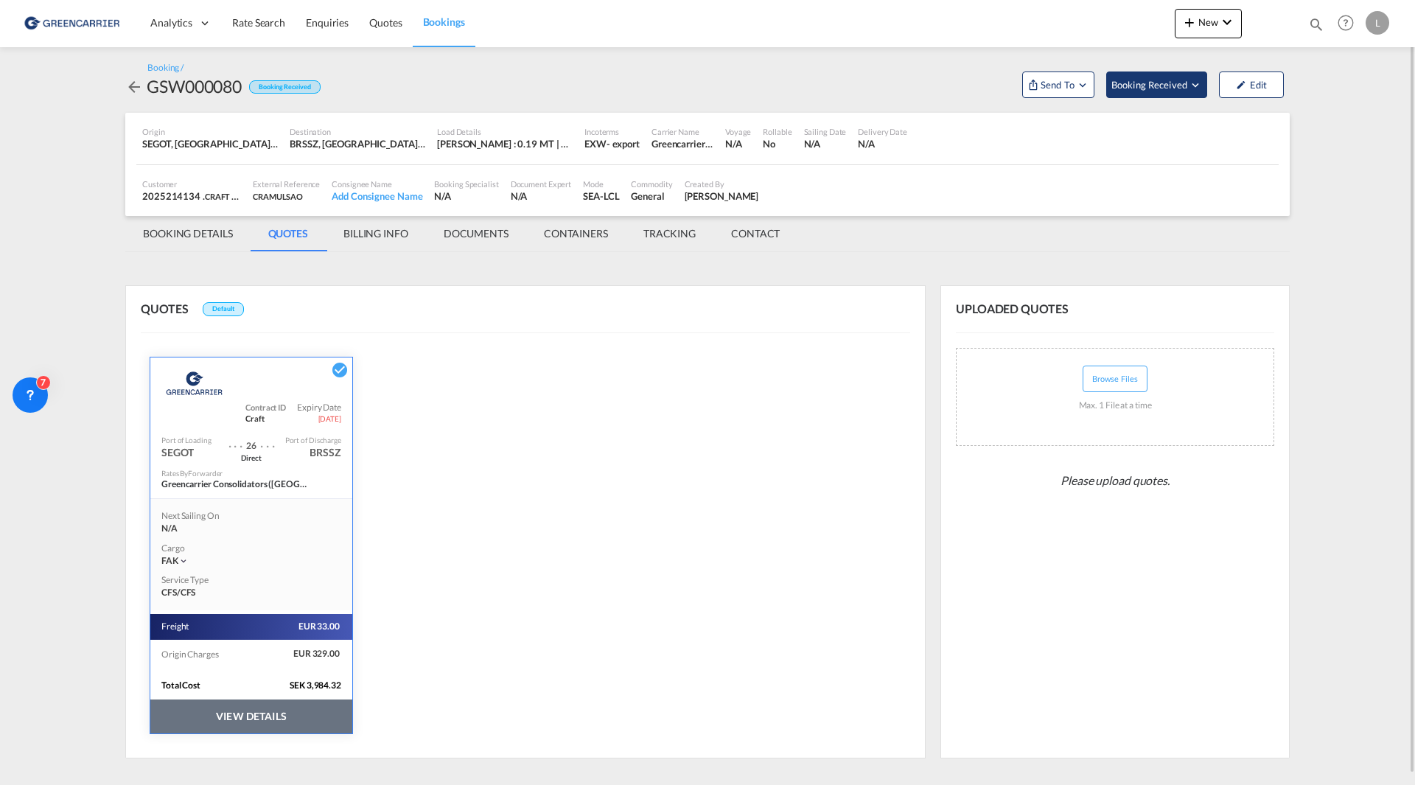
click at [1191, 83] on md-icon "Open demo menu" at bounding box center [1195, 84] width 13 height 13
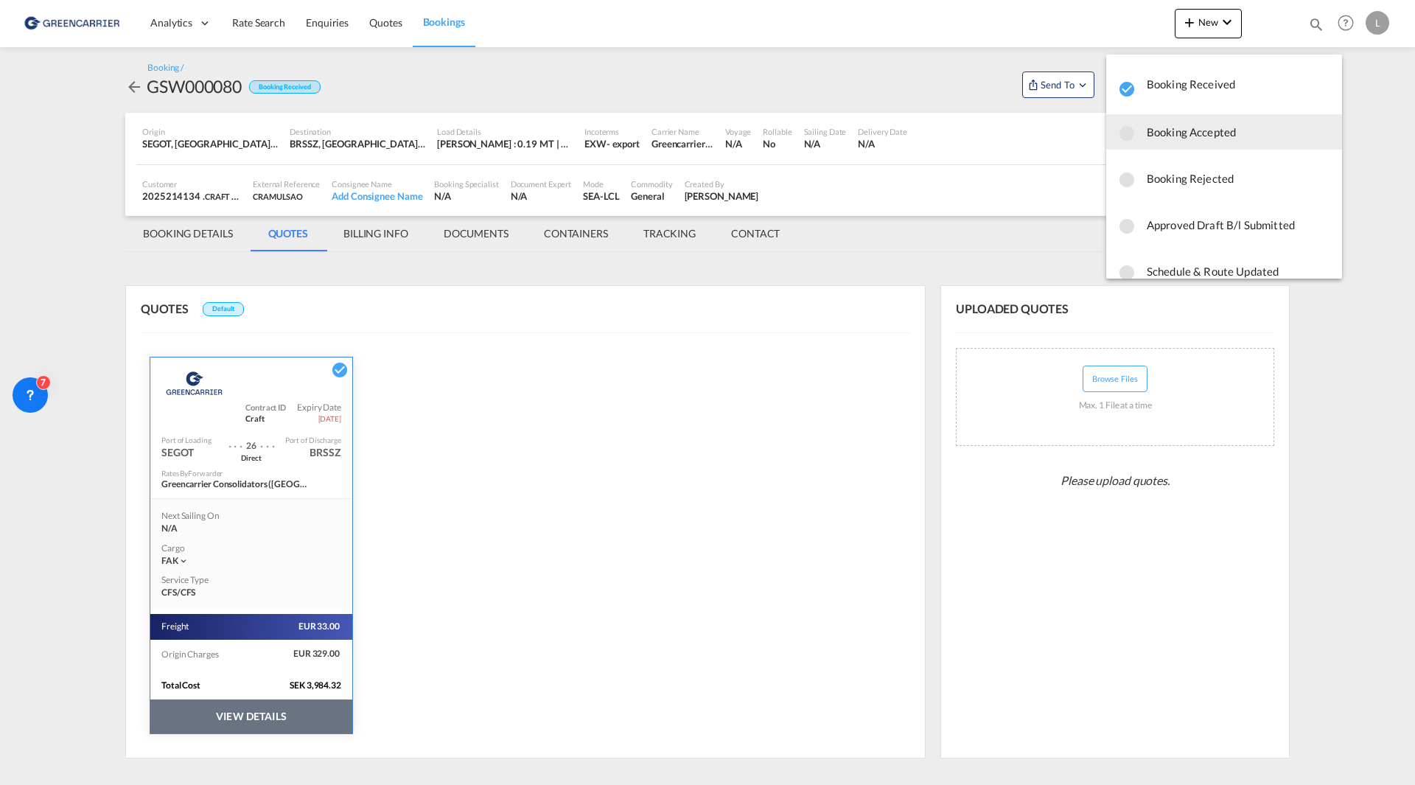
click at [1165, 133] on span "Booking Accepted" at bounding box center [1238, 132] width 183 height 27
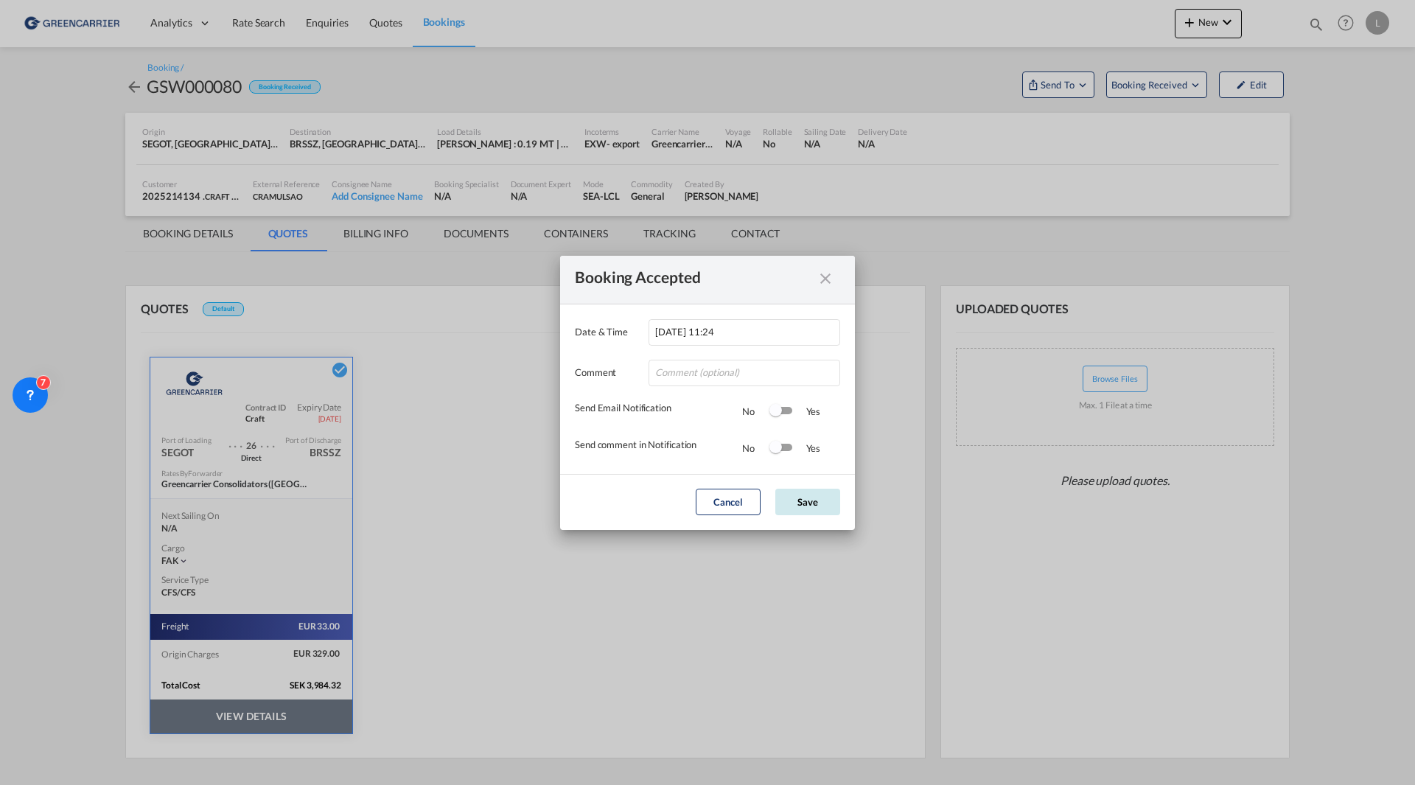
click at [789, 510] on button "Save" at bounding box center [807, 502] width 65 height 27
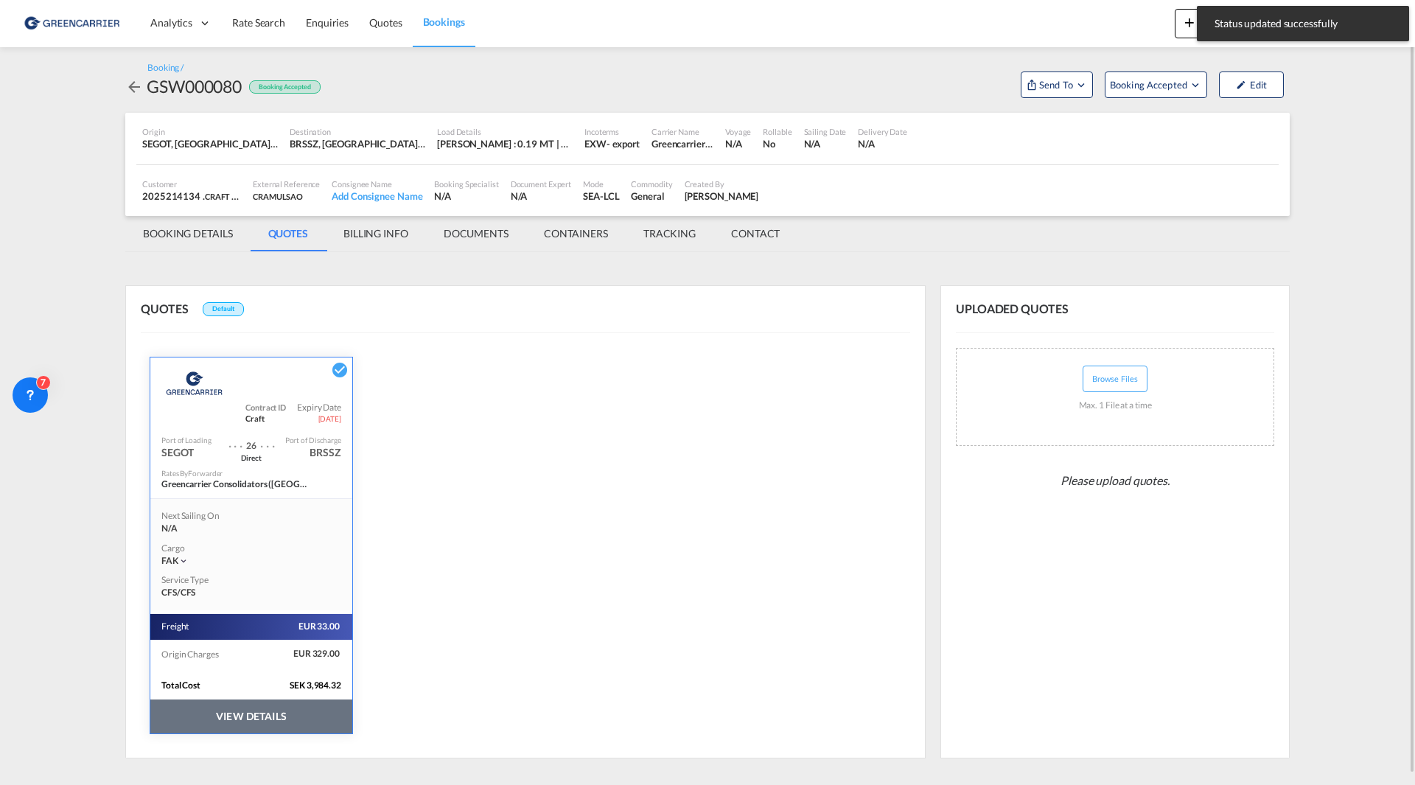
click at [761, 80] on div "Booking / GSW000080 Booking Accepted Send To Booking Accepted Edit" at bounding box center [707, 80] width 1164 height 36
